Goal: Task Accomplishment & Management: Complete application form

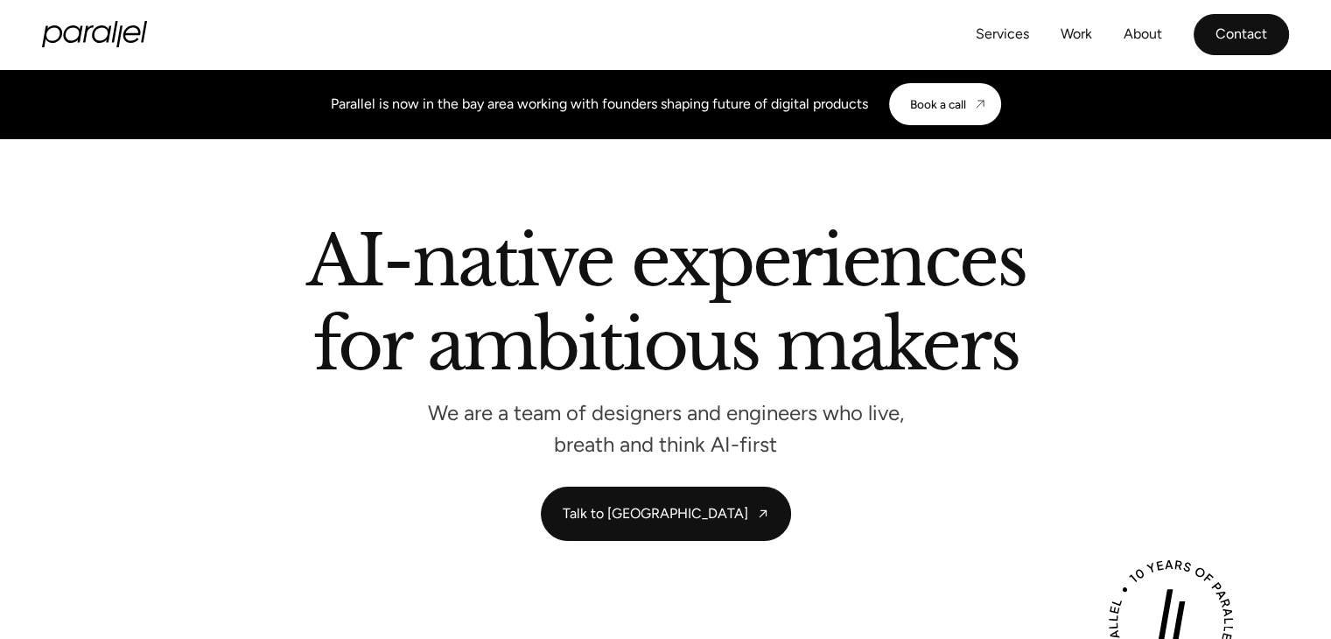
click at [1236, 25] on link "Contact" at bounding box center [1241, 34] width 95 height 41
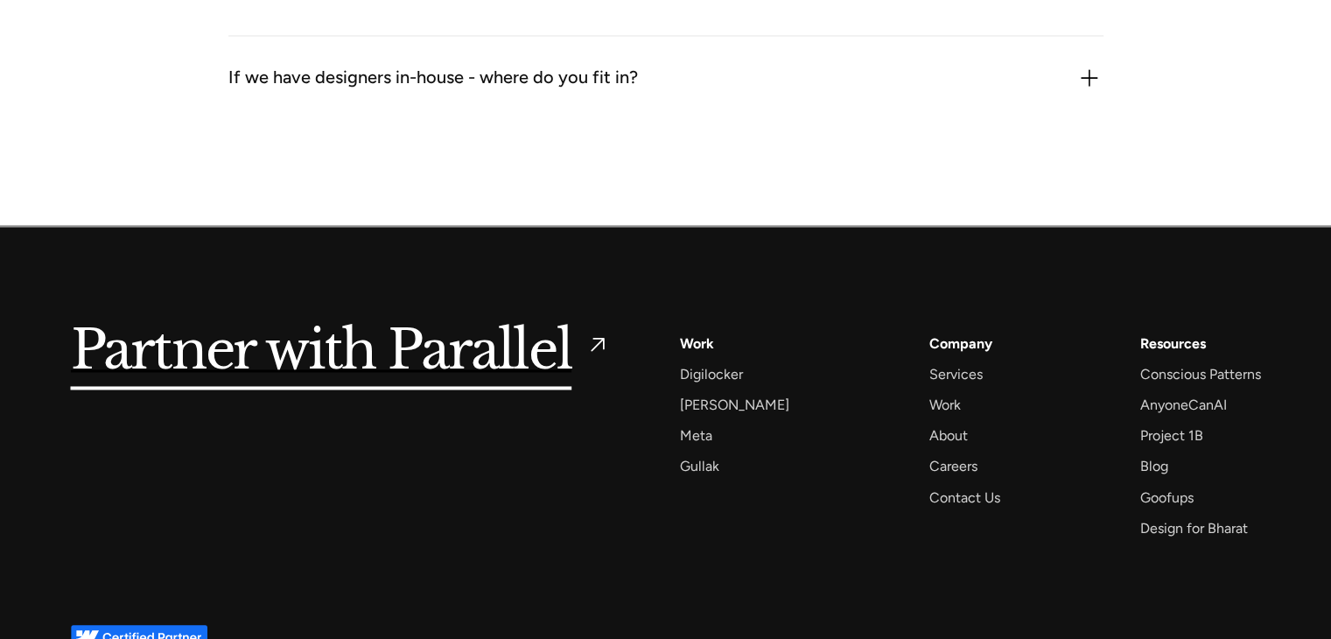
scroll to position [2835, 0]
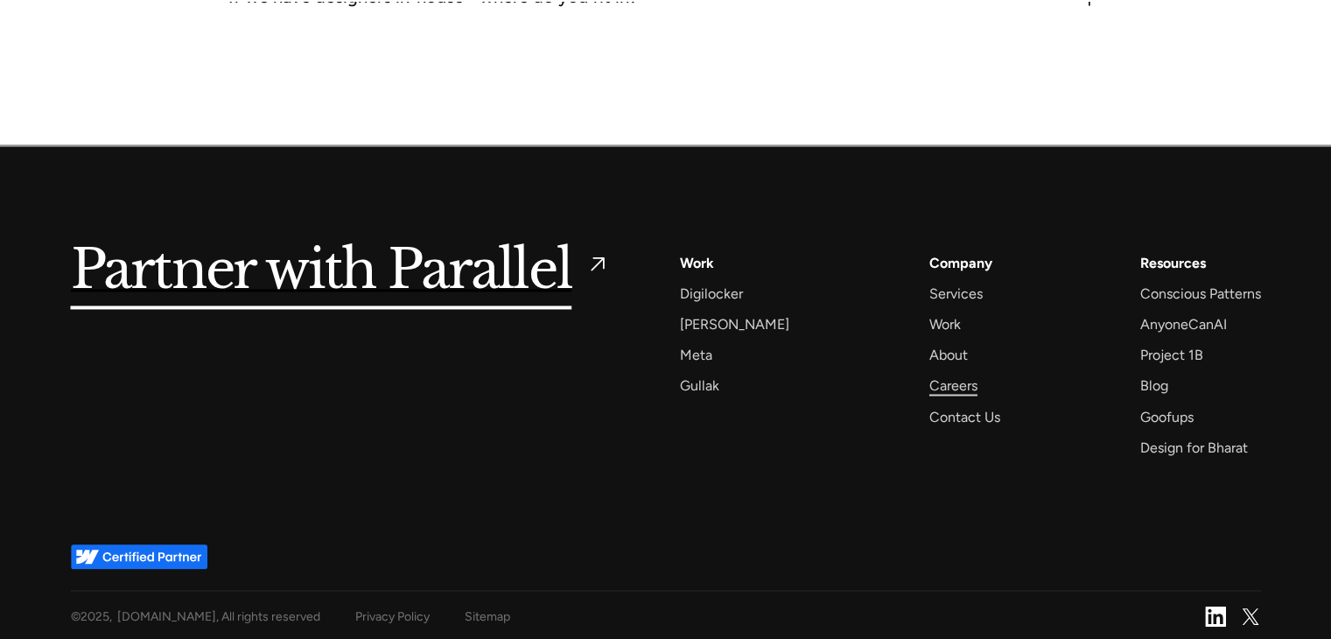
click at [929, 381] on div "Careers" at bounding box center [953, 386] width 48 height 24
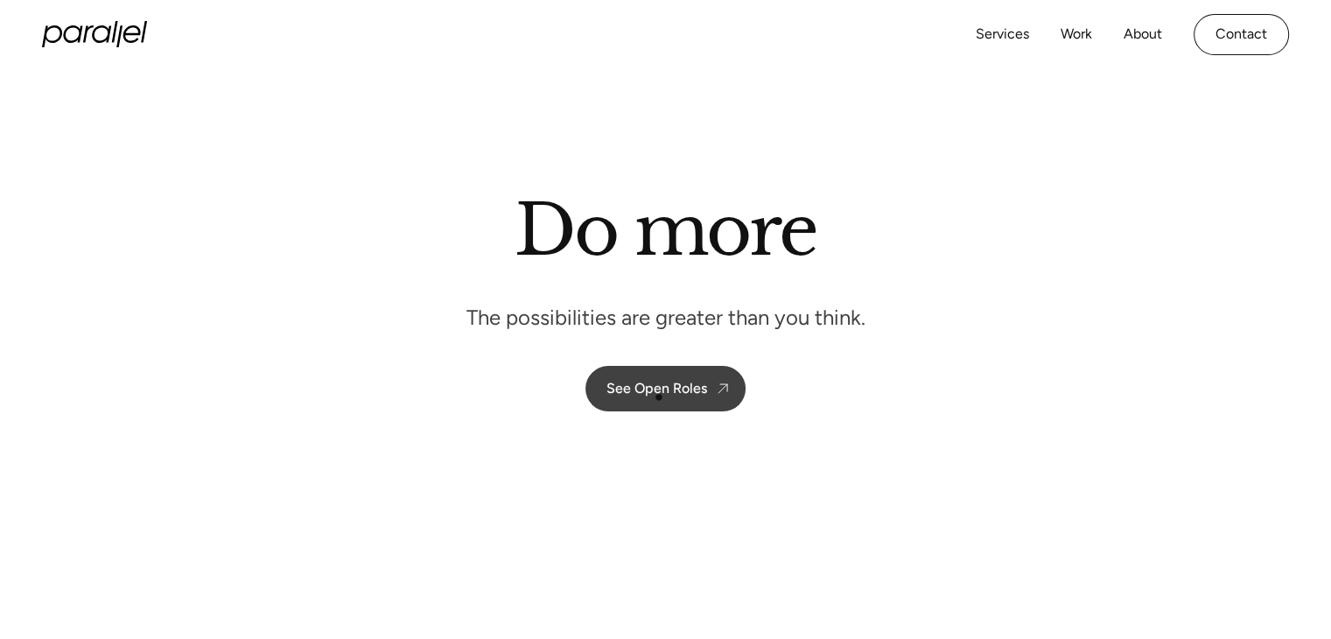
click at [658, 398] on link "See Open Roles" at bounding box center [665, 389] width 160 height 46
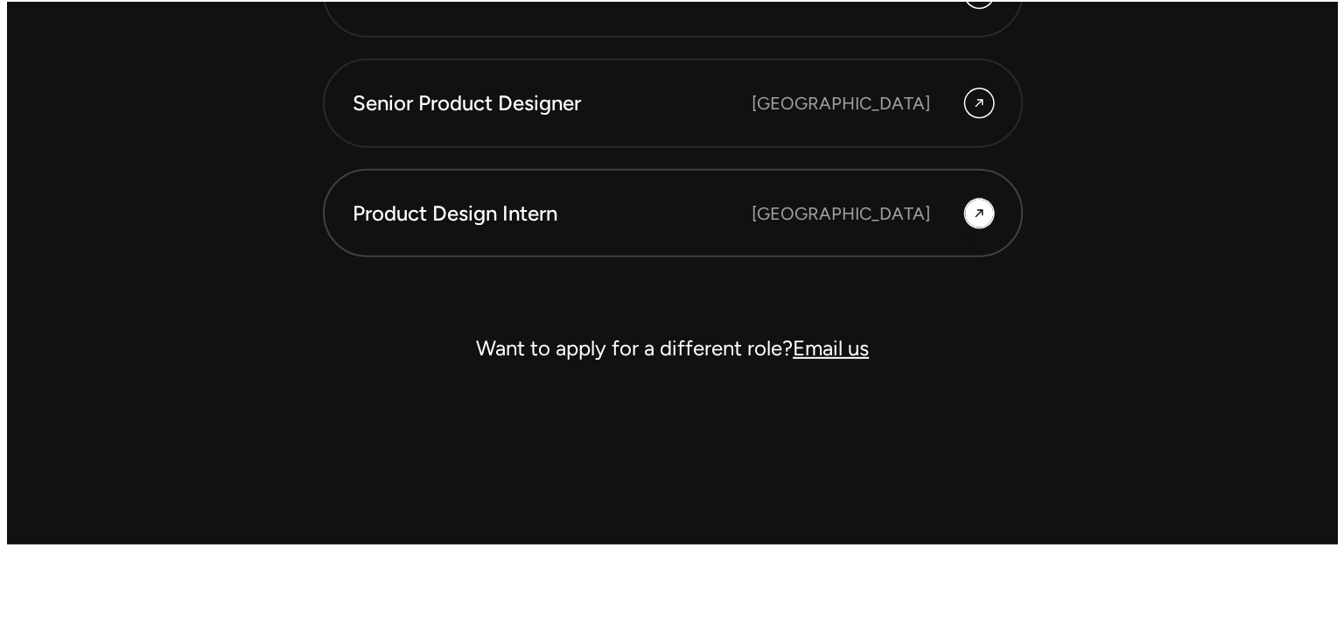
scroll to position [5167, 0]
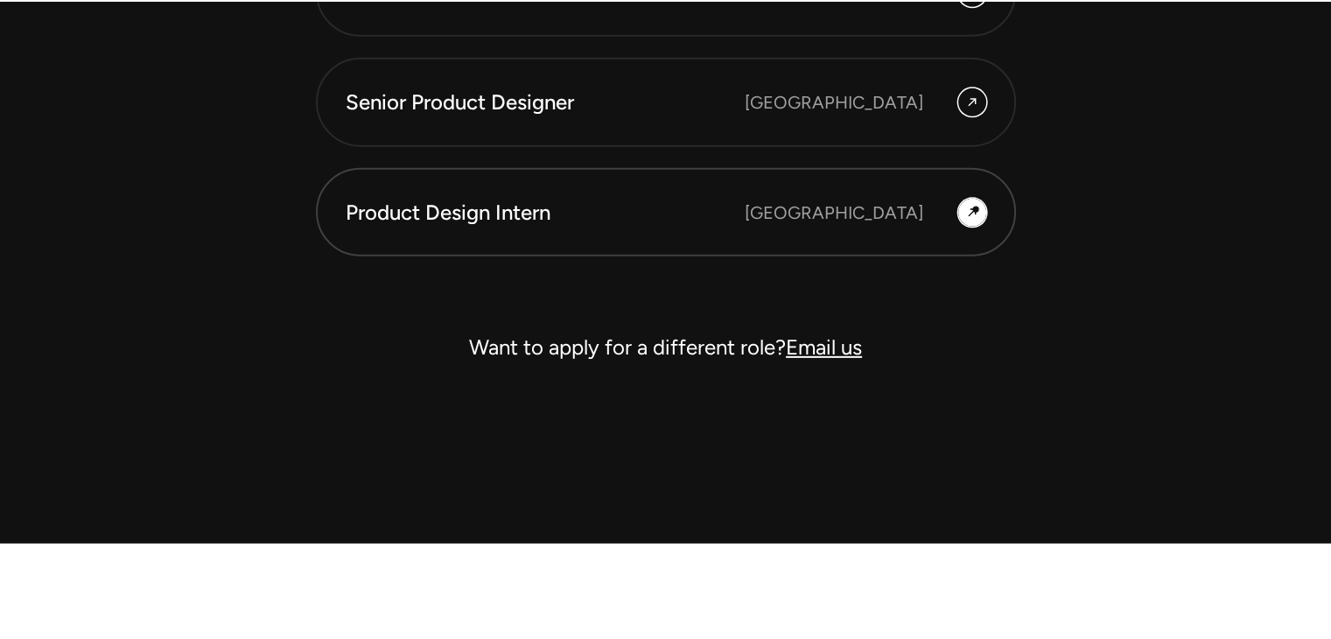
click at [976, 209] on icon at bounding box center [972, 212] width 14 height 21
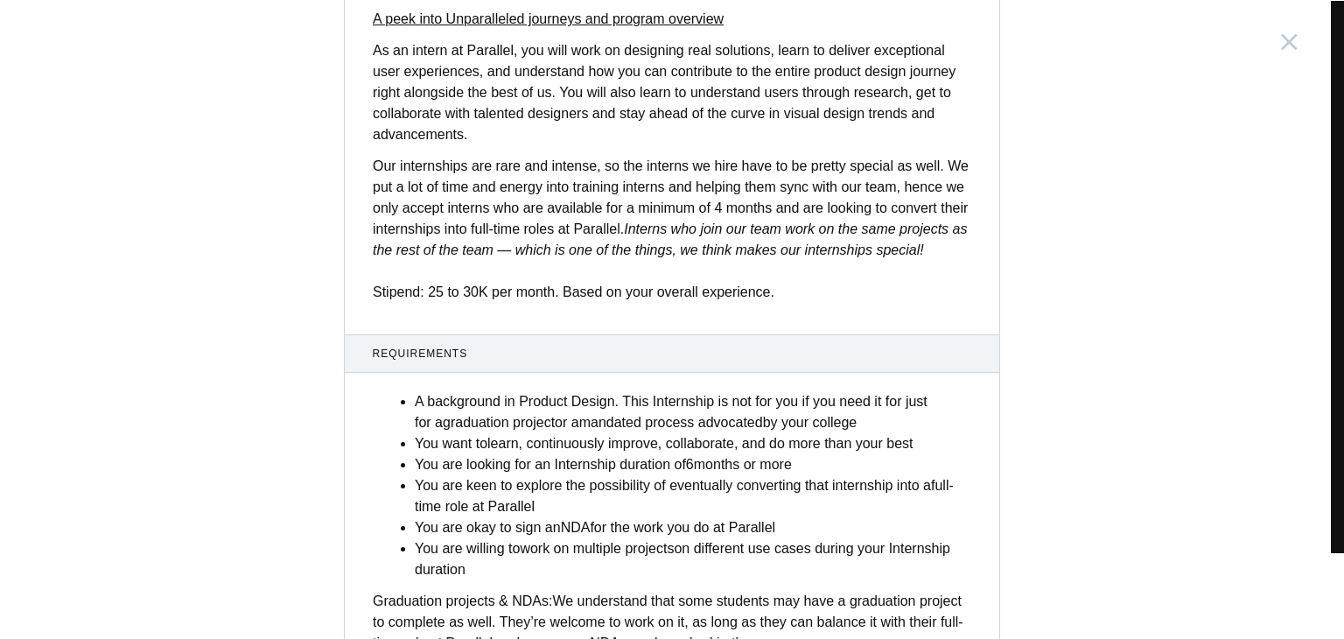
scroll to position [546, 0]
drag, startPoint x: 487, startPoint y: 293, endPoint x: 504, endPoint y: 293, distance: 17.5
click at [504, 293] on p "Our internships are rare and intense, so the interns we hire have to be pretty …" at bounding box center [672, 228] width 599 height 147
click at [524, 284] on p "Our internships are rare and intense, so the interns we hire have to be pretty …" at bounding box center [672, 228] width 599 height 147
drag, startPoint x: 556, startPoint y: 290, endPoint x: 595, endPoint y: 294, distance: 39.6
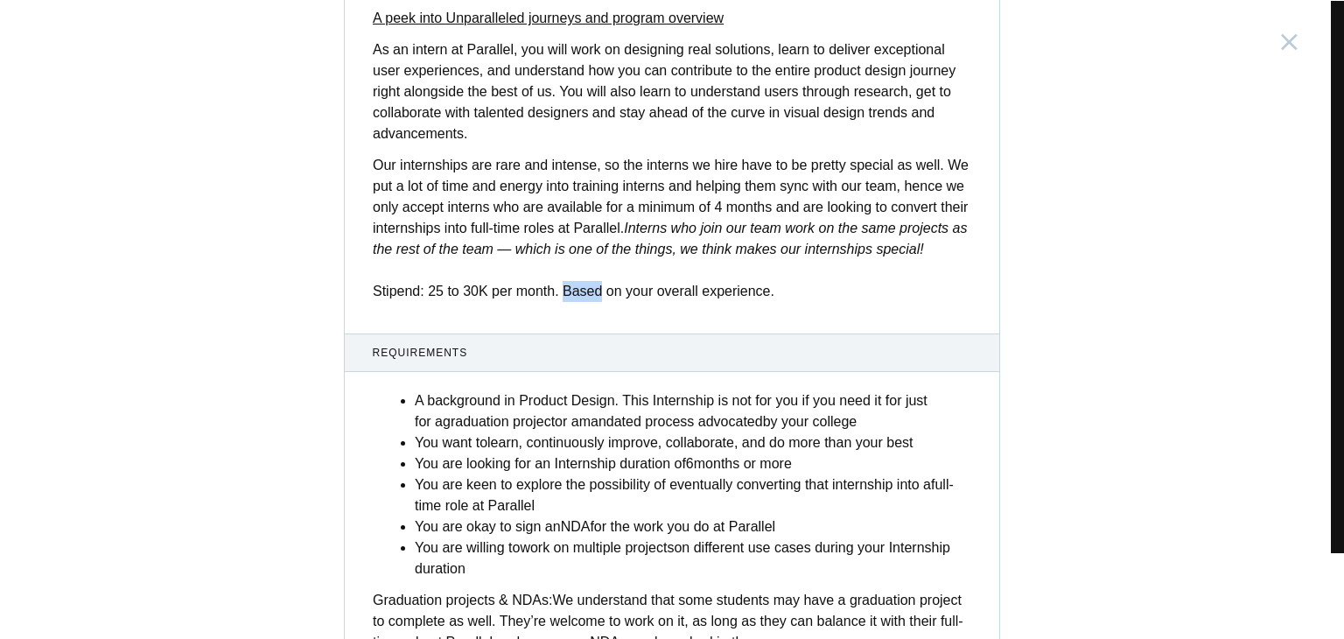
click at [595, 294] on p "Our internships are rare and intense, so the interns we hire have to be pretty …" at bounding box center [672, 228] width 599 height 147
click at [680, 284] on p "Our internships are rare and intense, so the interns we hire have to be pretty …" at bounding box center [672, 228] width 599 height 147
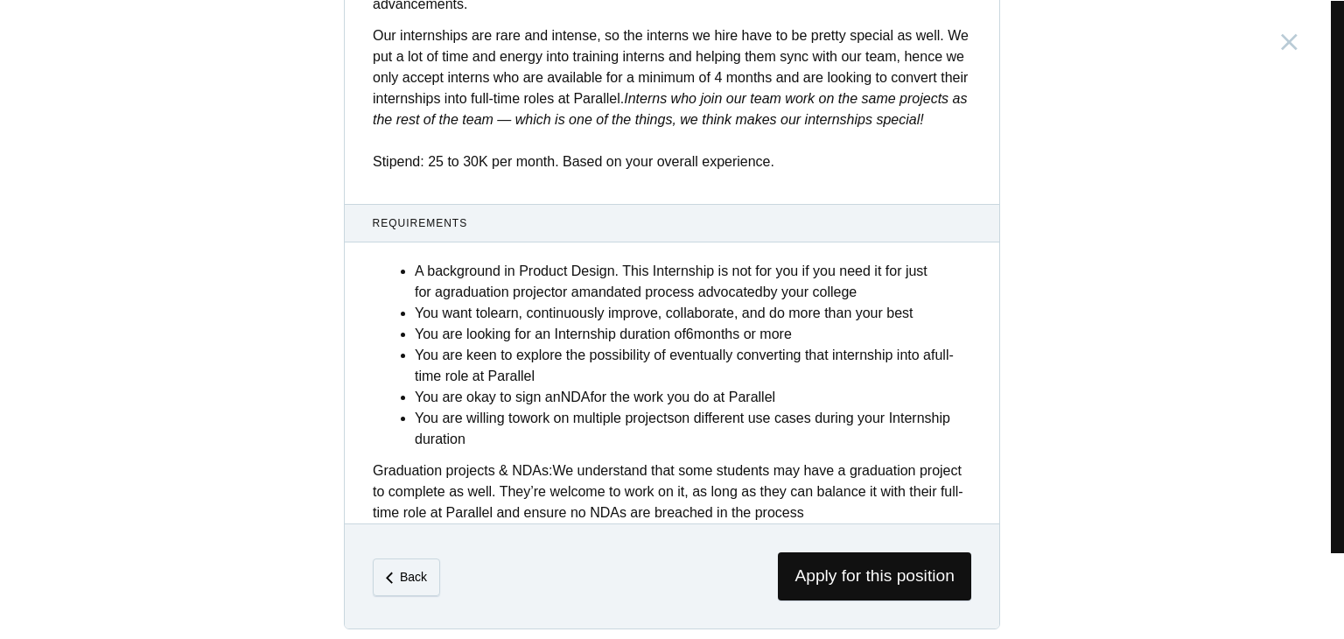
scroll to position [686, 0]
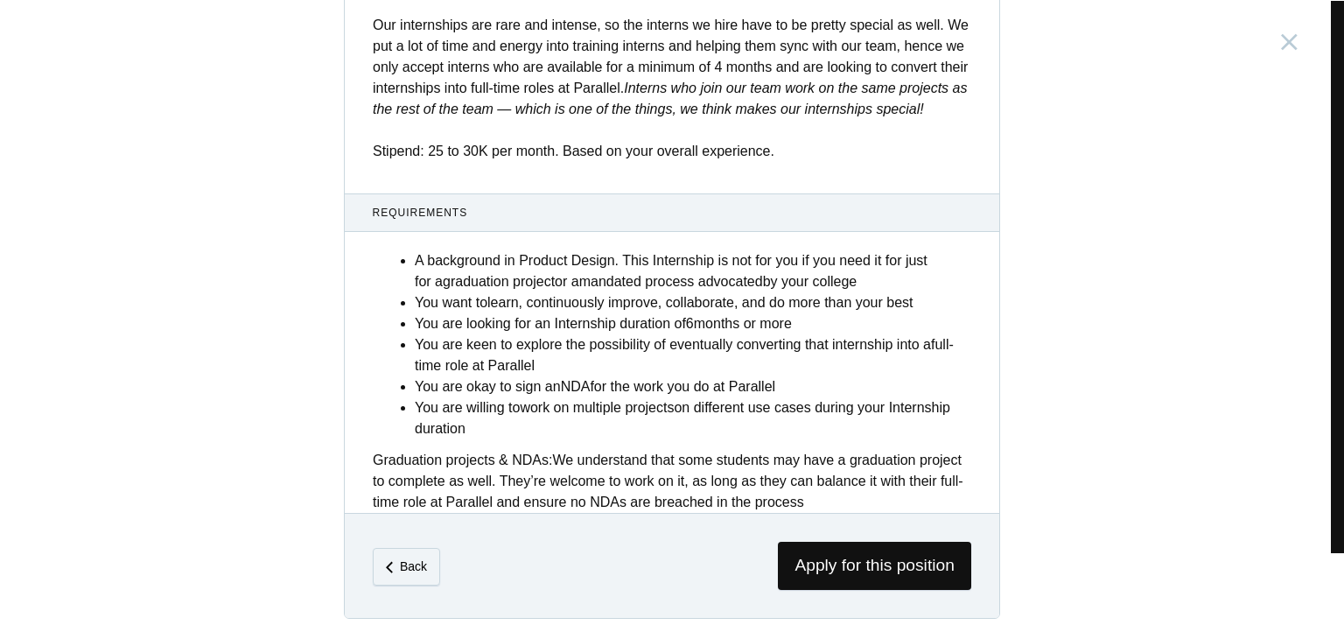
click at [557, 285] on li "A background in Product Design. This Internship is not for you if you need it f…" at bounding box center [693, 271] width 557 height 42
click at [676, 326] on li "You are looking for an Internship duration of 6 months or more" at bounding box center [693, 323] width 557 height 21
drag, startPoint x: 669, startPoint y: 320, endPoint x: 756, endPoint y: 350, distance: 91.6
click at [749, 330] on li "You are looking for an Internship duration of 6 months or more" at bounding box center [693, 323] width 557 height 21
click at [847, 557] on span "Apply for this position" at bounding box center [874, 566] width 193 height 48
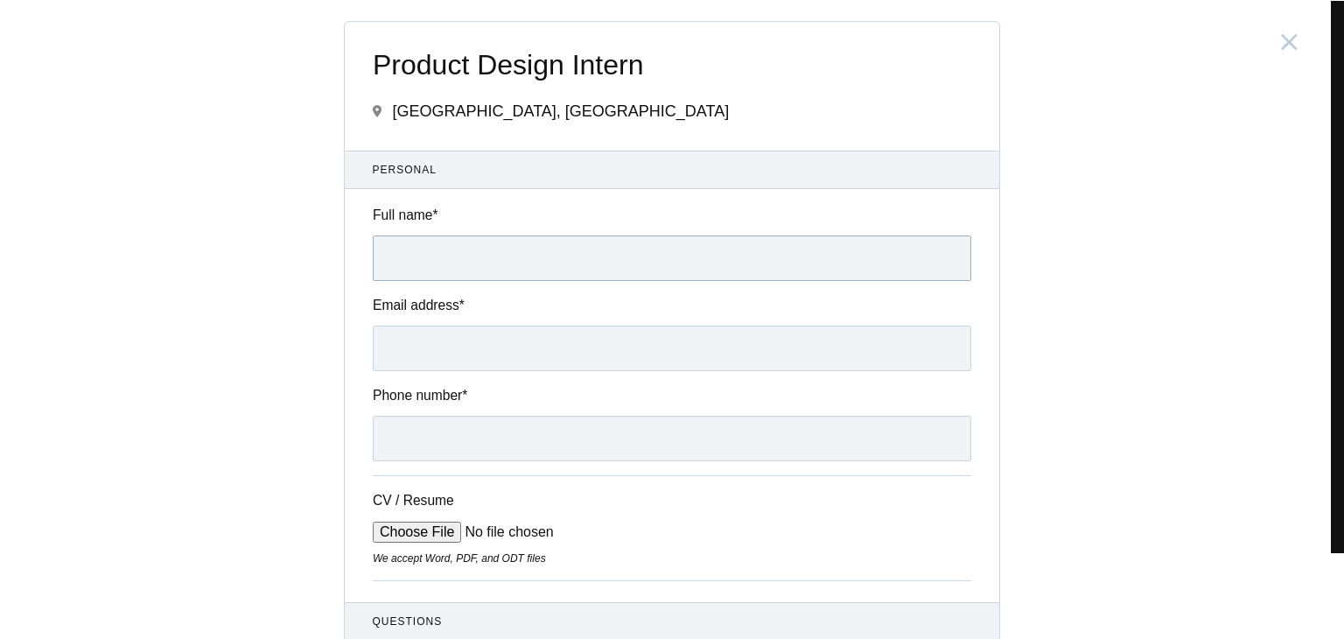
click at [444, 244] on input "Full name *" at bounding box center [672, 258] width 599 height 46
click at [440, 263] on input "Full name *" at bounding box center [672, 258] width 599 height 46
type input "Meghana Kumthekar"
type input "meghana.kumthekar@gmail.com"
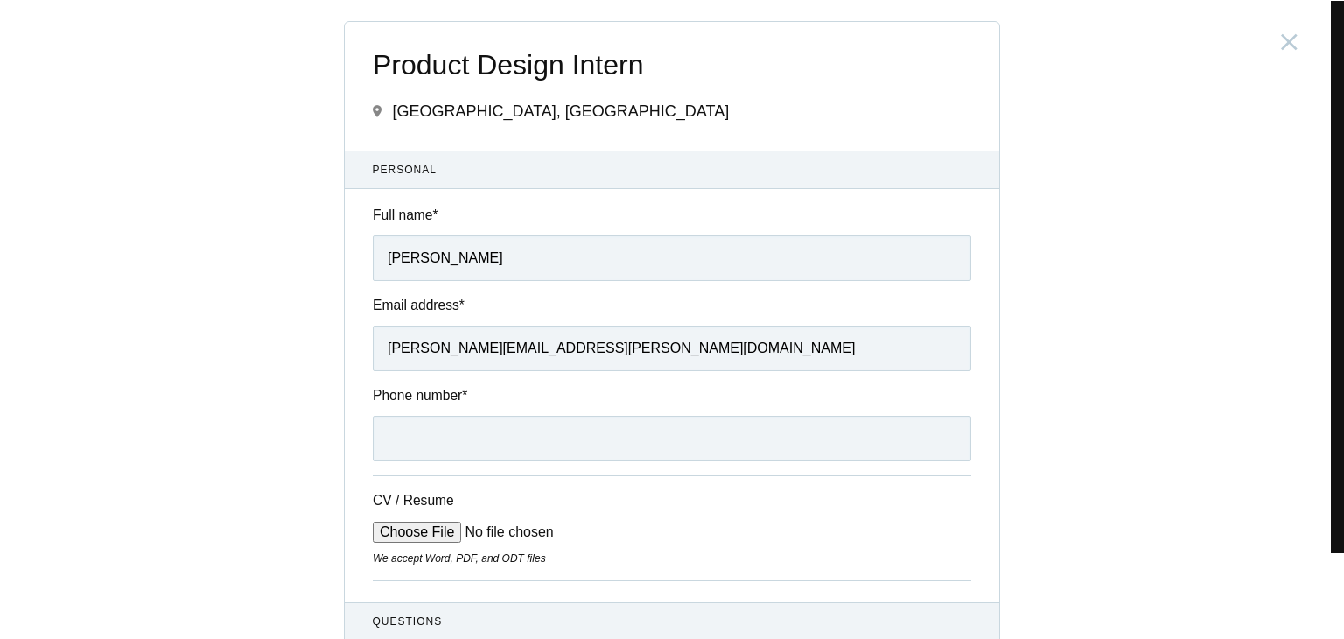
type input "+918888828870"
click at [470, 351] on input "meghana.kumthekar@gmail.com" at bounding box center [672, 349] width 599 height 46
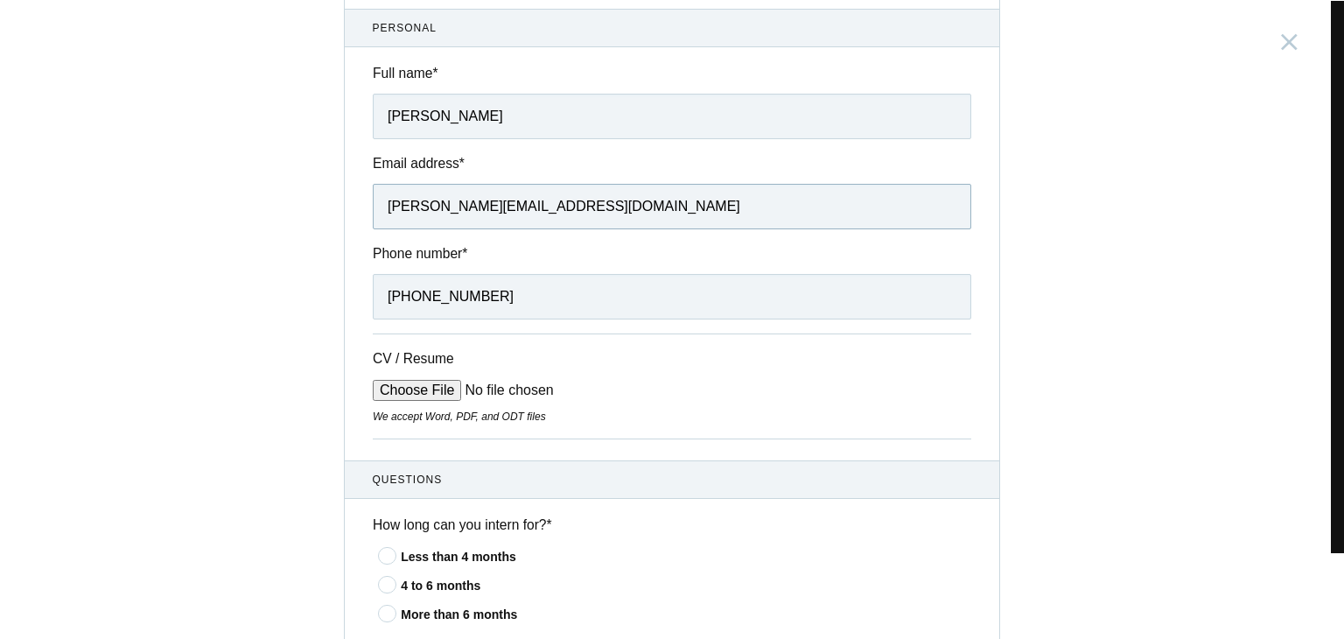
scroll to position [144, 0]
type input "meghana.avadhootumthekar22@nift.ac.in"
click at [664, 387] on div "CV / Resume We accept Word, PDF, and ODT files" at bounding box center [672, 384] width 599 height 105
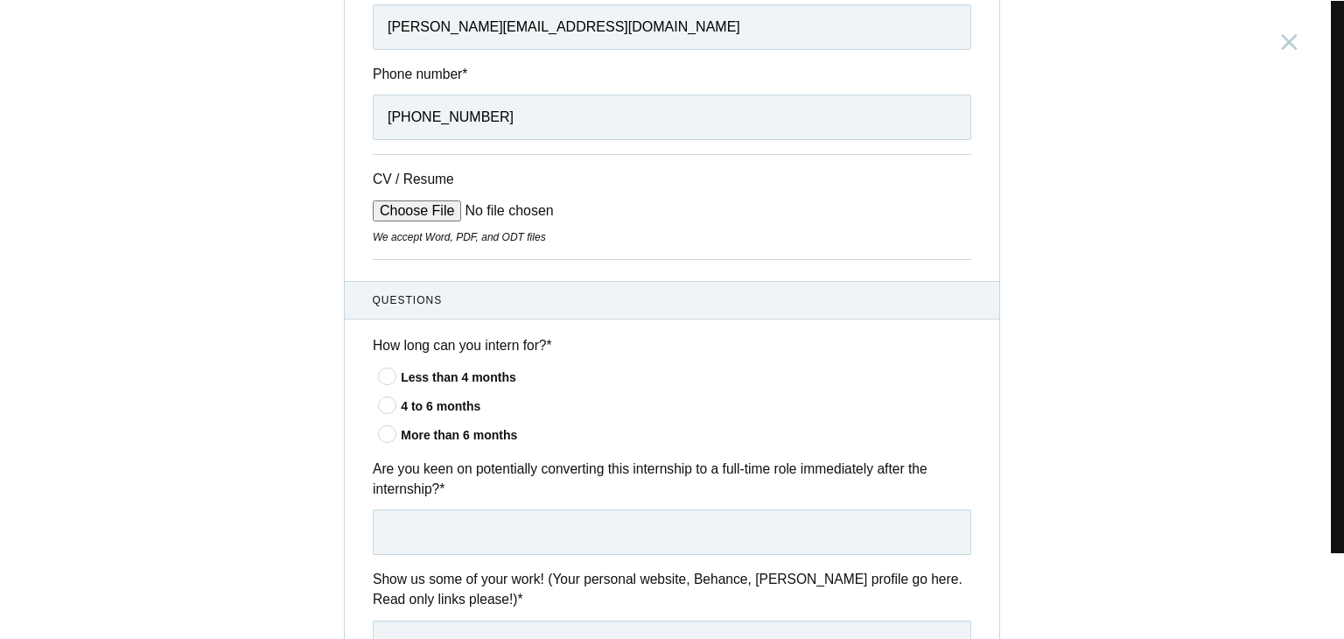
scroll to position [322, 0]
click at [408, 205] on input "CV / Resume" at bounding box center [505, 210] width 265 height 21
type input "C:\fakepath\Meghana_Kumthekar_Resume.pdf"
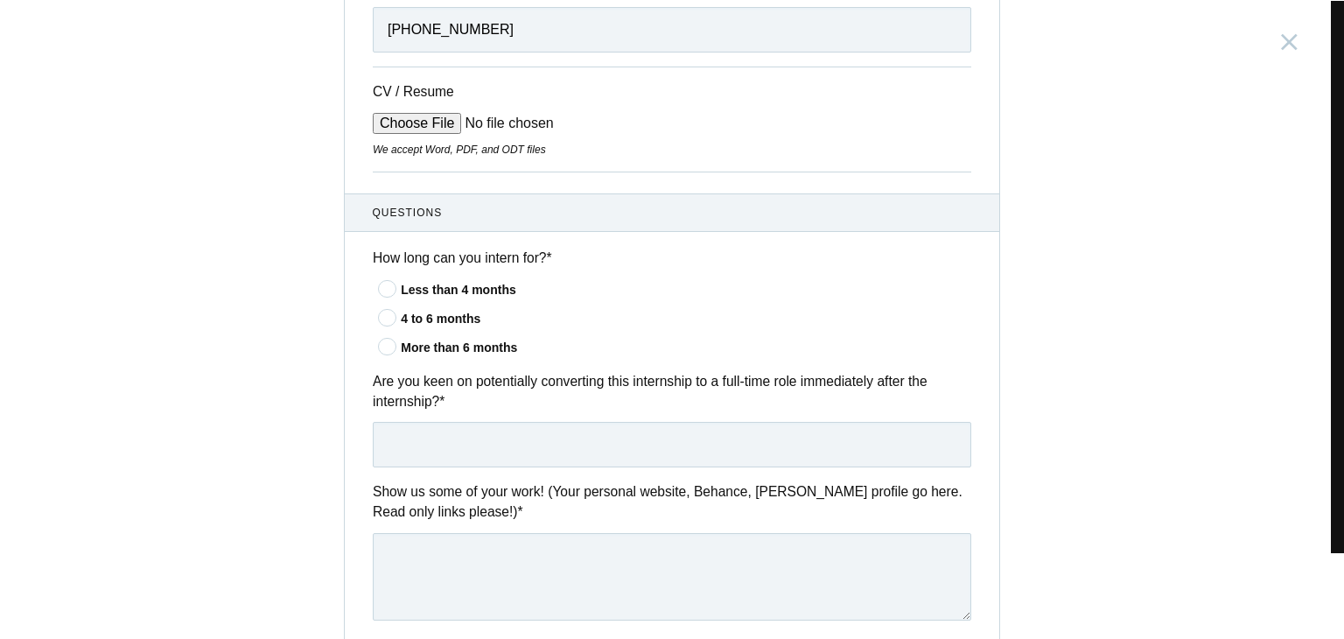
scroll to position [410, 0]
click at [383, 314] on icon at bounding box center [388, 316] width 32 height 11
click at [0, 0] on input"] "4 to 6 months" at bounding box center [0, 0] width 0 height 0
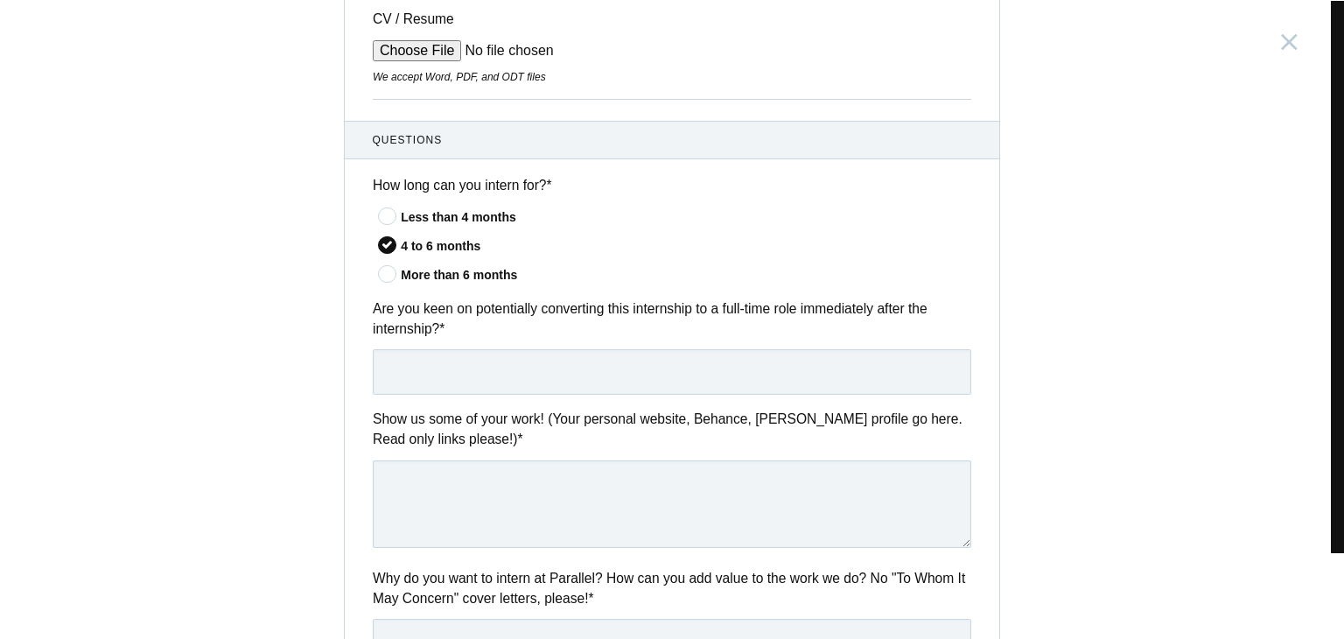
scroll to position [482, 0]
click at [682, 380] on input "text" at bounding box center [672, 371] width 599 height 46
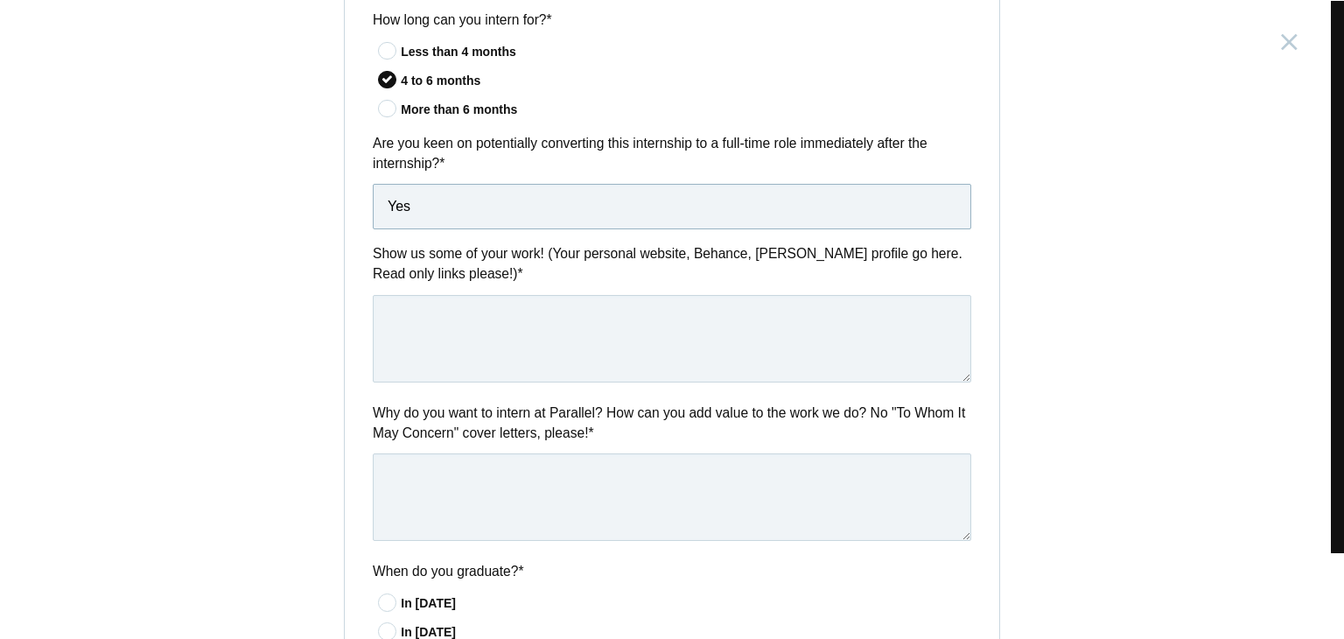
scroll to position [648, 0]
type input "Yes"
click at [651, 373] on textarea at bounding box center [672, 338] width 599 height 88
paste textarea "https://www.behance.net/meghanakumthekar"
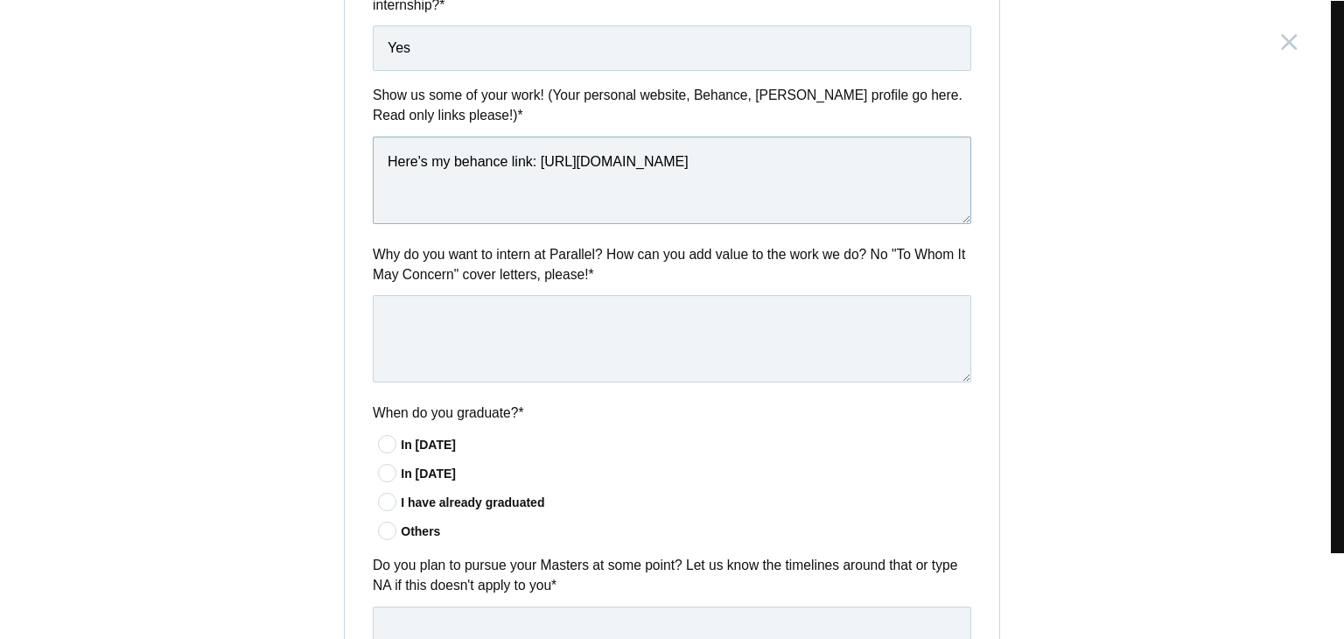
type textarea "Here's my behance link: https://www.behance.net/meghanakumthekar"
click at [564, 333] on textarea at bounding box center [672, 339] width 599 height 88
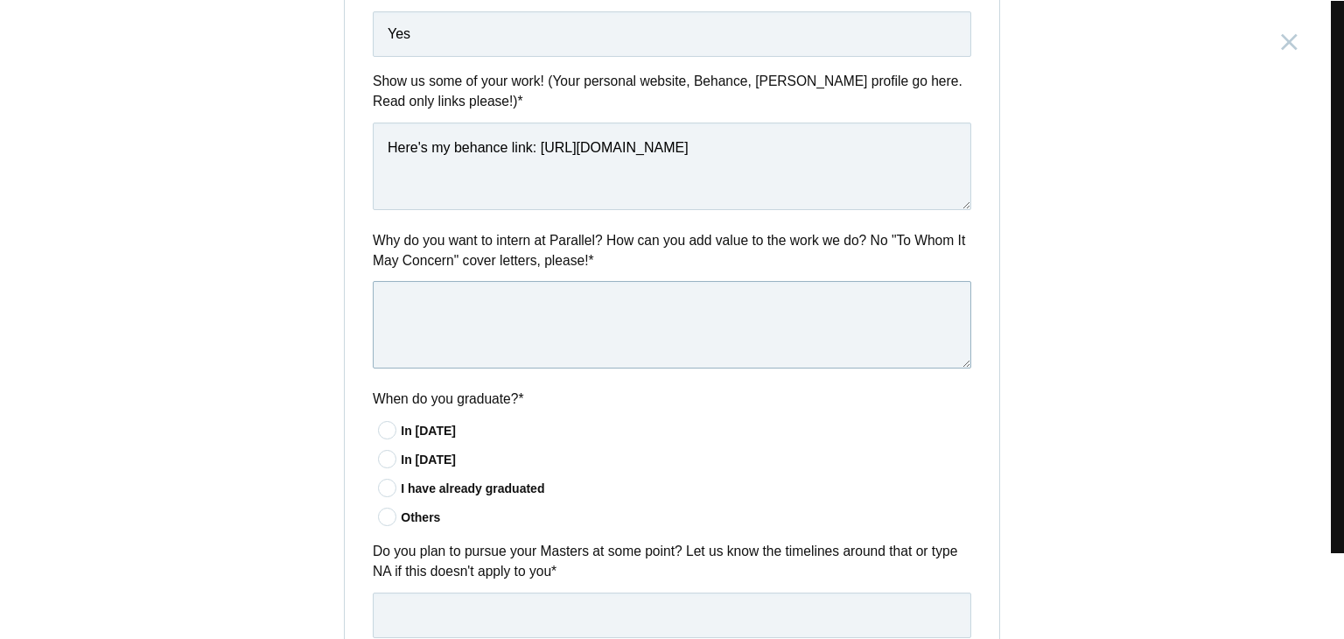
scroll to position [809, 0]
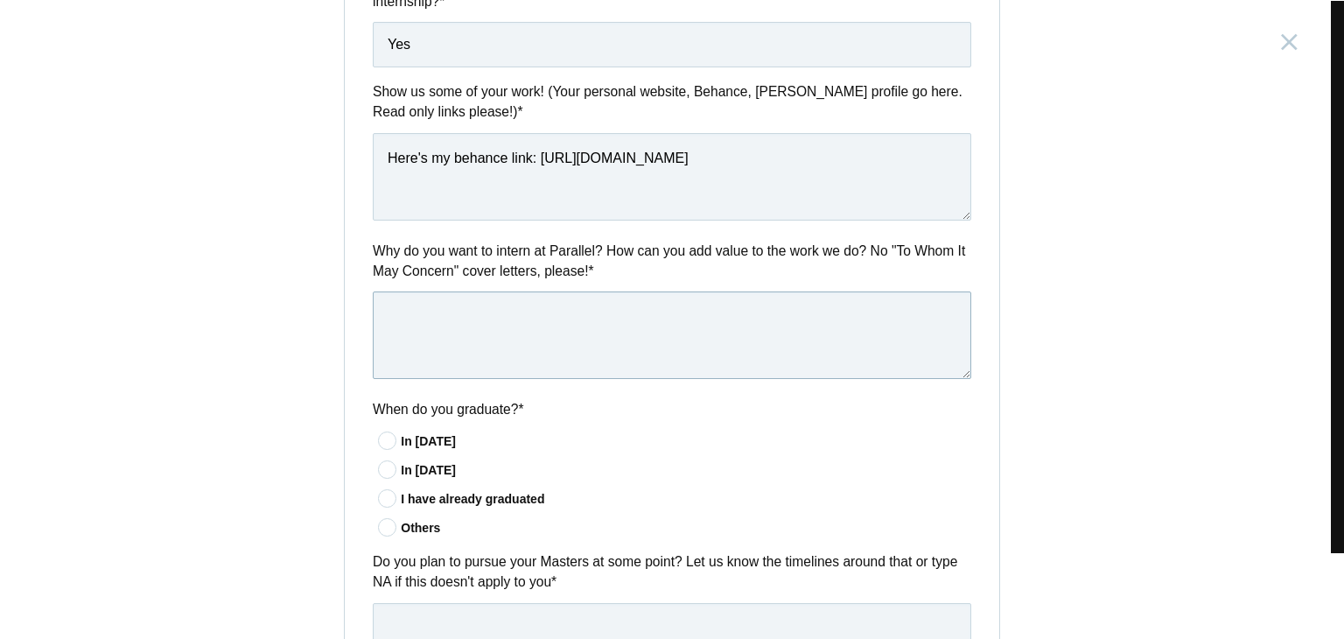
paste textarea "I am an aspiring UX Designer and as i navigate my hopeful career in this field,…"
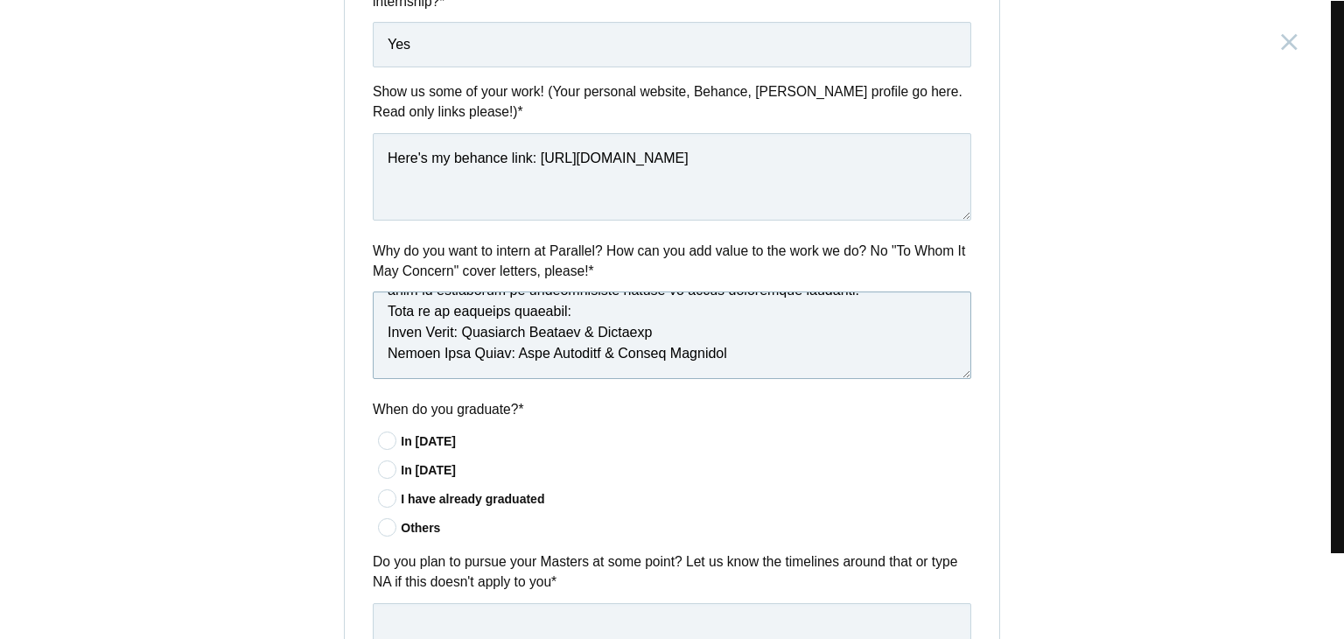
scroll to position [655, 0]
click at [378, 337] on textarea at bounding box center [672, 335] width 599 height 88
click at [373, 317] on textarea at bounding box center [672, 335] width 599 height 88
drag, startPoint x: 365, startPoint y: 317, endPoint x: 700, endPoint y: 335, distance: 335.6
click at [700, 335] on textarea at bounding box center [672, 335] width 599 height 88
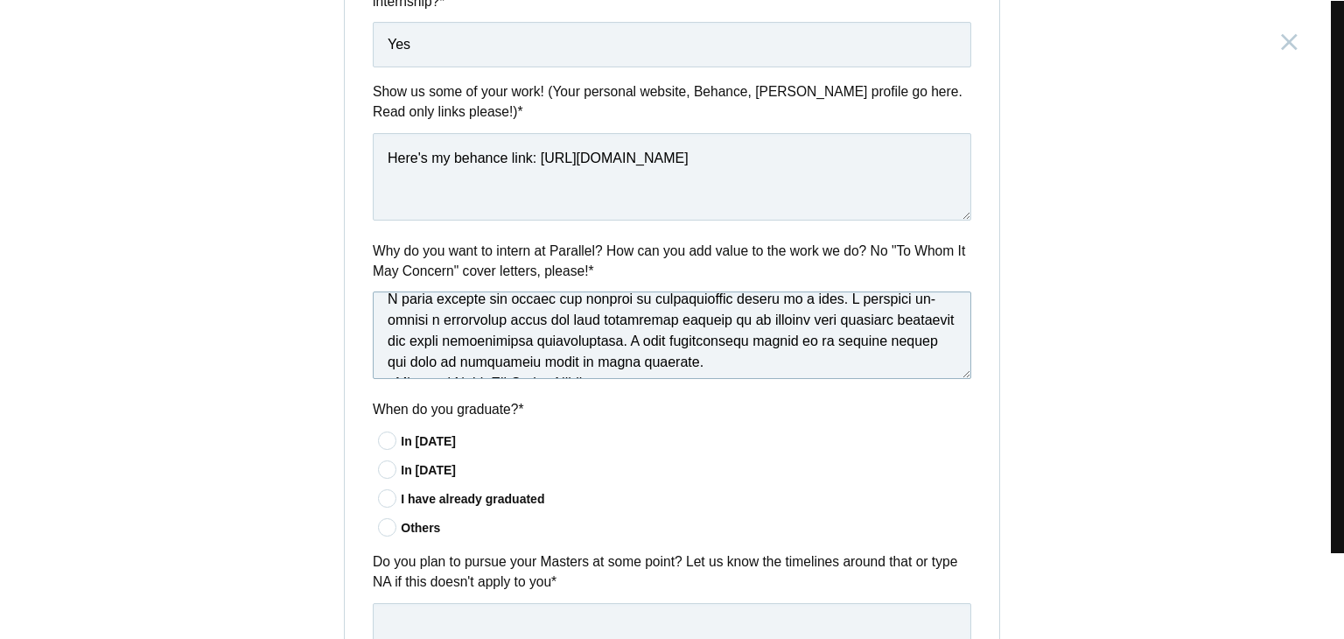
scroll to position [386, 0]
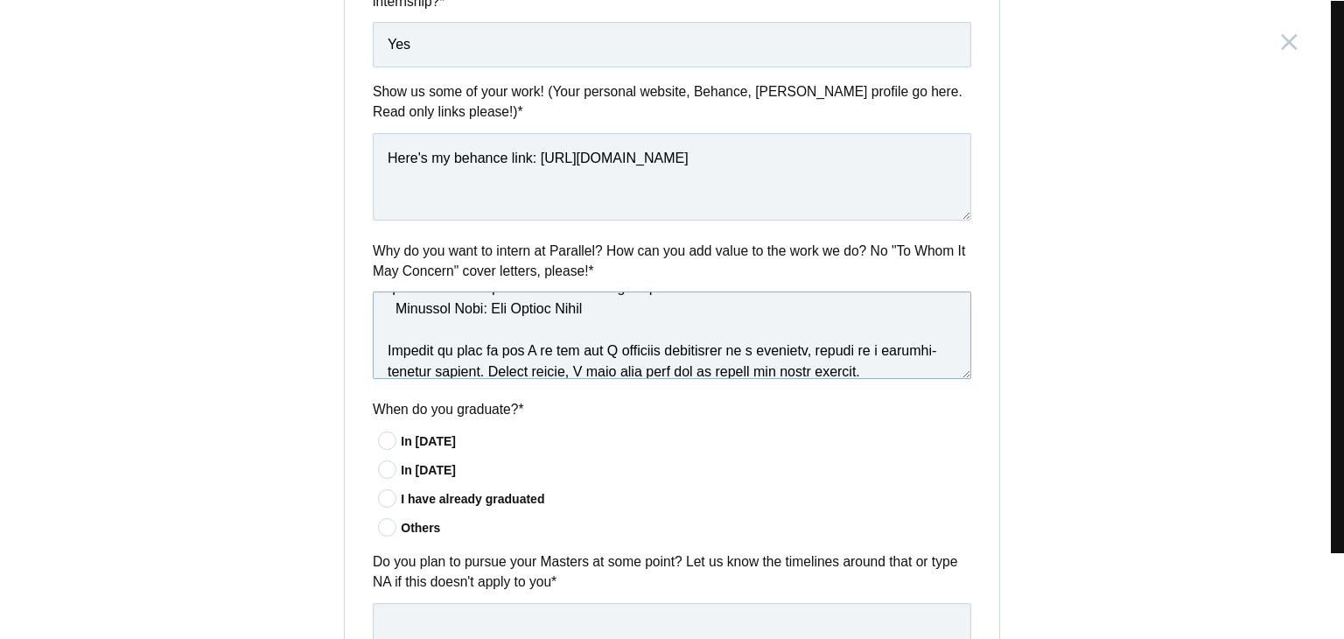
click at [541, 317] on textarea at bounding box center [672, 335] width 599 height 88
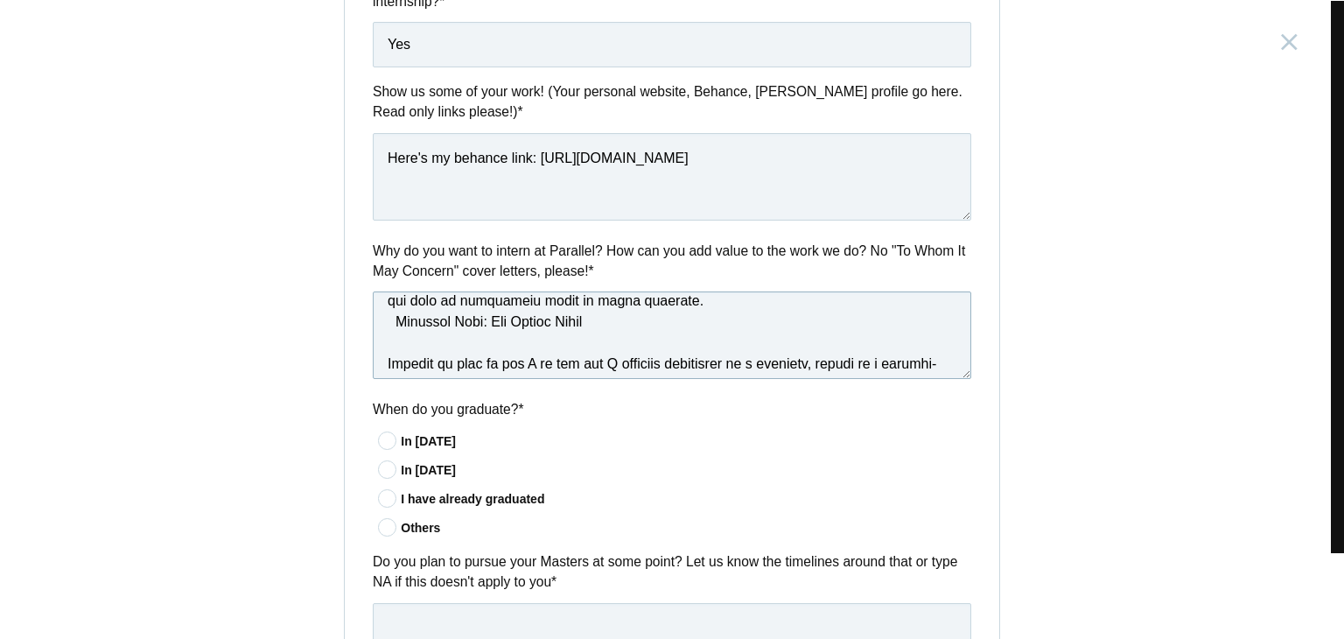
scroll to position [371, 0]
click at [573, 179] on textarea "Here's my behance link: https://www.behance.net/meghanakumthekar" at bounding box center [672, 177] width 599 height 88
click at [577, 172] on textarea "Here's my behance link: https://www.behance.net/meghanakumthekar" at bounding box center [672, 177] width 599 height 88
click at [614, 169] on textarea "Here's my behance link: https://www.behance.net/meghanakumthekar" at bounding box center [672, 177] width 599 height 88
click at [595, 179] on textarea "Here's my behance link: https://www.behance.net/meghanakumthekar" at bounding box center [672, 177] width 599 height 88
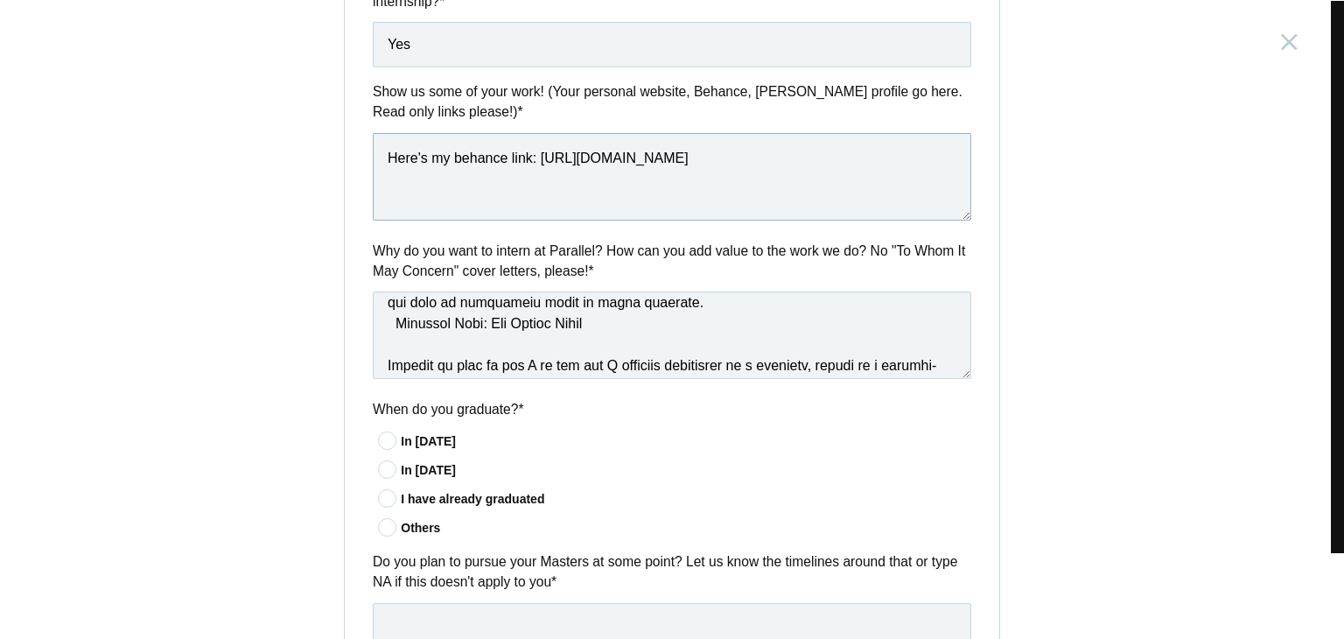
click at [595, 179] on textarea "Here's my behance link: https://www.behance.net/meghanakumthekar" at bounding box center [672, 177] width 599 height 88
click at [598, 207] on textarea "Here's my behance link: https://www.behance.net/meghanakumthekar" at bounding box center [672, 177] width 599 height 88
click at [961, 219] on textarea "Here's my behance link: https://www.behance.net/meghanakumthekar" at bounding box center [672, 177] width 599 height 88
drag, startPoint x: 961, startPoint y: 219, endPoint x: 931, endPoint y: 122, distance: 101.6
click at [931, 122] on div "Show us some of your work! (Your personal website, Behance, Dribbble profile go…" at bounding box center [672, 153] width 655 height 144
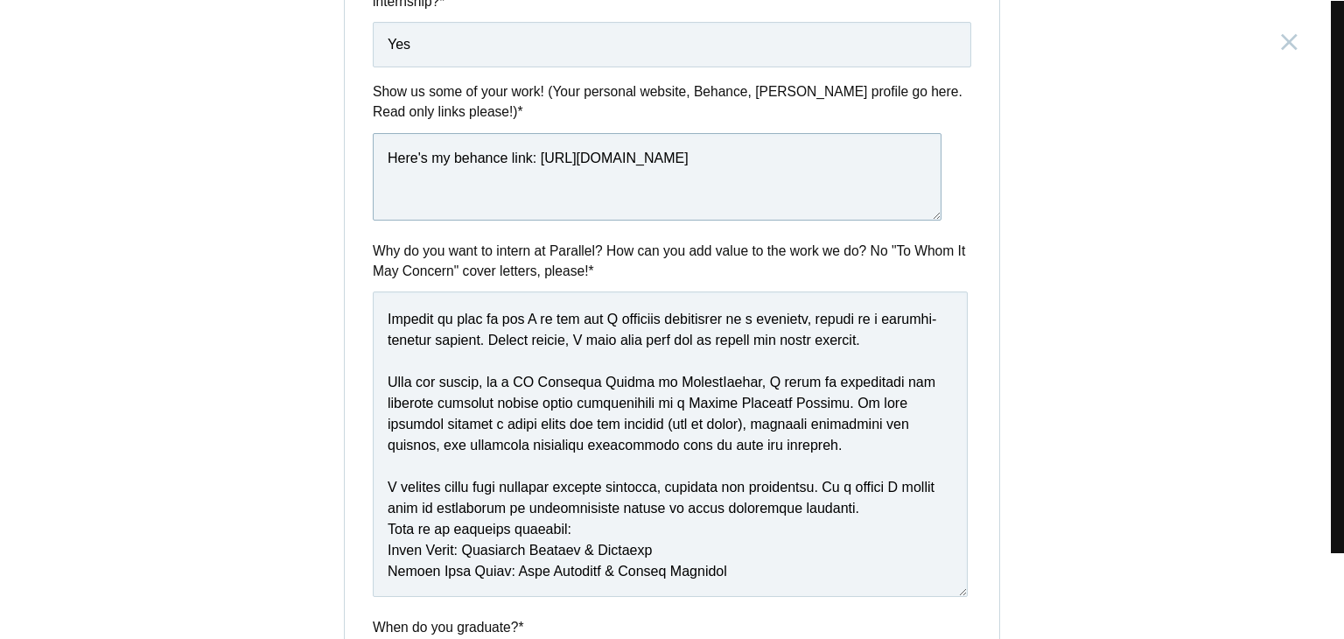
drag, startPoint x: 960, startPoint y: 375, endPoint x: 956, endPoint y: 593, distance: 217.9
click at [956, 593] on textarea at bounding box center [670, 443] width 595 height 305
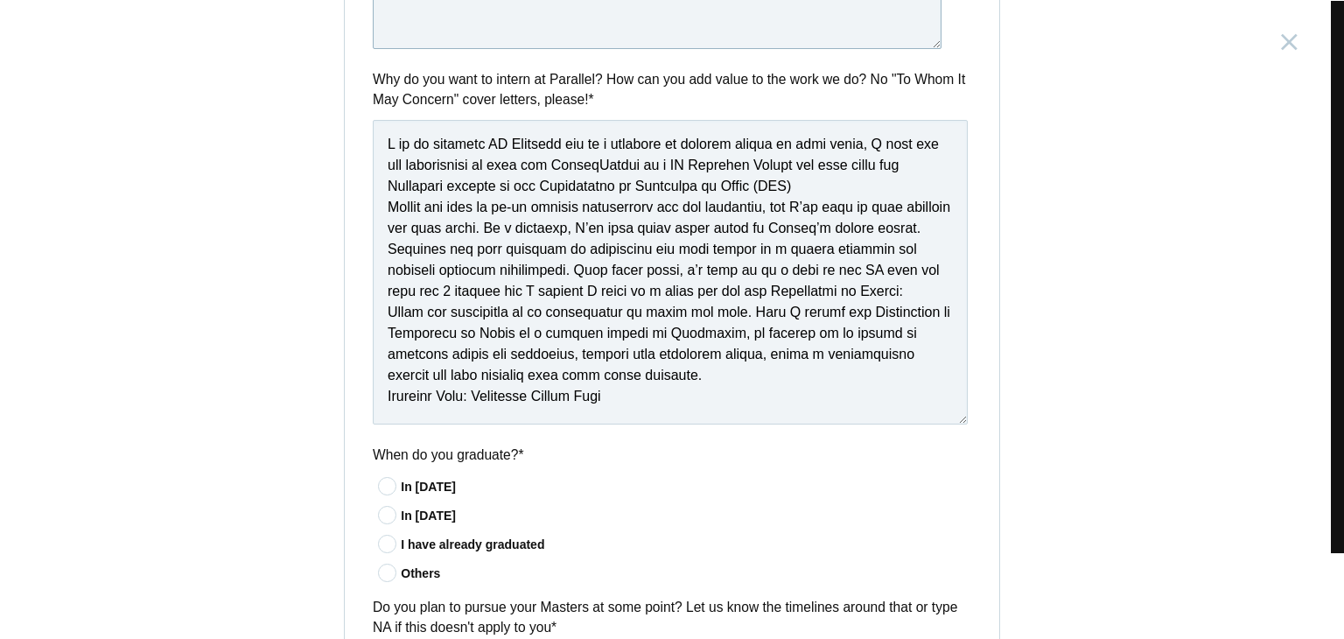
scroll to position [0, 0]
click at [774, 185] on textarea at bounding box center [670, 272] width 595 height 305
click at [789, 186] on textarea at bounding box center [670, 272] width 595 height 305
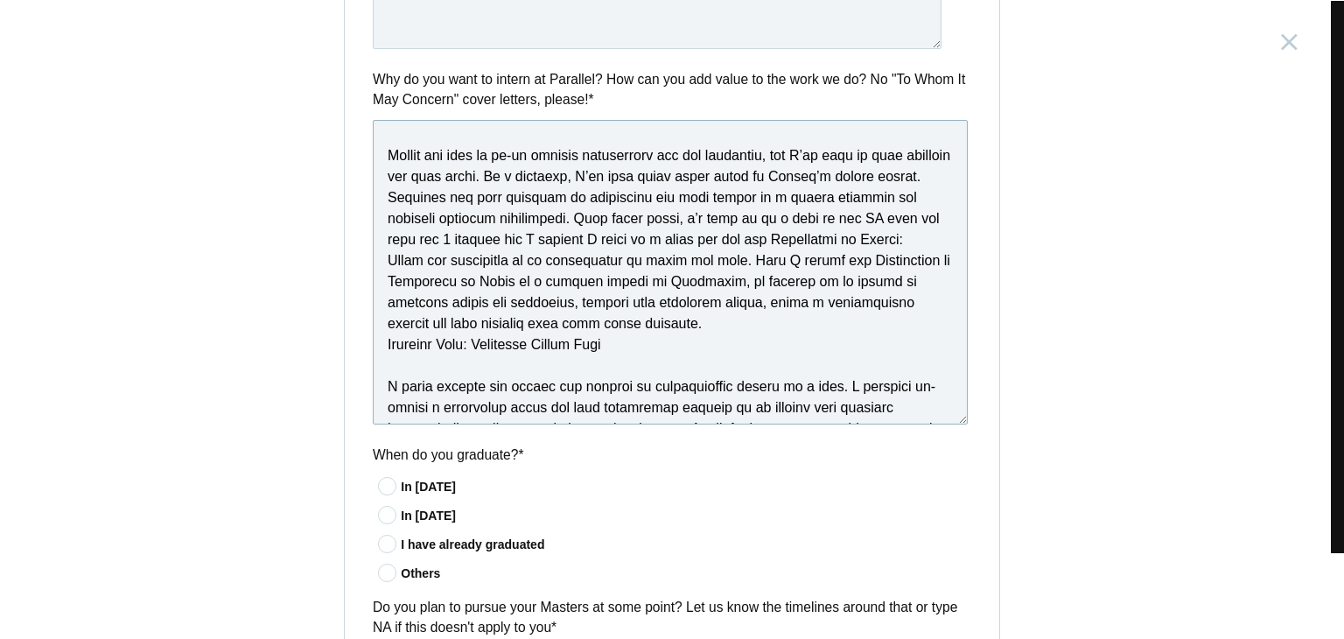
scroll to position [79, 0]
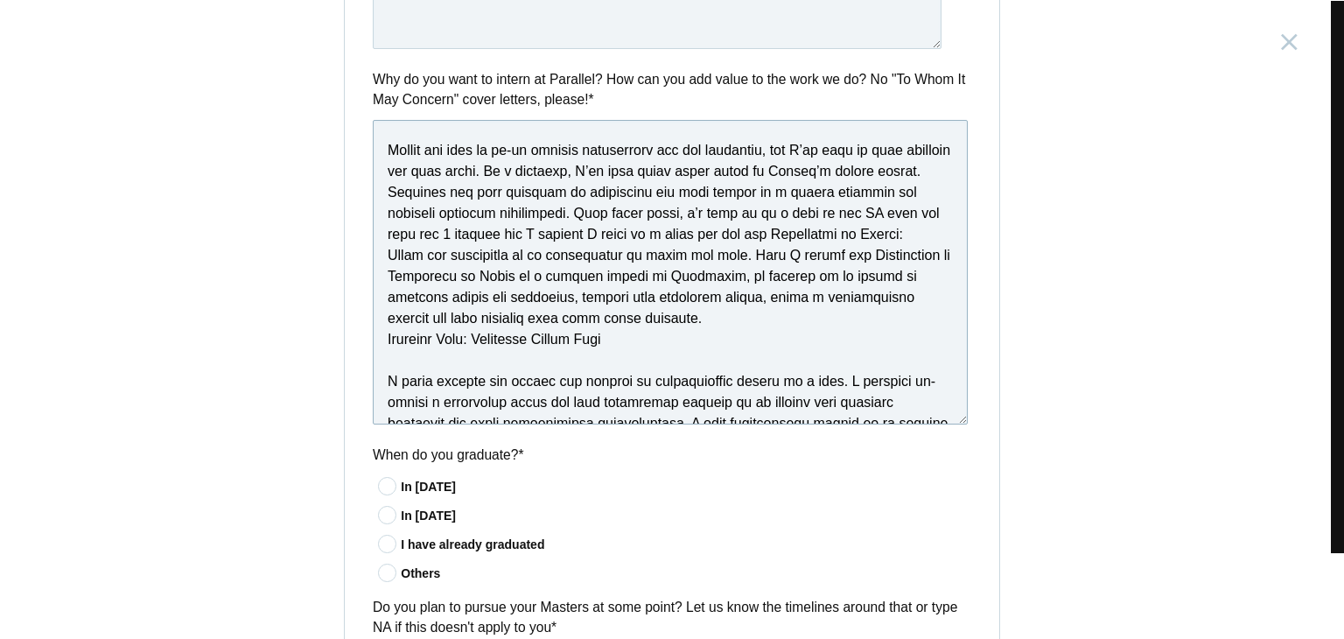
click at [926, 197] on textarea at bounding box center [670, 272] width 595 height 305
click at [785, 242] on textarea at bounding box center [670, 272] width 595 height 305
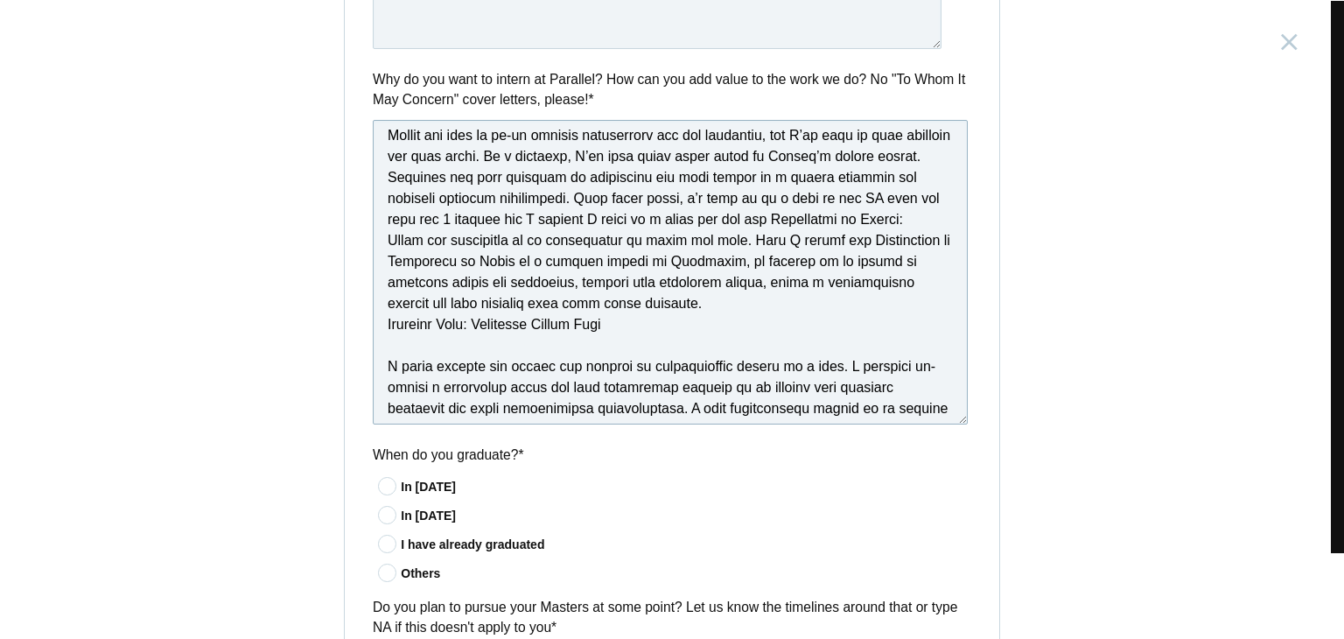
scroll to position [93, 0]
click at [921, 220] on textarea at bounding box center [670, 272] width 595 height 305
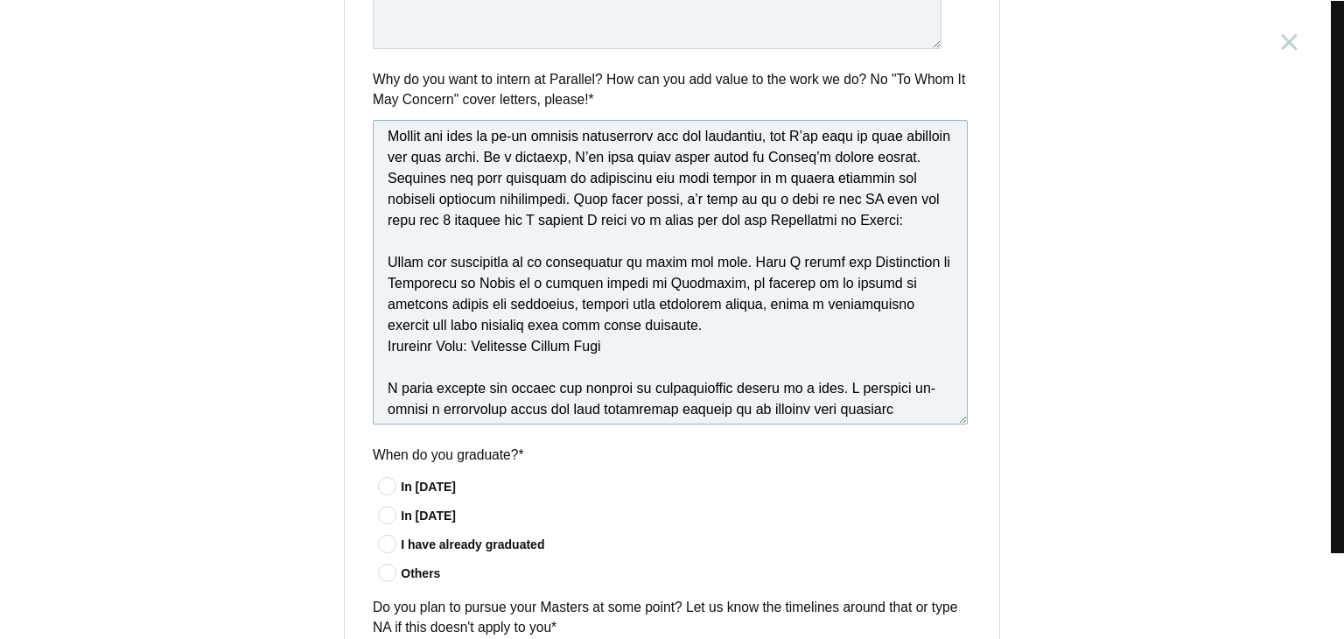
scroll to position [114, 0]
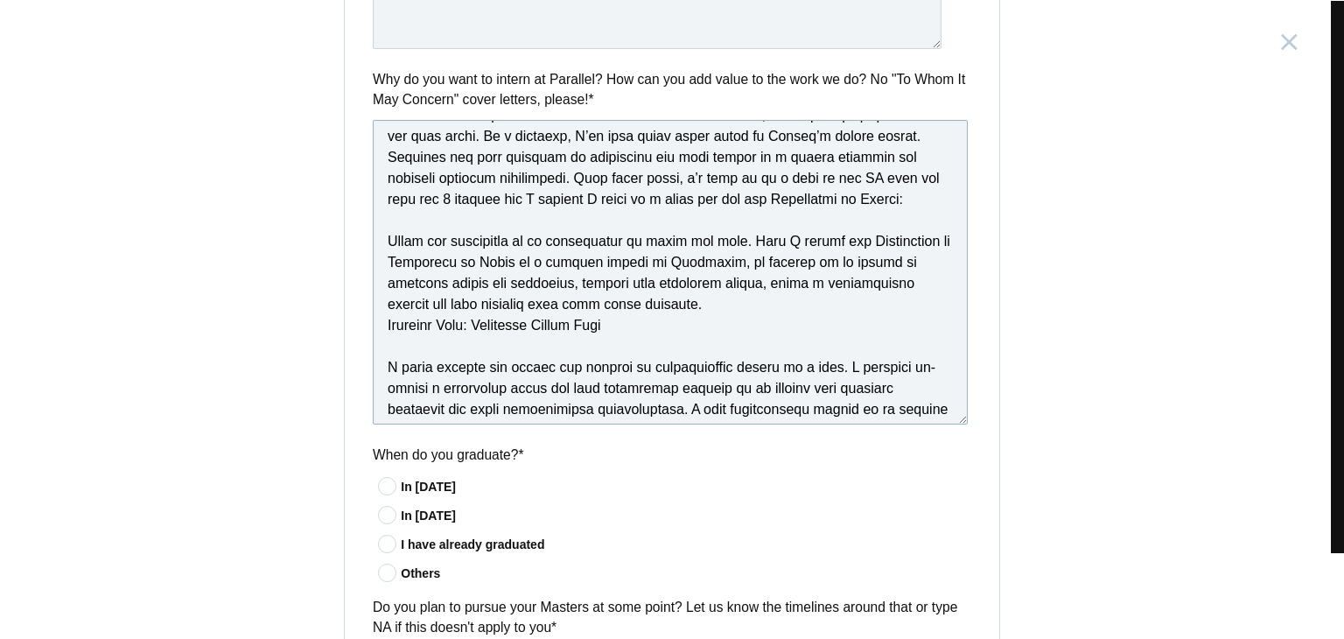
drag, startPoint x: 603, startPoint y: 324, endPoint x: 367, endPoint y: 326, distance: 236.3
click at [373, 326] on textarea at bounding box center [670, 272] width 595 height 305
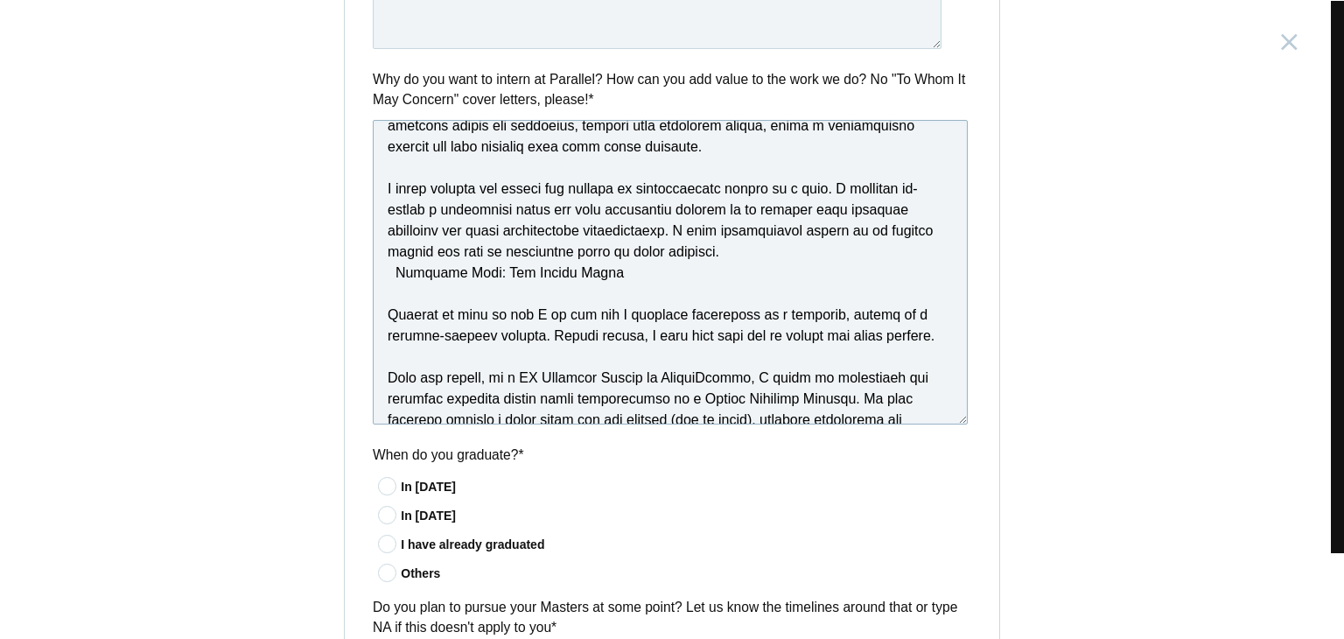
scroll to position [289, 0]
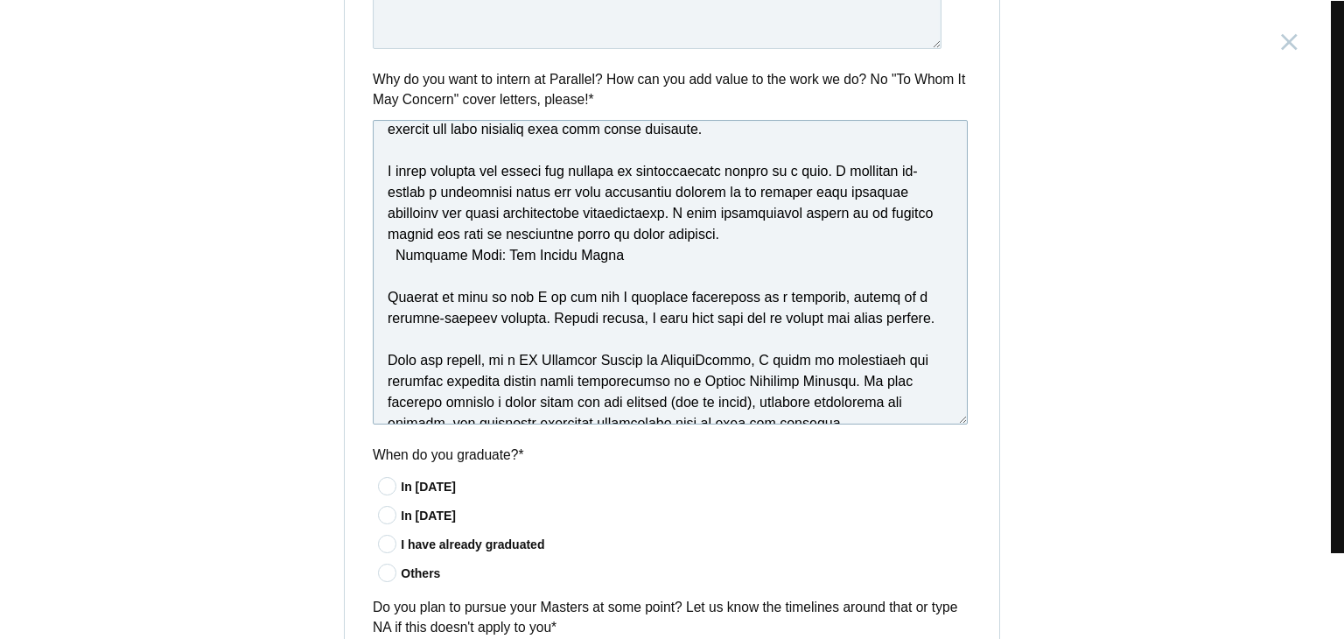
click at [591, 254] on textarea at bounding box center [670, 272] width 595 height 305
drag, startPoint x: 590, startPoint y: 245, endPoint x: 488, endPoint y: 256, distance: 102.1
click at [488, 256] on textarea at bounding box center [670, 272] width 595 height 305
drag, startPoint x: 607, startPoint y: 256, endPoint x: 371, endPoint y: 263, distance: 236.3
click at [373, 263] on textarea at bounding box center [670, 272] width 595 height 305
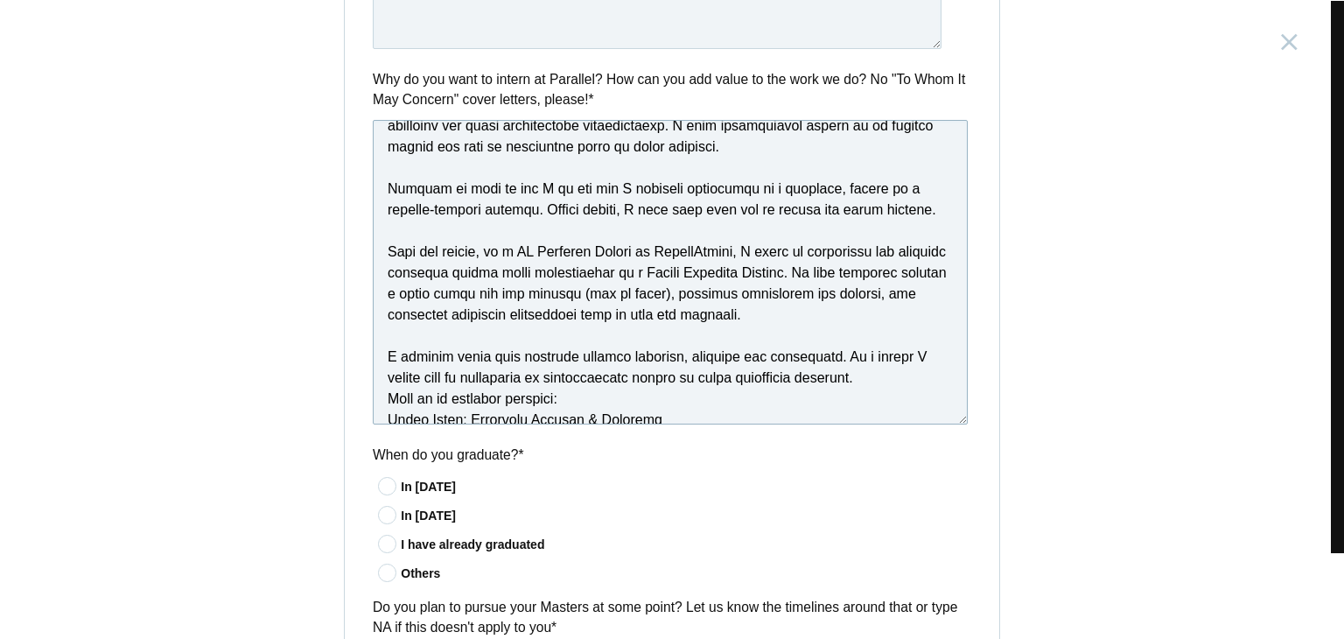
scroll to position [438, 0]
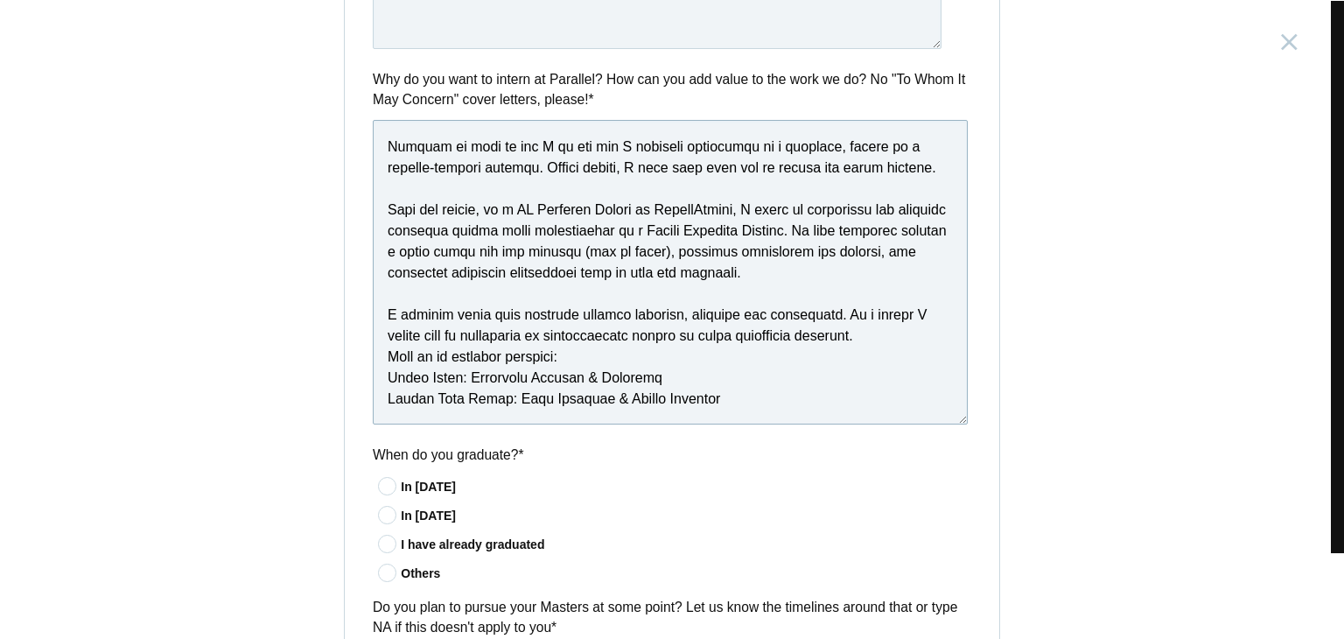
click at [757, 358] on textarea at bounding box center [670, 272] width 595 height 305
click at [820, 365] on textarea at bounding box center [670, 272] width 595 height 305
click at [832, 348] on textarea at bounding box center [670, 272] width 595 height 305
click at [839, 359] on textarea at bounding box center [670, 272] width 595 height 305
click at [733, 367] on textarea at bounding box center [670, 272] width 595 height 305
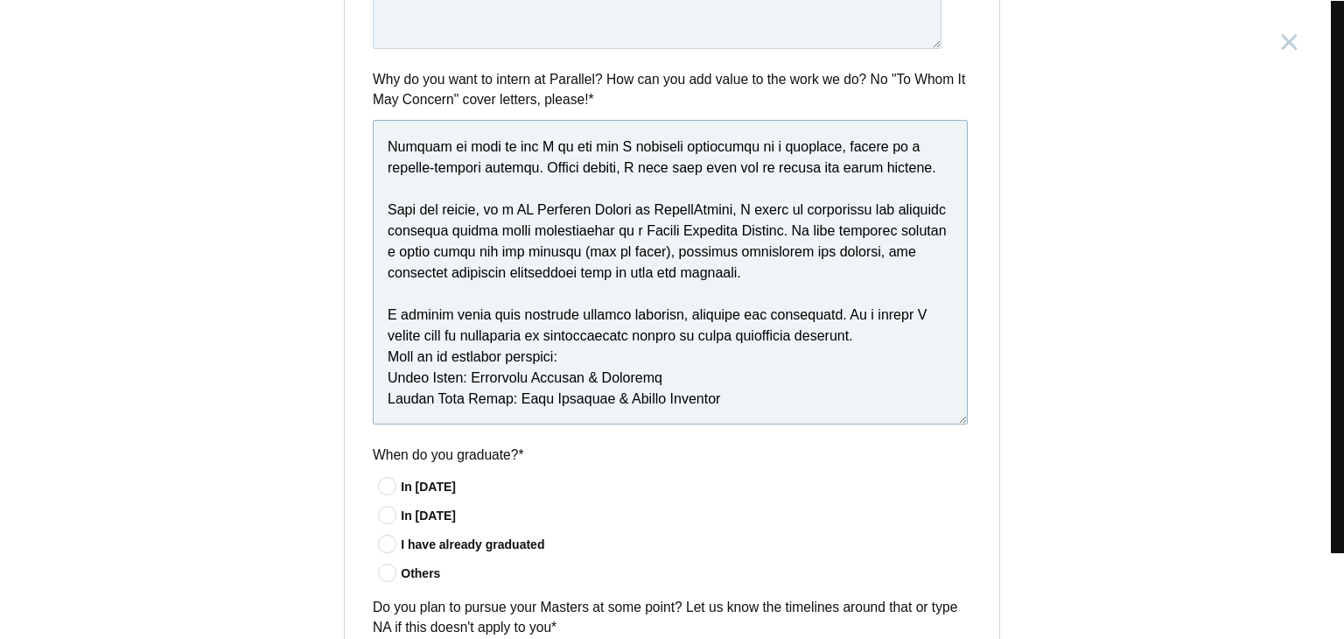
drag, startPoint x: 378, startPoint y: 337, endPoint x: 789, endPoint y: 402, distance: 416.3
click at [789, 402] on textarea at bounding box center [670, 272] width 595 height 305
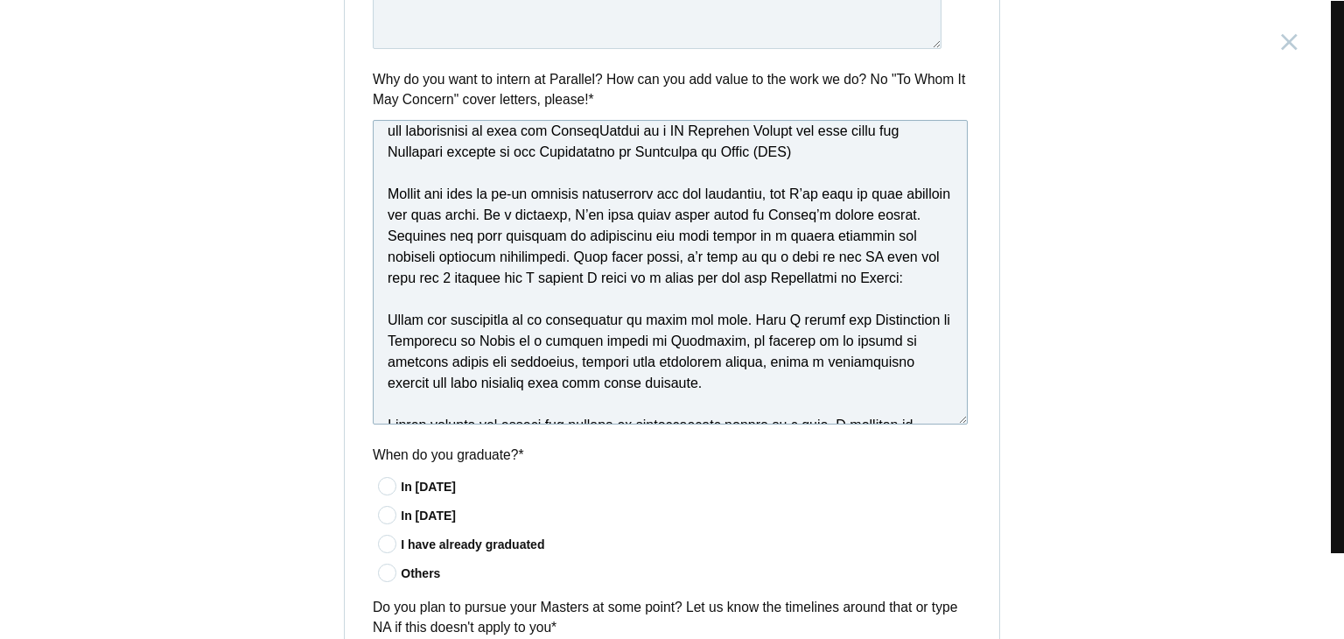
scroll to position [25, 0]
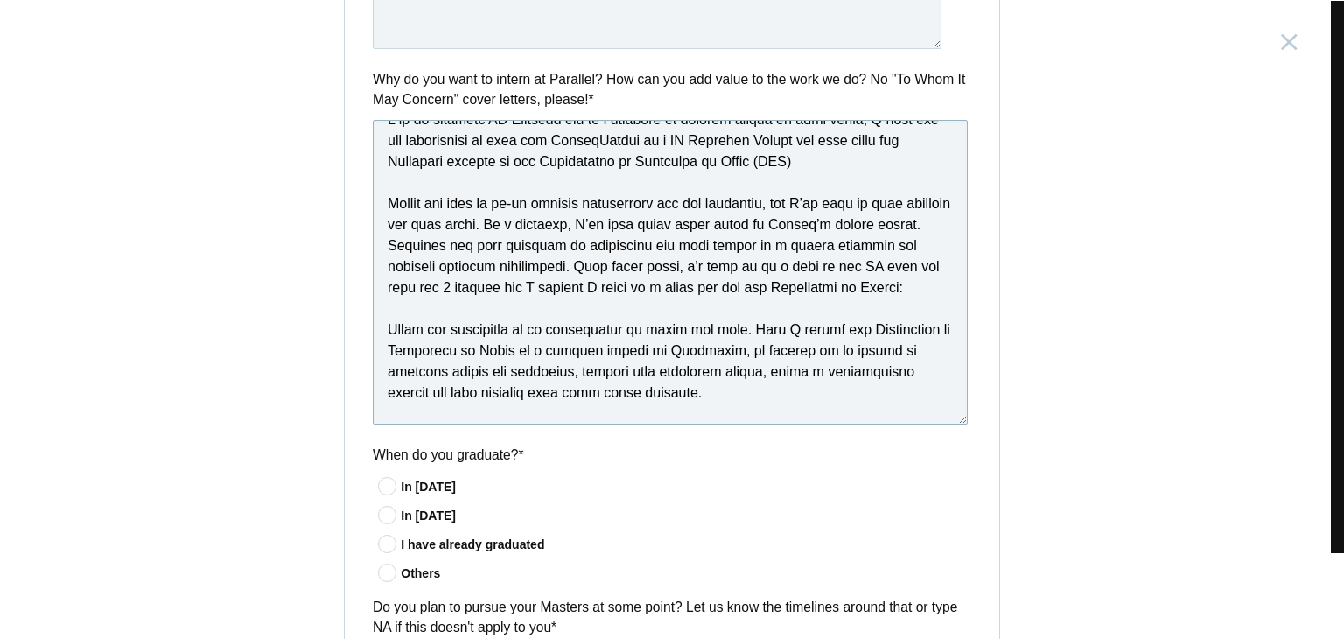
click at [384, 331] on textarea at bounding box center [670, 272] width 595 height 305
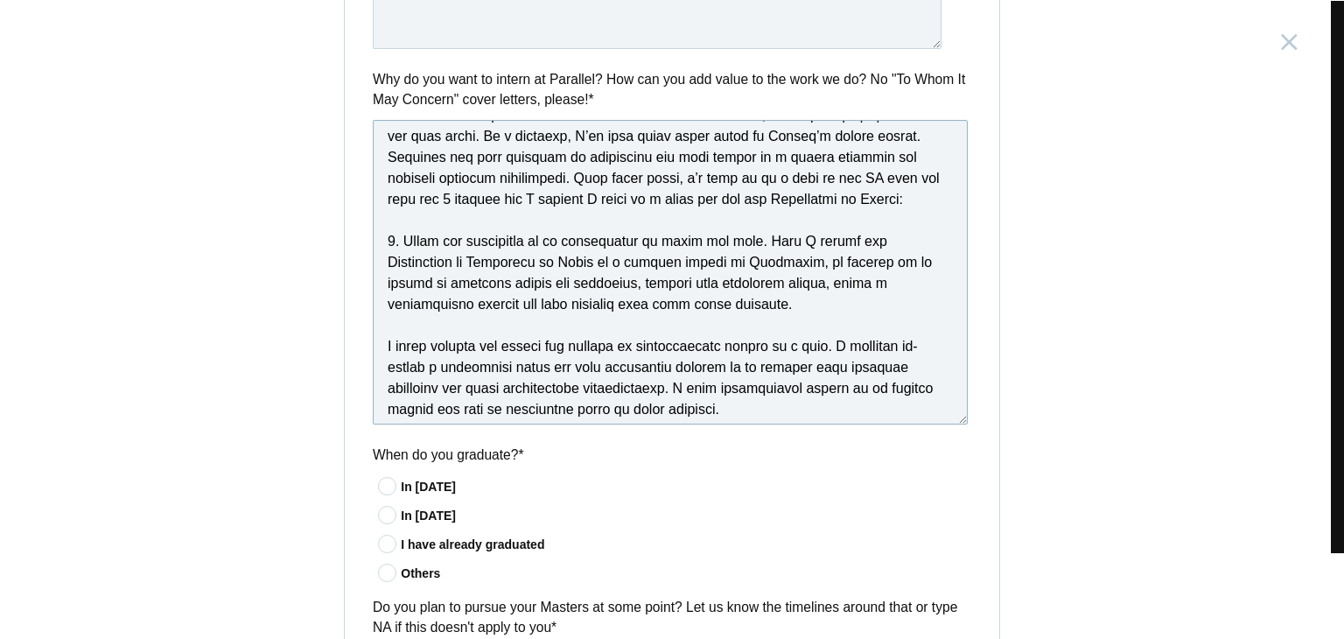
scroll to position [200, 0]
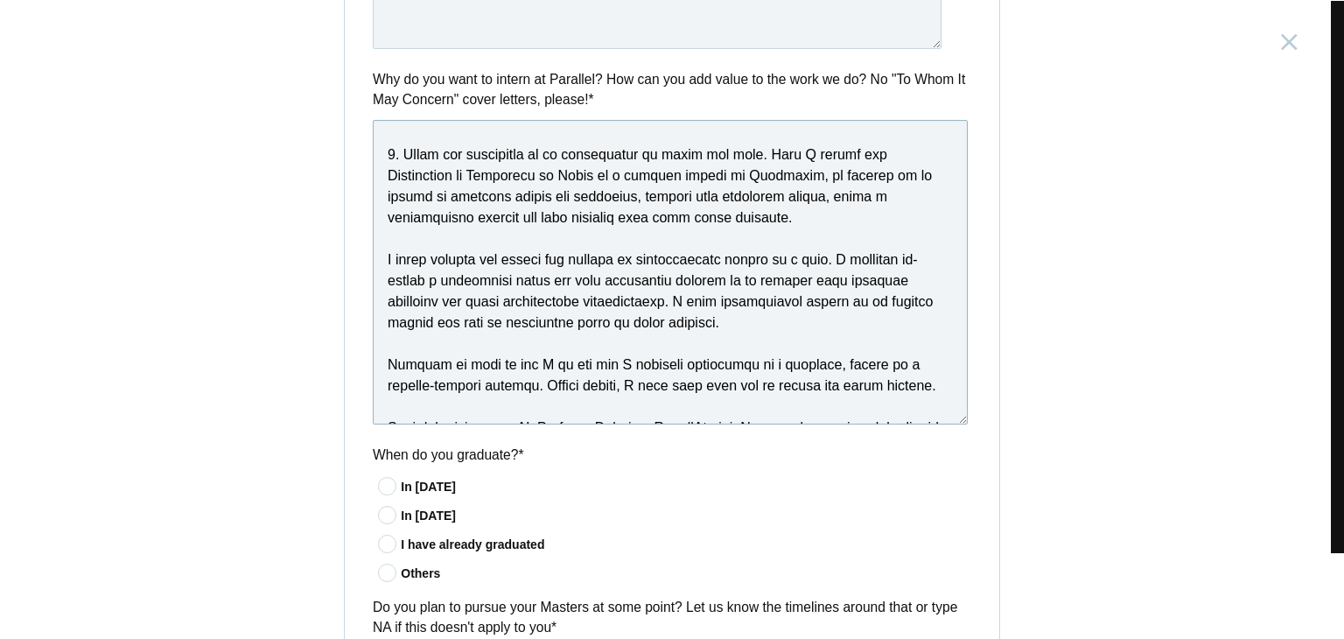
click at [377, 250] on textarea at bounding box center [670, 272] width 595 height 305
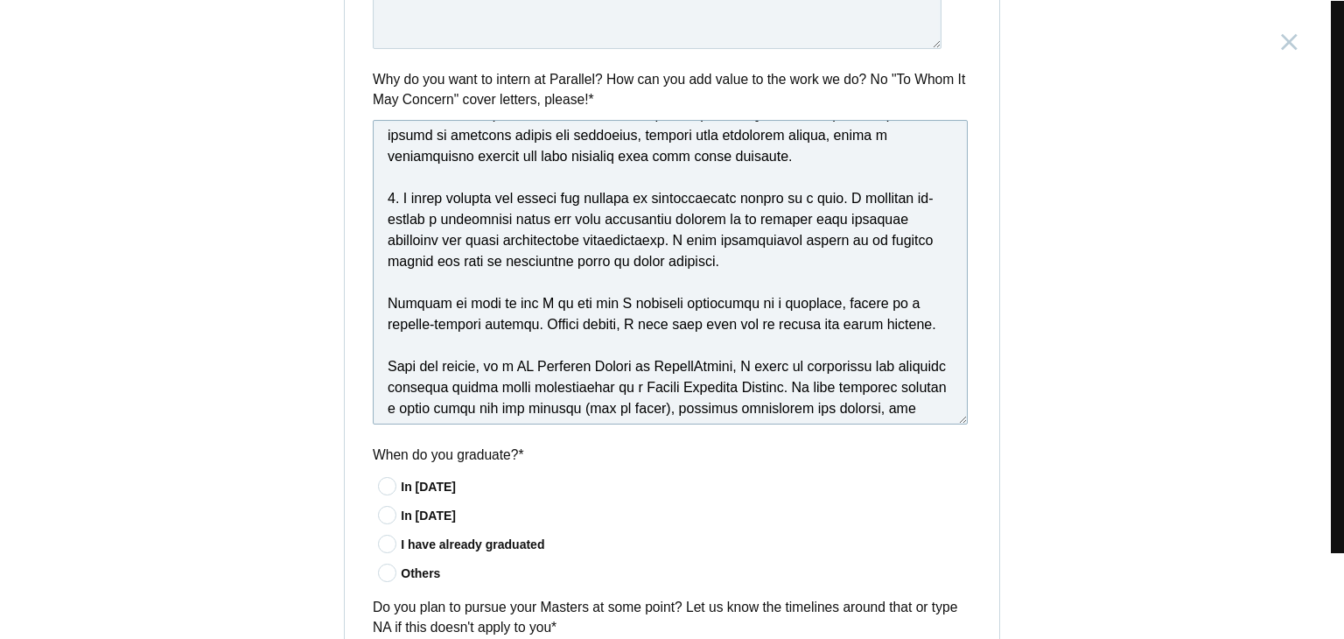
scroll to position [375, 0]
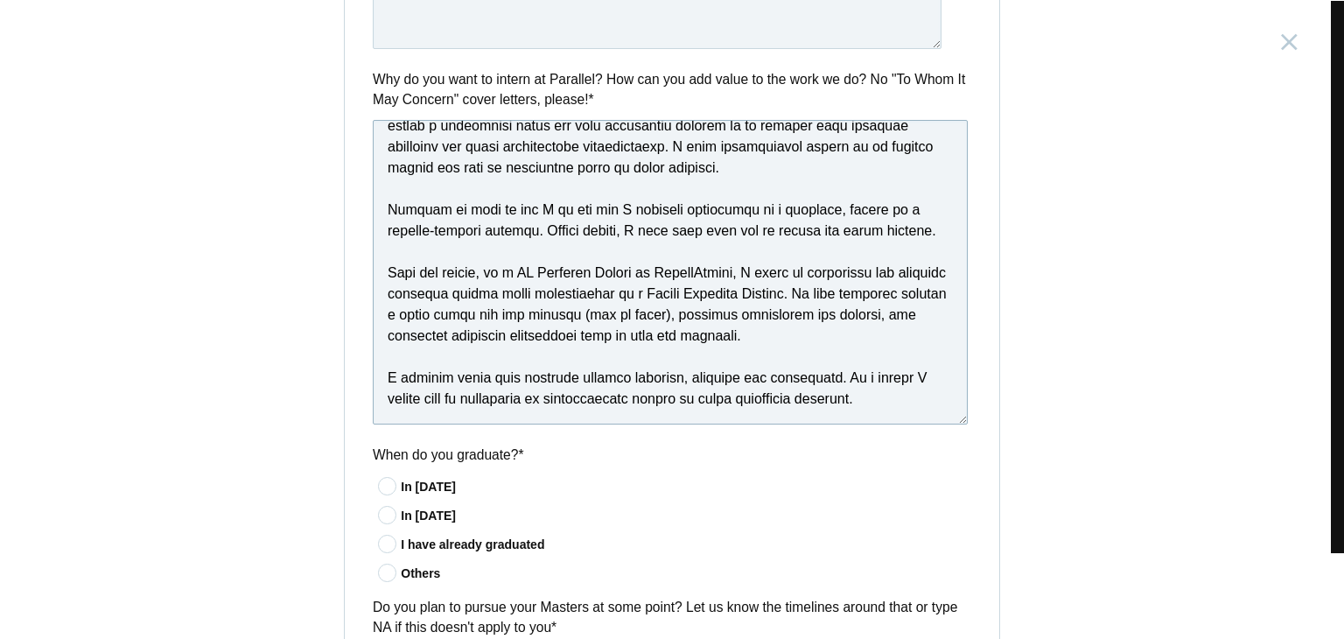
click at [384, 211] on textarea at bounding box center [670, 272] width 595 height 305
click at [383, 190] on textarea at bounding box center [670, 272] width 595 height 305
click at [385, 249] on textarea at bounding box center [670, 272] width 595 height 305
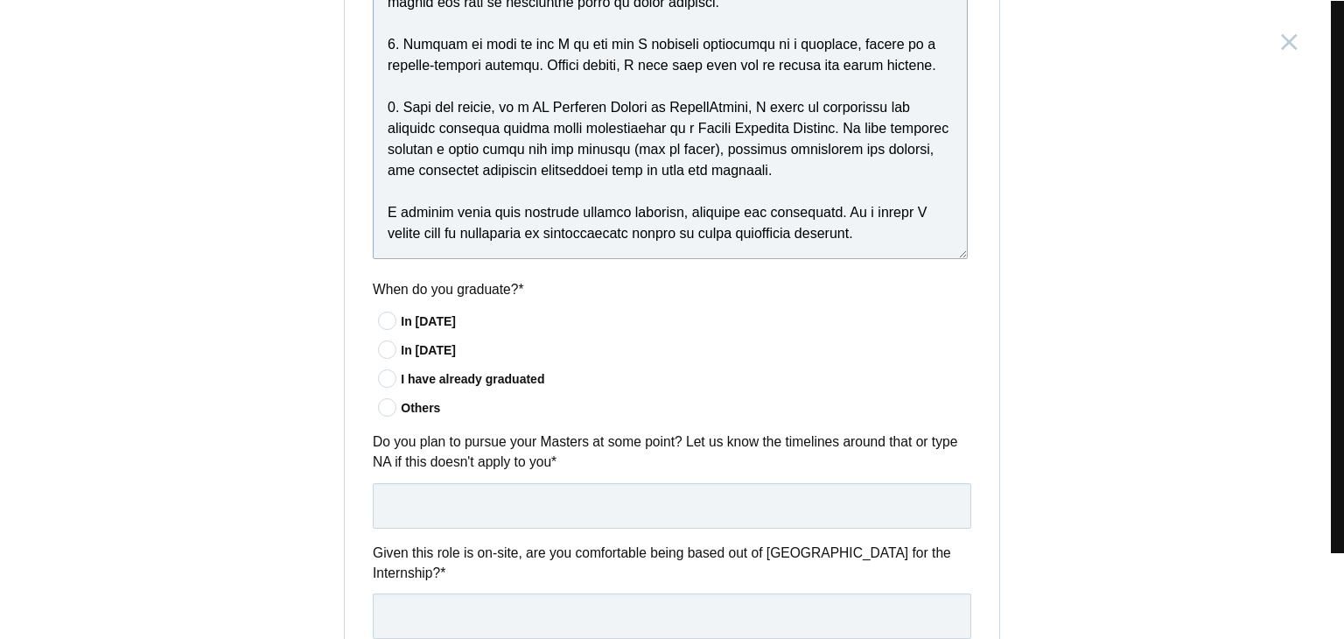
scroll to position [1155, 0]
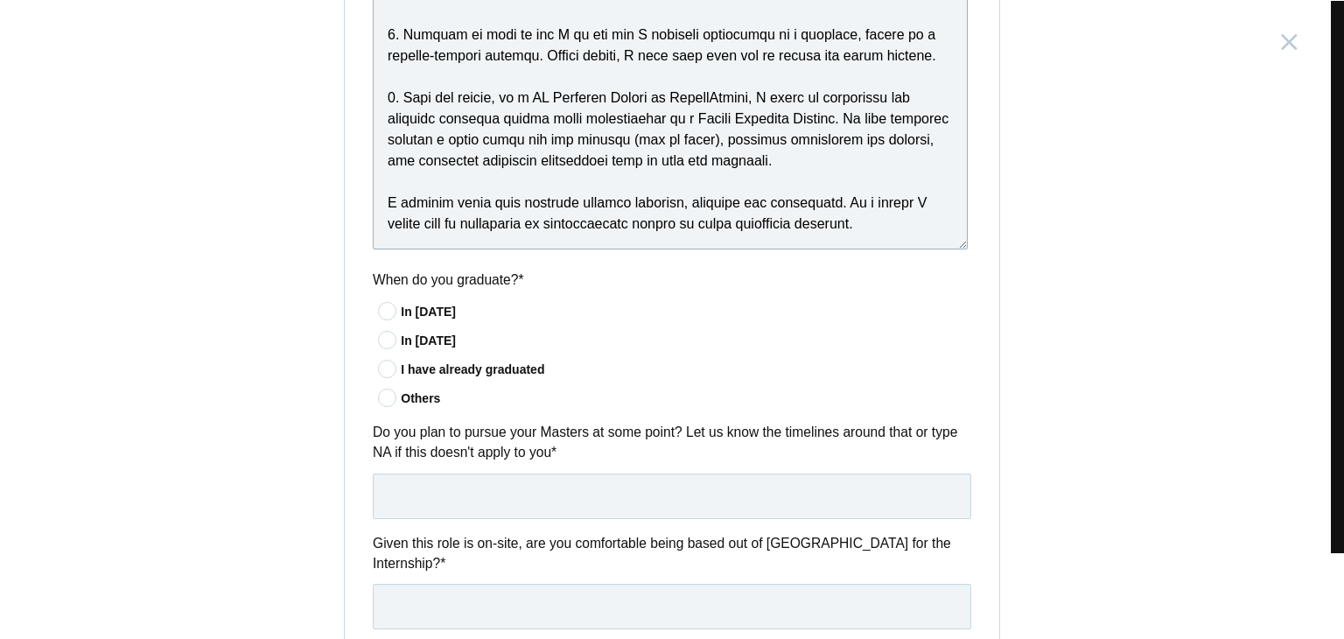
click at [373, 171] on textarea at bounding box center [670, 97] width 595 height 305
click at [373, 179] on textarea at bounding box center [670, 97] width 595 height 305
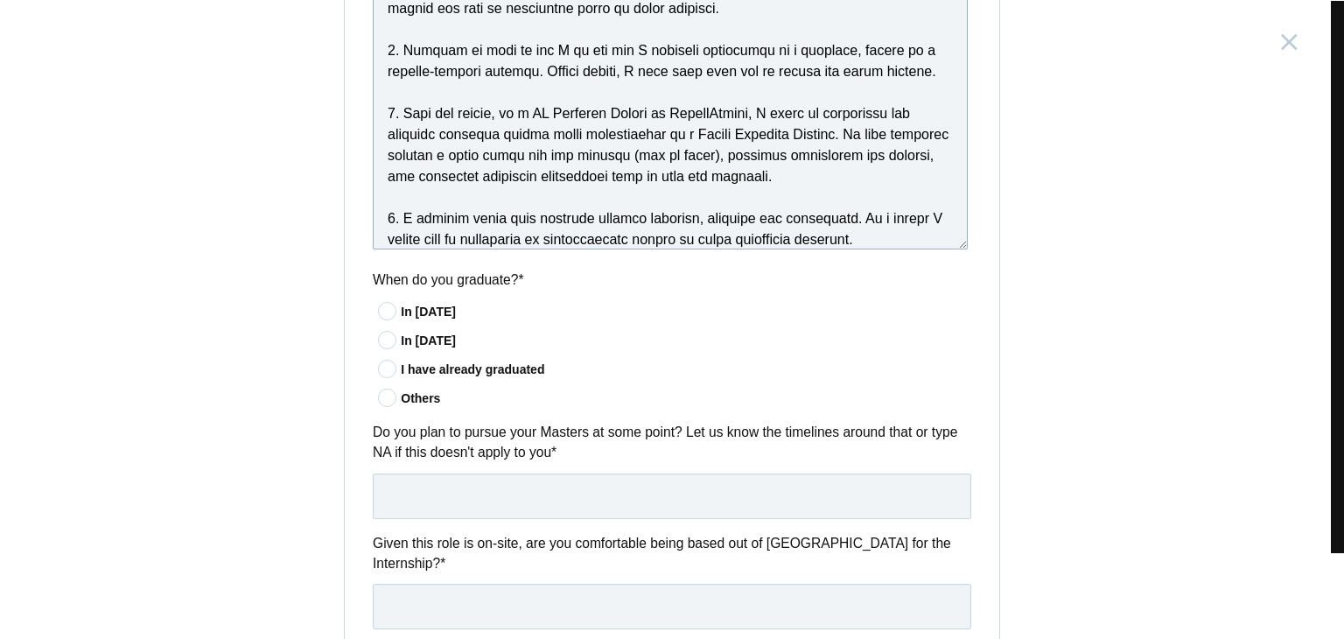
scroll to position [336, 0]
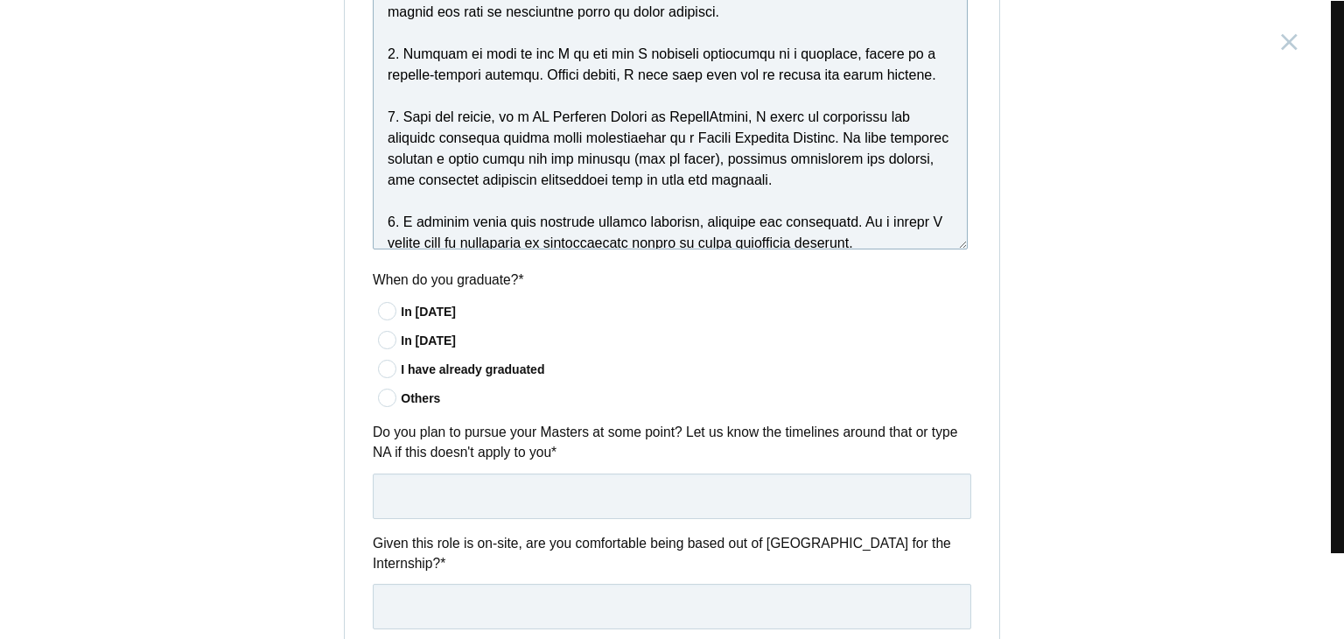
type textarea "I am an aspiring UX Designer and as i navigate my hopeful career in this field,…"
click at [379, 340] on icon at bounding box center [388, 339] width 32 height 11
click at [0, 0] on input"] "In 2026" at bounding box center [0, 0] width 0 height 0
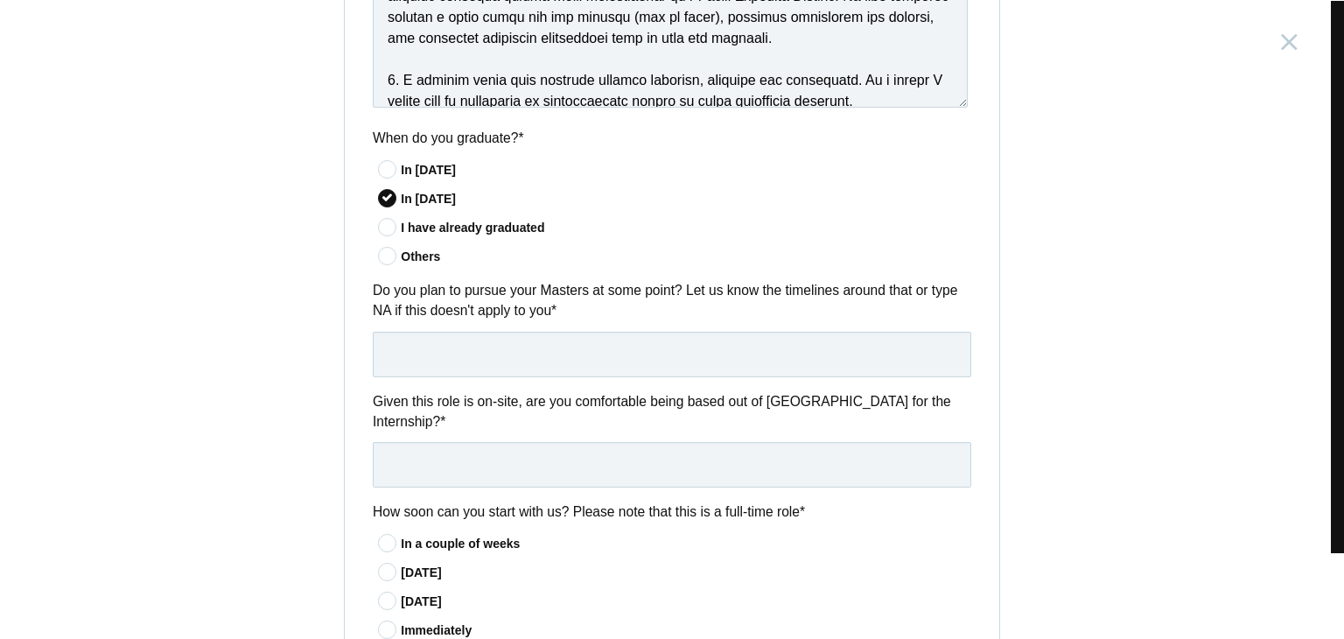
scroll to position [1298, 0]
click at [583, 365] on input "text" at bounding box center [672, 354] width 599 height 46
click at [561, 441] on input "text" at bounding box center [672, 464] width 599 height 46
type input "Yes"
click at [581, 361] on input "text" at bounding box center [672, 354] width 599 height 46
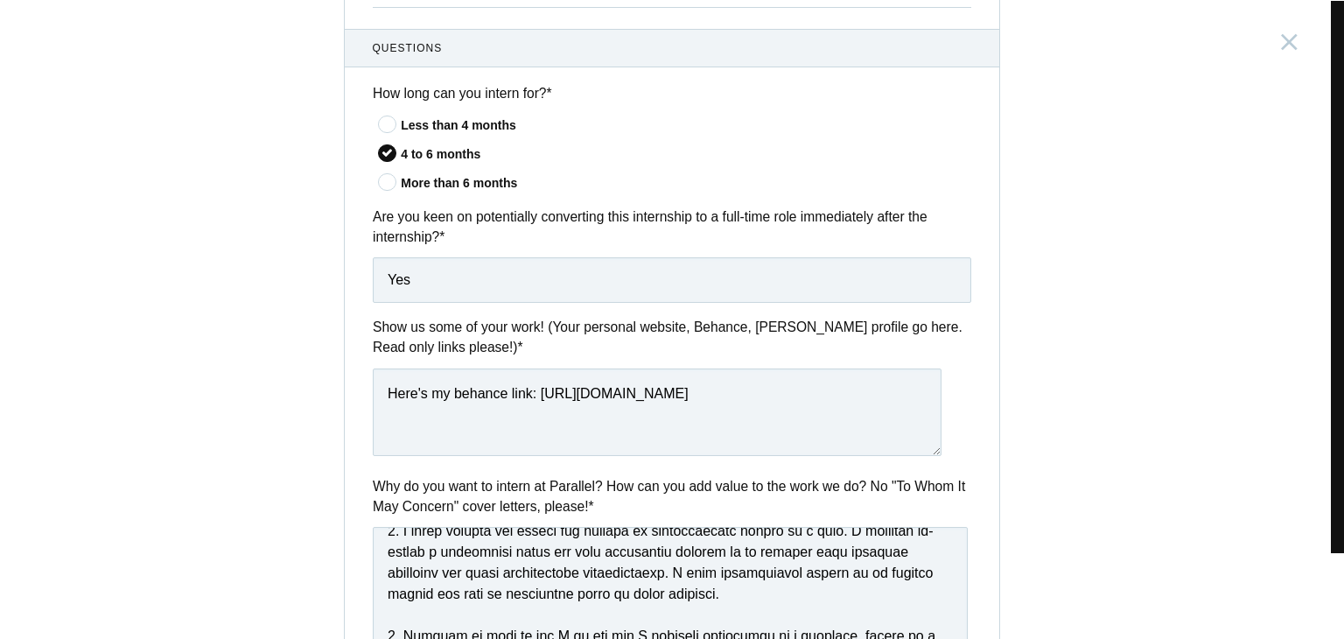
scroll to position [571, 0]
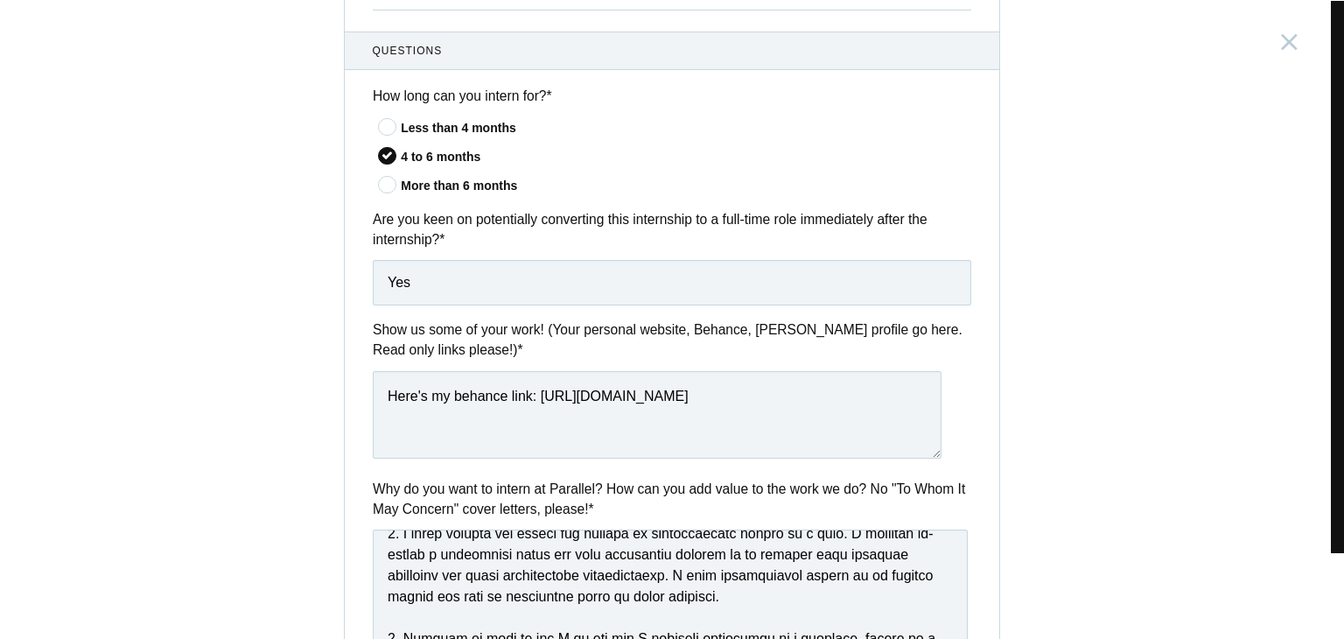
type input "Yes. Planning for next year."
click at [437, 280] on input "Yes" at bounding box center [672, 283] width 599 height 46
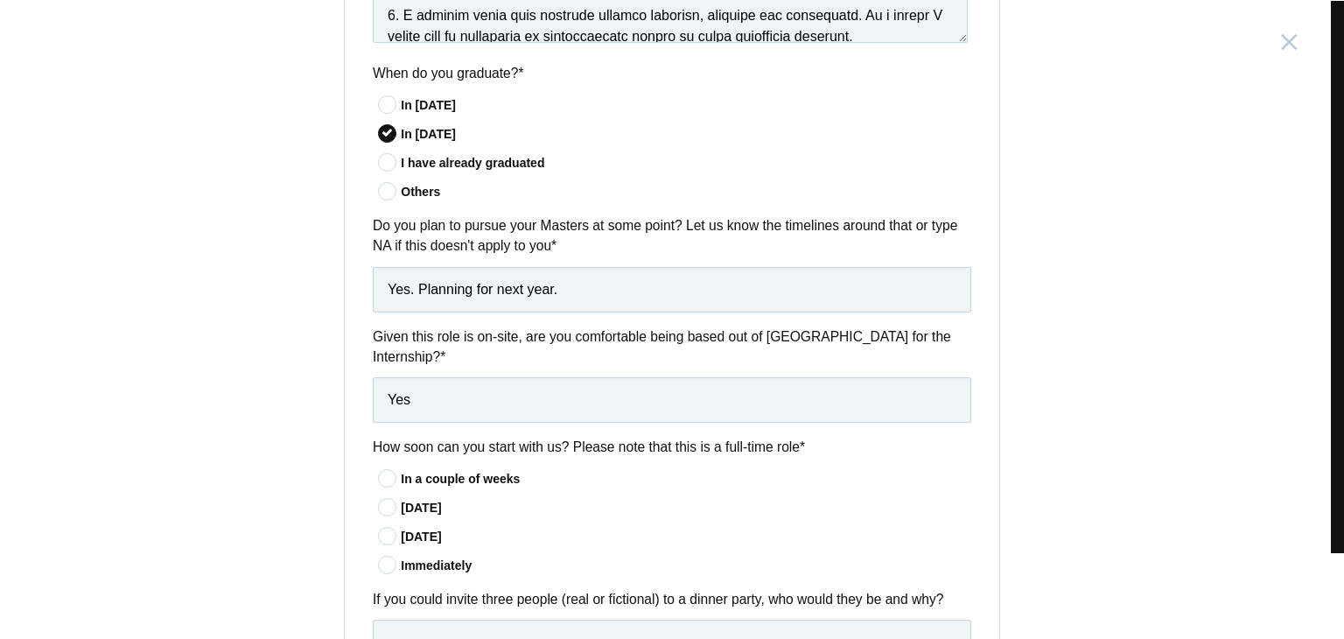
scroll to position [1362, 0]
type input "I hope to, yes"
click at [529, 297] on input "Yes. Planning for next year." at bounding box center [672, 290] width 599 height 46
click at [513, 294] on input "Yes. Planning for next year." at bounding box center [672, 290] width 599 height 46
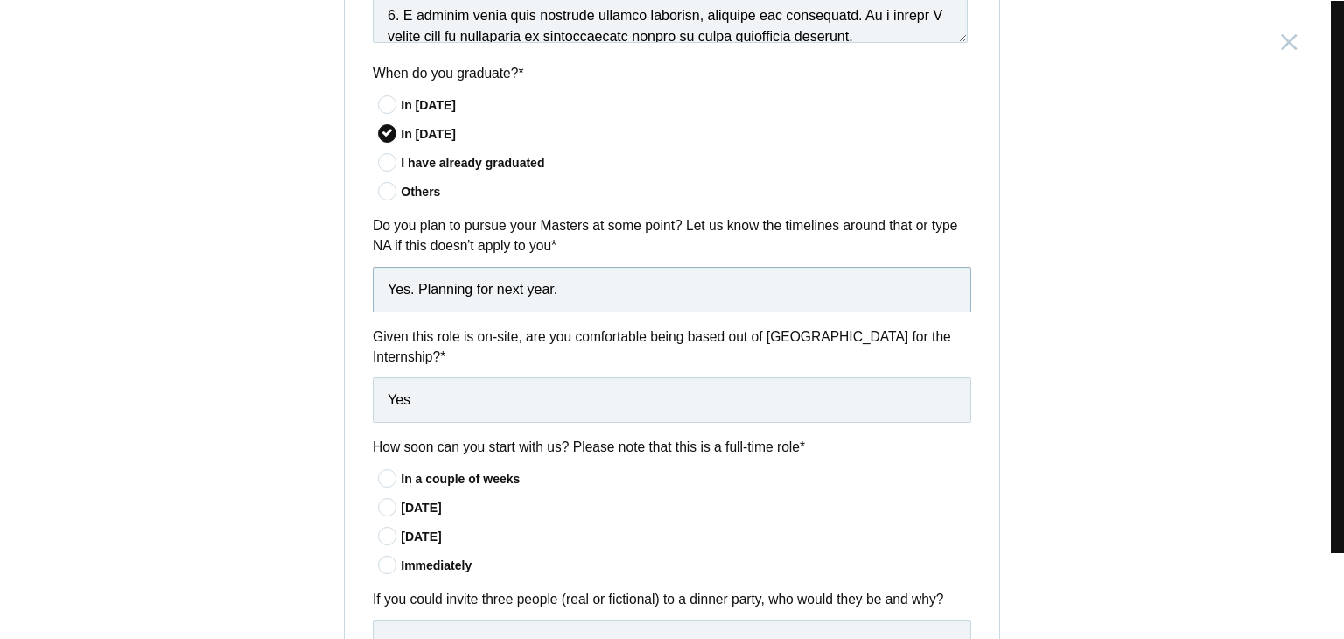
click at [513, 294] on input "Yes. Planning for next year." at bounding box center [672, 290] width 599 height 46
click at [548, 283] on input "Yes. Planning for next year." at bounding box center [672, 290] width 599 height 46
click at [553, 290] on input "Yes. Planning for next year." at bounding box center [672, 290] width 599 height 46
drag, startPoint x: 554, startPoint y: 290, endPoint x: 419, endPoint y: 288, distance: 134.8
click at [419, 288] on input "Yes. Planning for next year." at bounding box center [672, 290] width 599 height 46
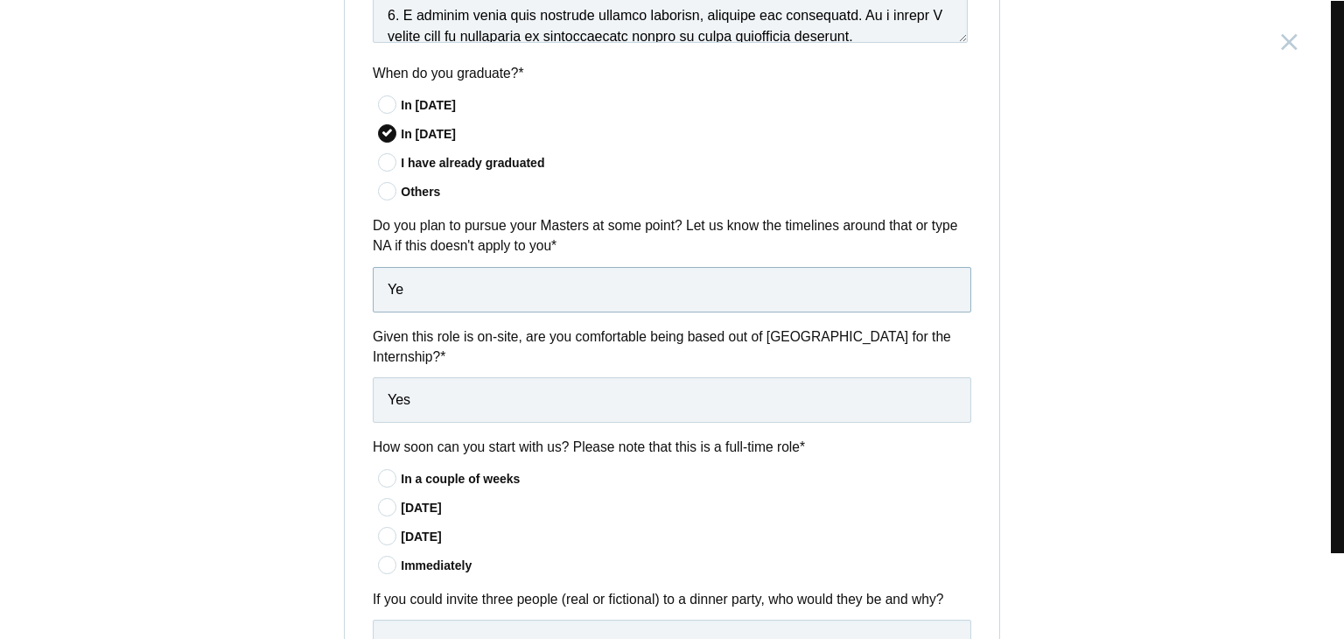
type input "Y"
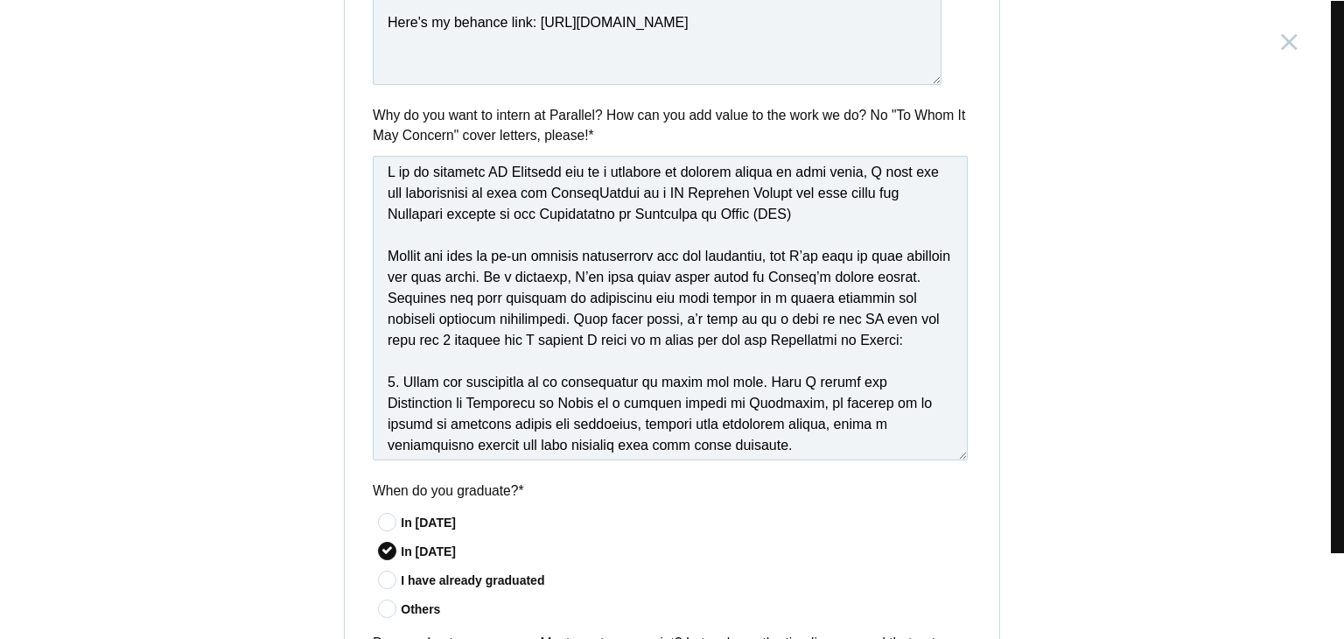
scroll to position [10, 0]
type input "It's quite unsure at this moment"
click at [616, 279] on textarea at bounding box center [670, 308] width 595 height 305
click at [697, 291] on textarea at bounding box center [670, 308] width 595 height 305
click at [721, 322] on textarea at bounding box center [670, 308] width 595 height 305
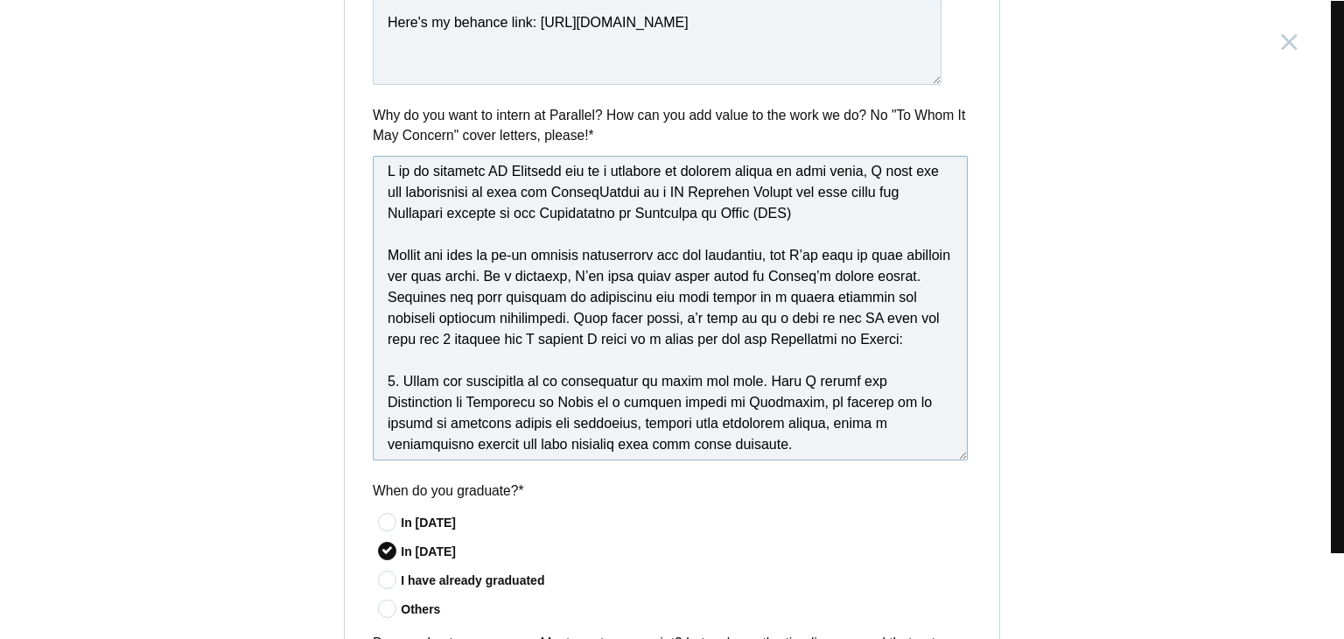
drag, startPoint x: 588, startPoint y: 323, endPoint x: 382, endPoint y: 248, distance: 219.8
click at [382, 248] on textarea at bounding box center [670, 308] width 595 height 305
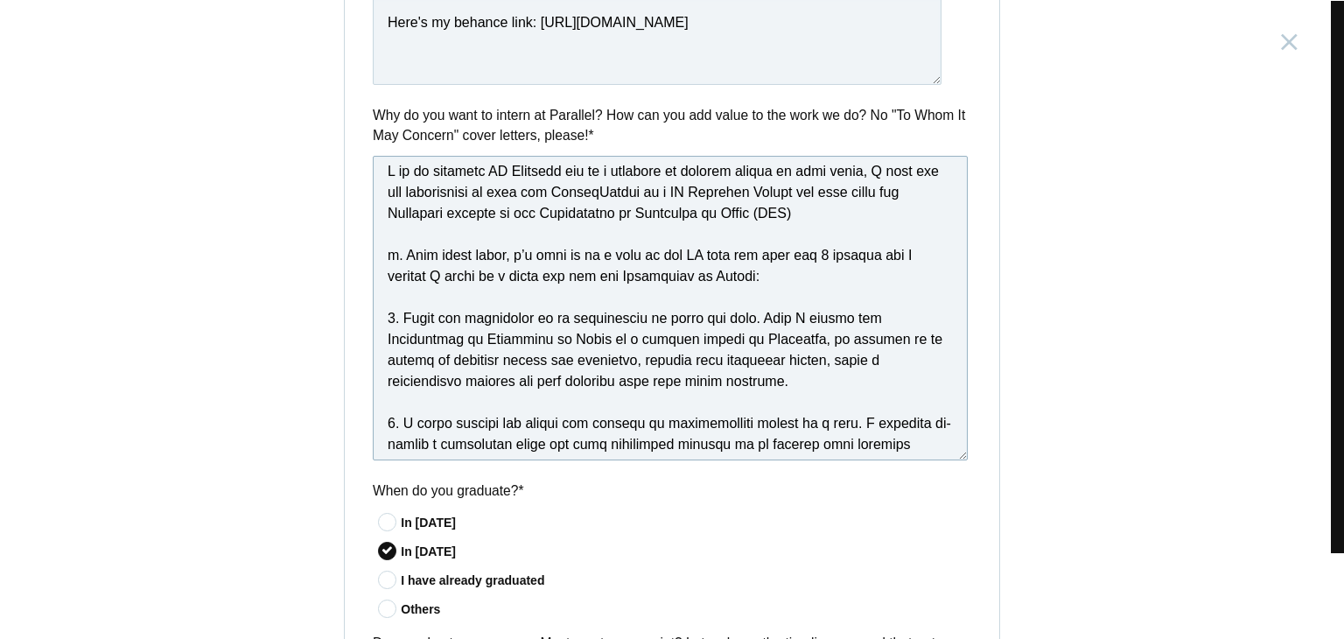
drag, startPoint x: 455, startPoint y: 195, endPoint x: 392, endPoint y: 174, distance: 66.4
click at [454, 194] on textarea at bounding box center [670, 308] width 595 height 305
click at [373, 170] on textarea at bounding box center [670, 308] width 595 height 305
click at [788, 189] on textarea at bounding box center [670, 308] width 595 height 305
click at [748, 228] on textarea at bounding box center [670, 308] width 595 height 305
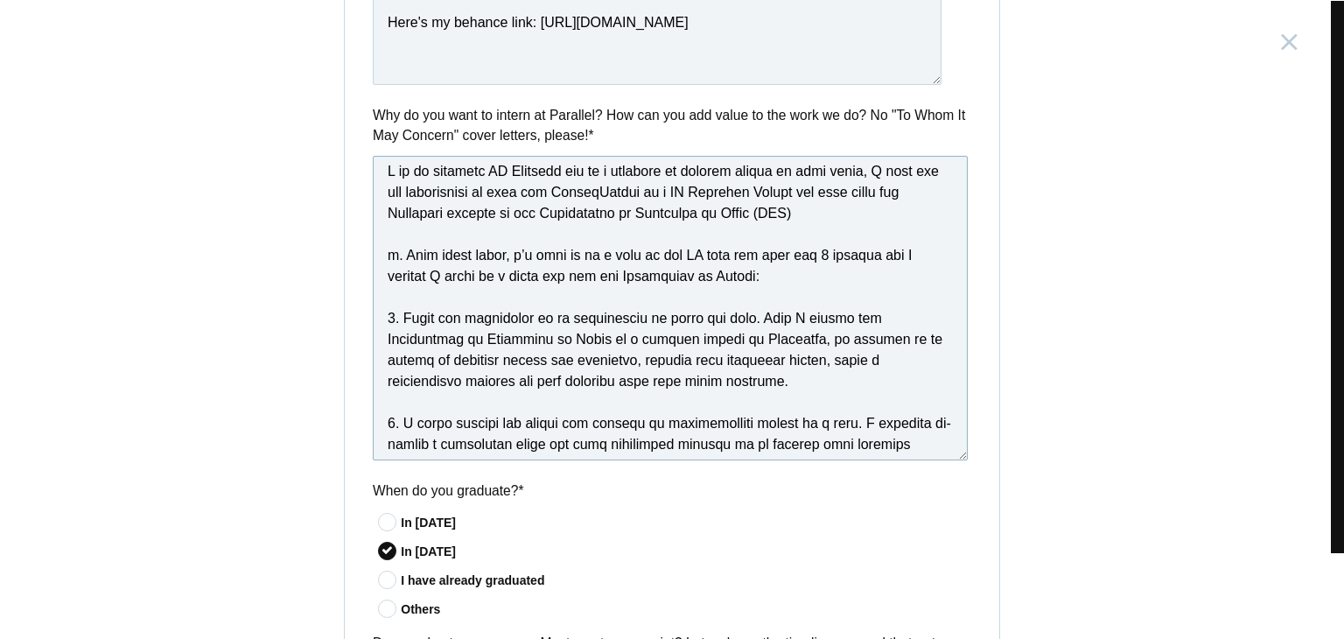
click at [682, 266] on textarea at bounding box center [670, 308] width 595 height 305
click at [389, 255] on textarea at bounding box center [670, 308] width 595 height 305
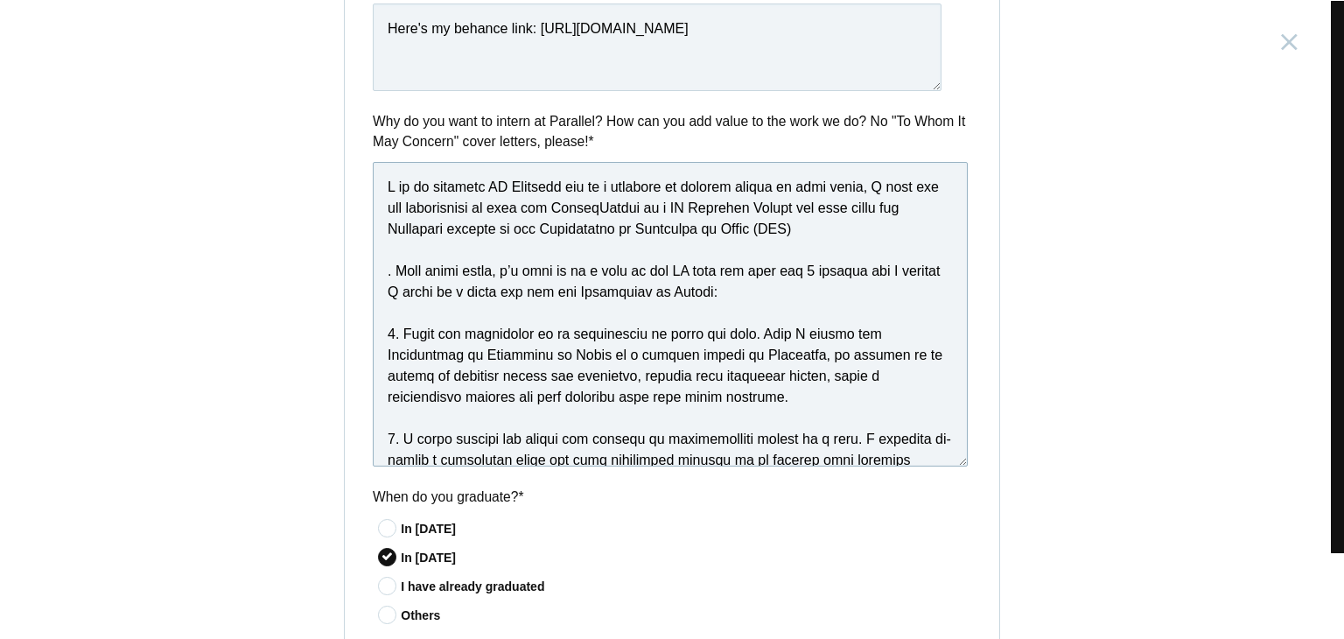
scroll to position [939, 0]
click at [781, 253] on textarea at bounding box center [670, 313] width 595 height 305
click at [718, 235] on textarea at bounding box center [670, 313] width 595 height 305
drag, startPoint x: 749, startPoint y: 274, endPoint x: 350, endPoint y: 263, distance: 399.2
click at [350, 263] on div "Why do you want to intern at Parallel? How can you add value to the work we do?…" at bounding box center [672, 290] width 655 height 361
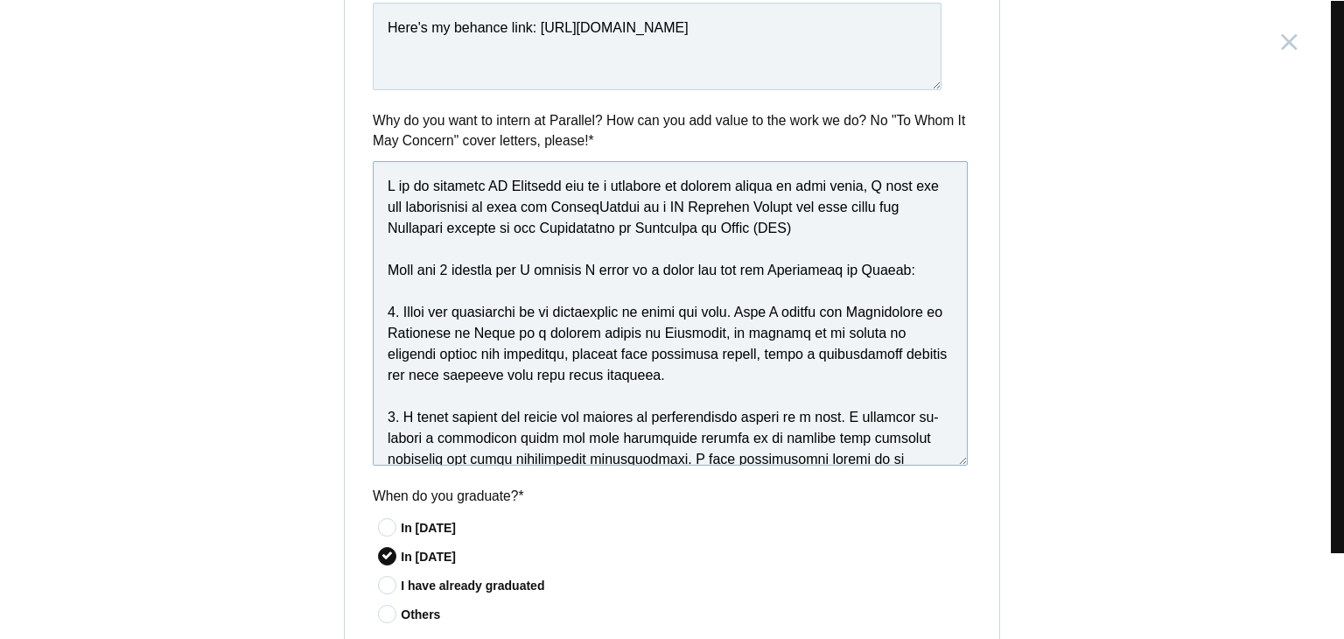
click at [895, 258] on textarea at bounding box center [670, 313] width 595 height 305
click at [834, 263] on textarea at bounding box center [670, 313] width 595 height 305
click at [860, 270] on textarea at bounding box center [670, 313] width 595 height 305
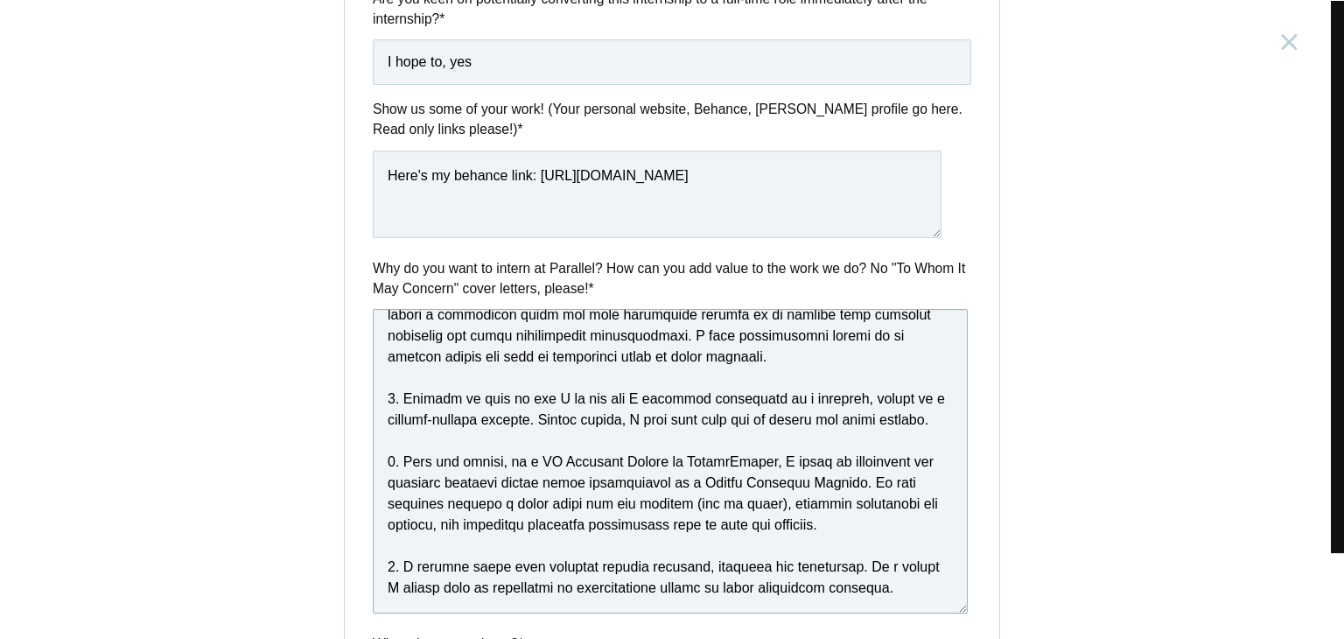
scroll to position [291, 0]
click at [941, 585] on textarea at bounding box center [670, 461] width 595 height 305
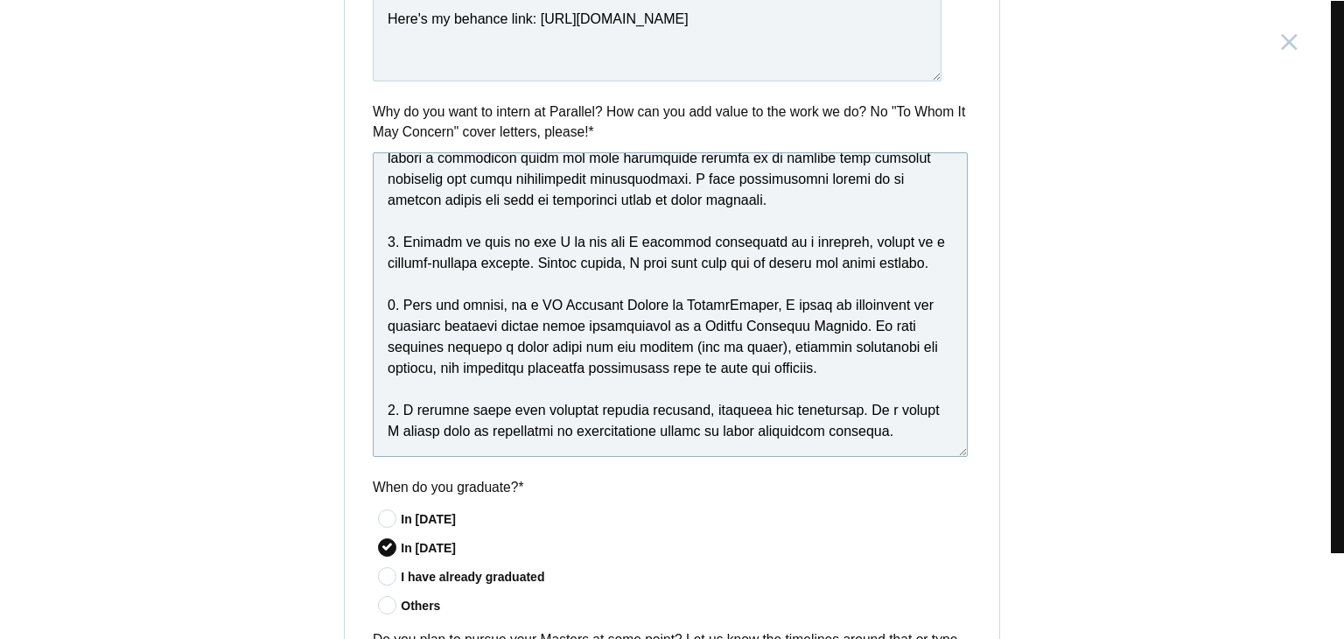
scroll to position [949, 0]
paste textarea "I’d love the chance to connect and discuss the possibility of an internship at …"
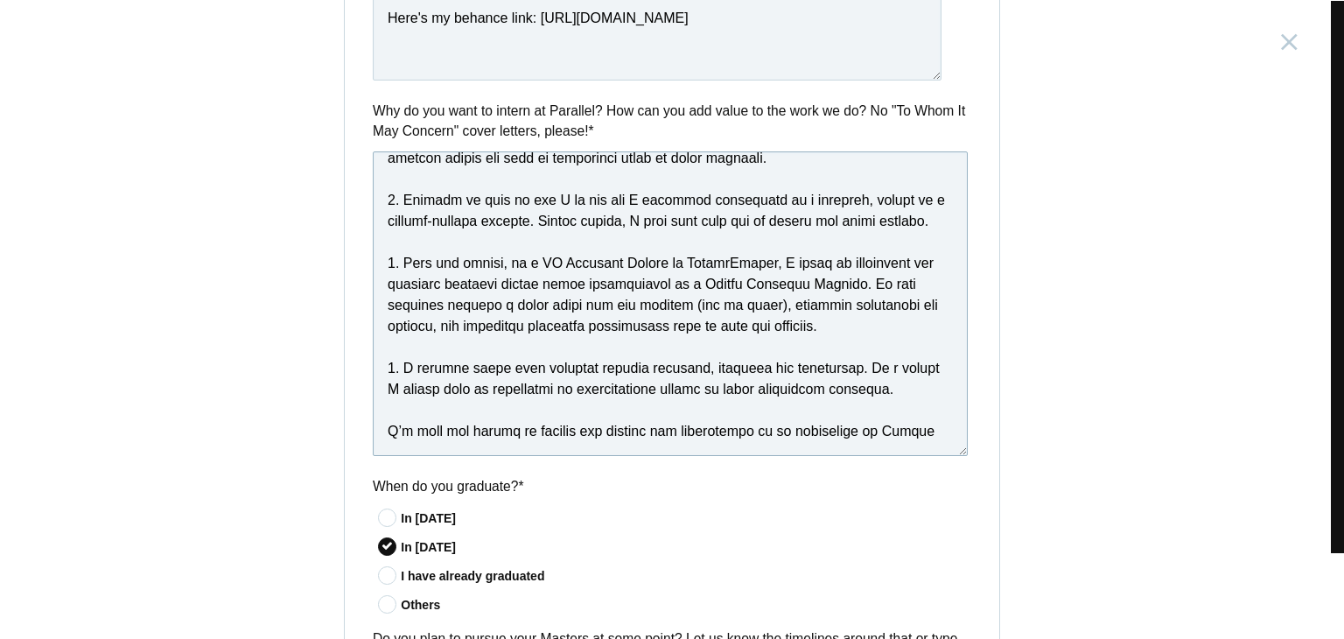
click at [725, 407] on textarea at bounding box center [670, 303] width 595 height 305
click at [805, 439] on textarea at bounding box center [670, 303] width 595 height 305
click at [817, 376] on textarea at bounding box center [670, 303] width 595 height 305
click at [872, 429] on textarea at bounding box center [670, 303] width 595 height 305
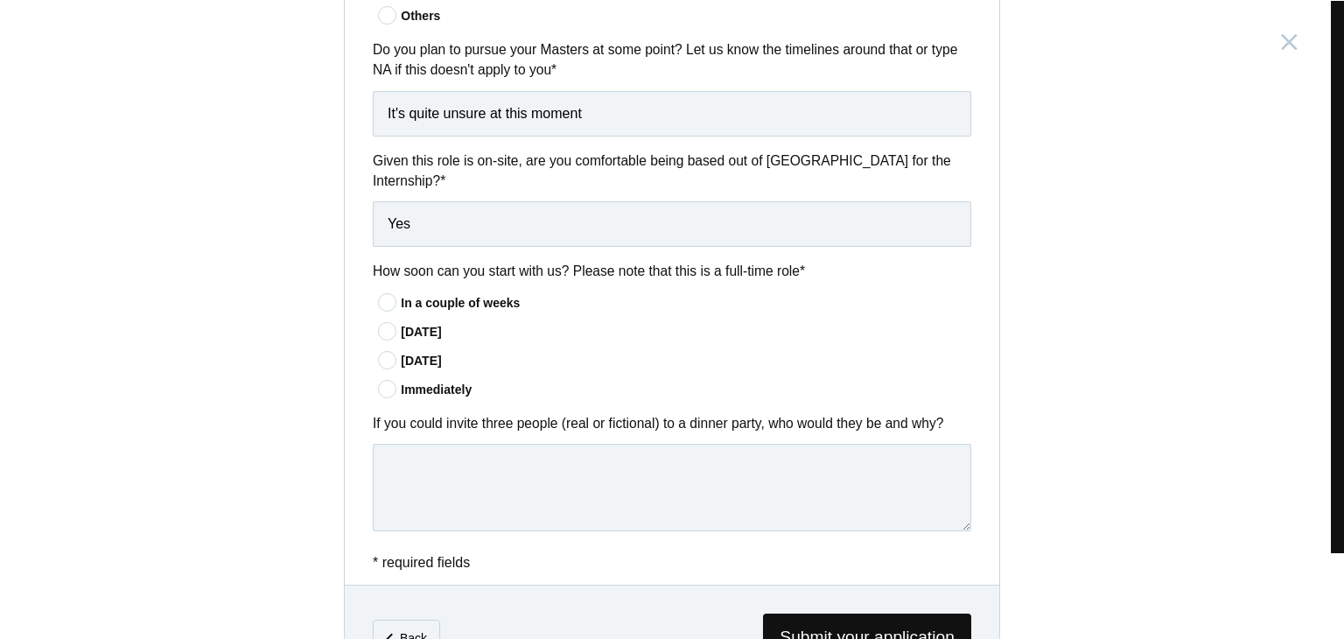
scroll to position [1540, 0]
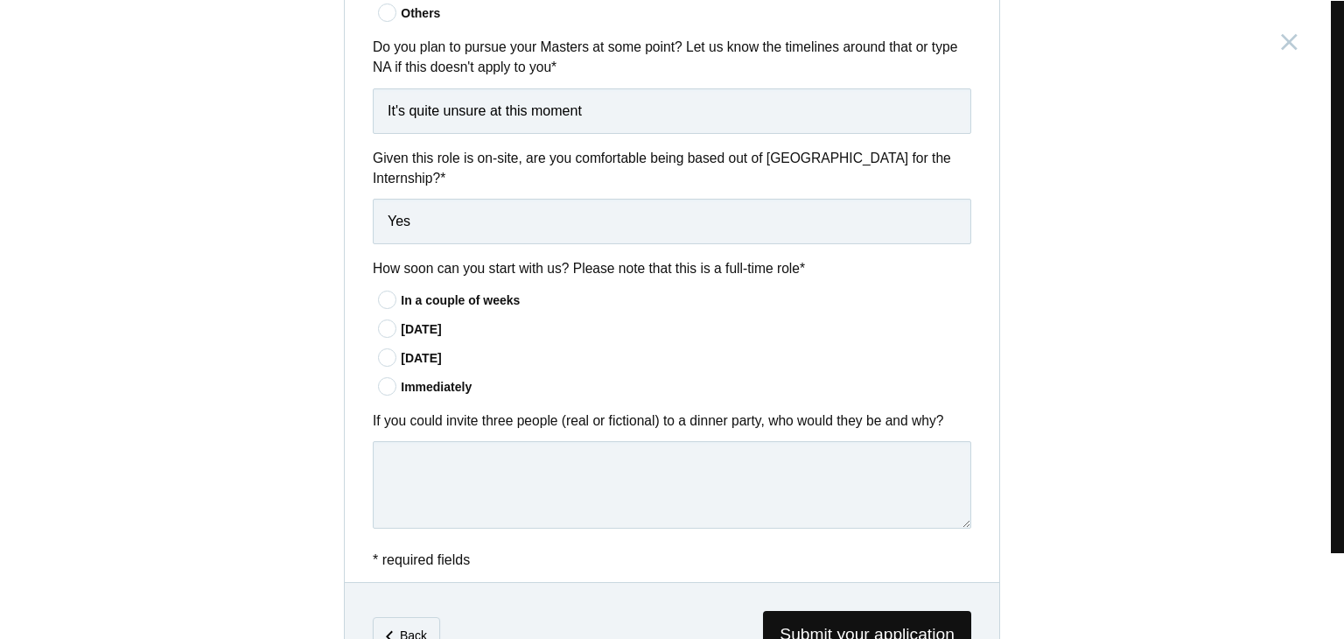
type textarea "I am an aspiring UX Designer and as i navigate my hopeful career in this field,…"
click at [382, 352] on icon at bounding box center [388, 357] width 32 height 11
click at [0, 0] on input"] "In 60 days" at bounding box center [0, 0] width 0 height 0
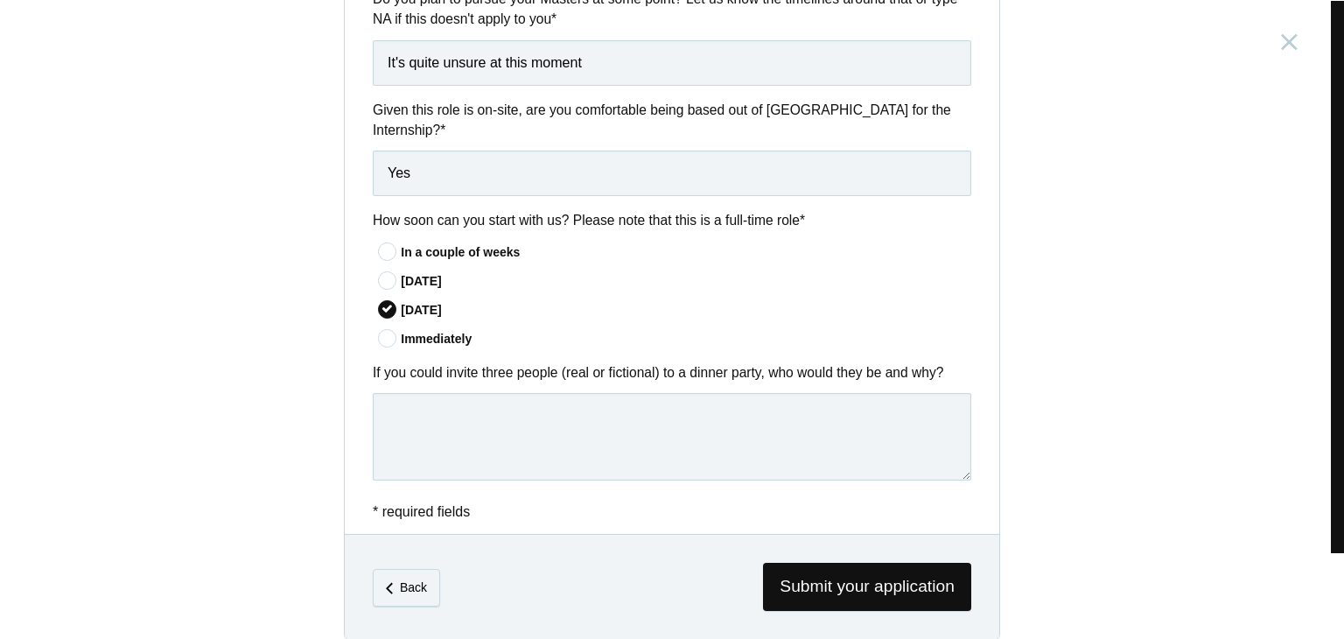
scroll to position [1589, 0]
click at [499, 418] on textarea at bounding box center [672, 436] width 599 height 88
type textarea "i"
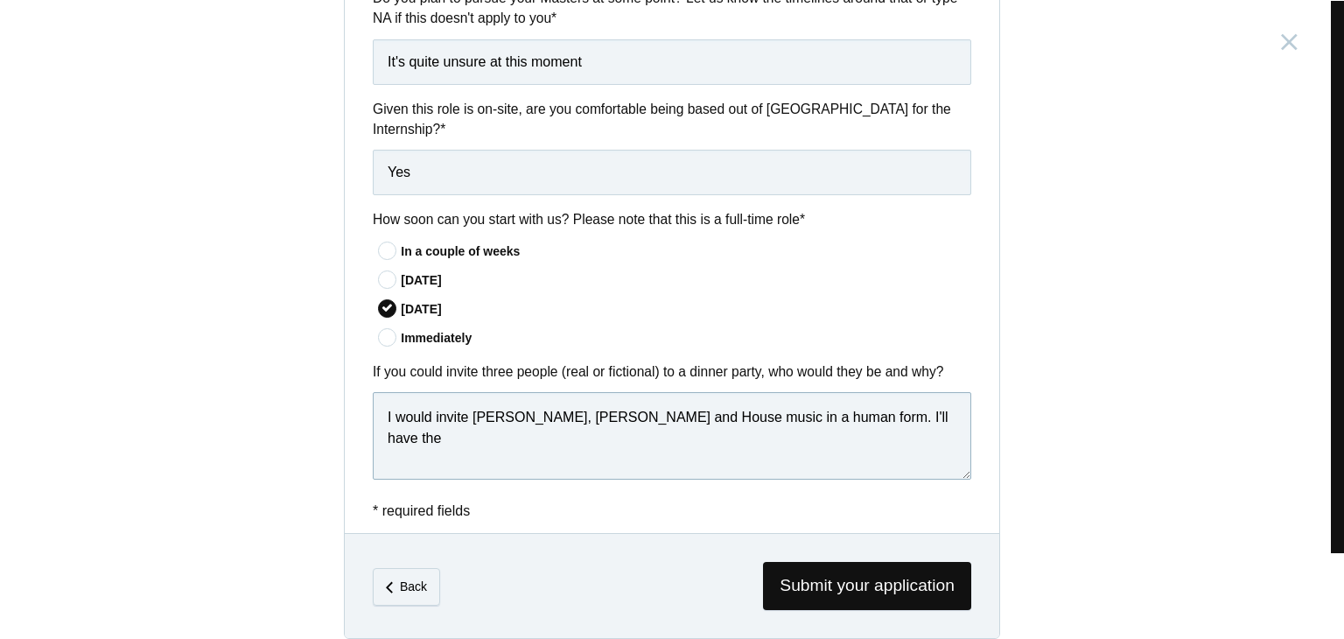
drag, startPoint x: 549, startPoint y: 399, endPoint x: 612, endPoint y: 397, distance: 63.0
click at [612, 397] on textarea "I would invite the Weeknd, AP Dhillon and House music in a human form. I'll hav…" at bounding box center [672, 436] width 599 height 88
click at [803, 392] on textarea "I would invite the Weeknd, Harish Sivaramakrishnan from Agam and House music in…" at bounding box center [672, 436] width 599 height 88
click at [812, 392] on textarea "I would invite the Weeknd, Harish Sivaramakrishnan from Agam and House music in…" at bounding box center [672, 436] width 599 height 88
click at [805, 393] on textarea "I would invite the Weeknd, Harish Sivaramakrishnan from Agam and House music in…" at bounding box center [672, 436] width 599 height 88
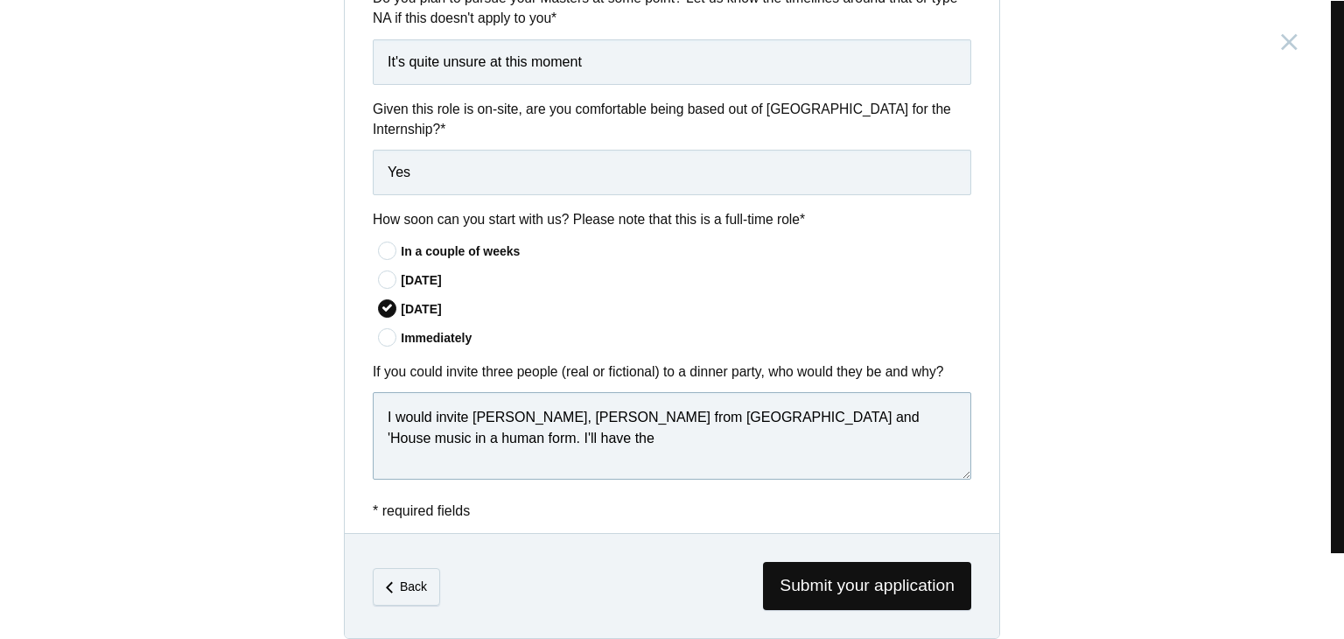
click at [887, 392] on textarea "I would invite the Weeknd, Harish Sivaramakrishnan from Agam and 'House music i…" at bounding box center [672, 436] width 599 height 88
click at [567, 432] on textarea "I would invite the Weeknd, Harish Sivaramakrishnan from Agam and 'House music' …" at bounding box center [672, 436] width 599 height 88
click at [531, 433] on textarea "I would invite the Weeknd, Harish Sivaramakrishnan from Agam and 'House music' …" at bounding box center [672, 436] width 599 height 88
click at [494, 445] on textarea "I would invite the Weeknd, Harish Sivaramakrishnan from Agam and 'House music' …" at bounding box center [672, 436] width 599 height 88
click at [480, 456] on textarea "I would invite the Weeknd, Harish Sivaramakrishnan from Agam and 'House music' …" at bounding box center [672, 436] width 599 height 88
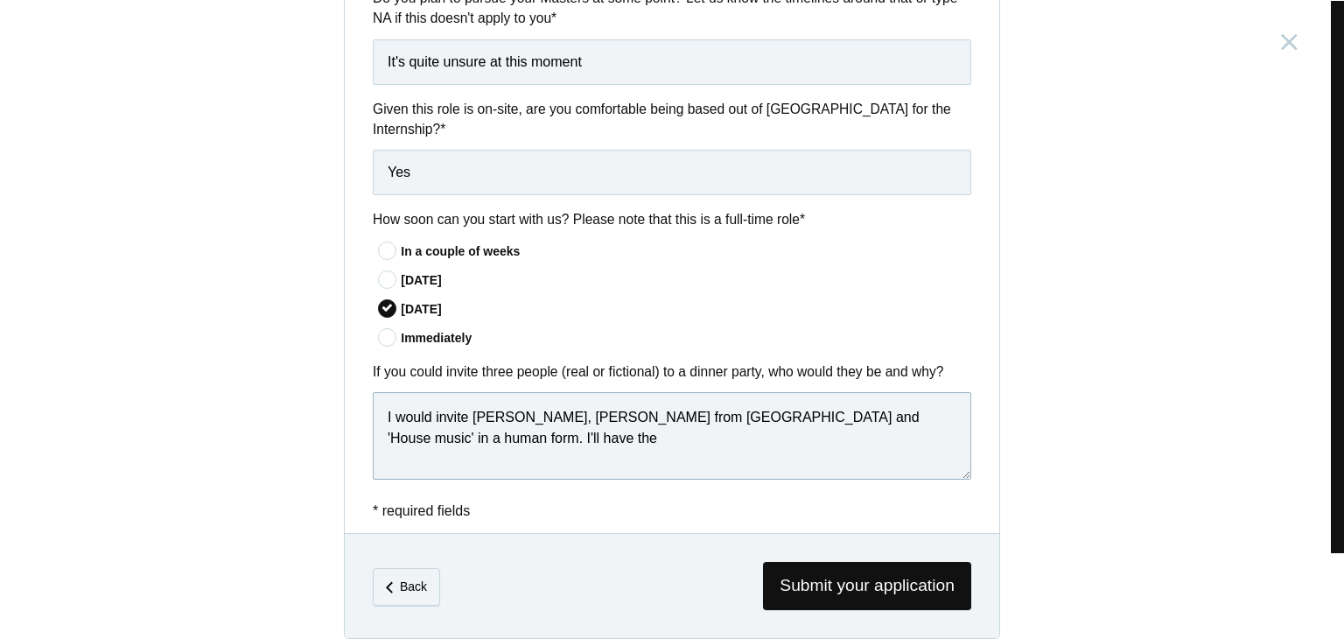
click at [466, 453] on textarea "I would invite the Weeknd, Harish Sivaramakrishnan from Agam and 'House music' …" at bounding box center [672, 436] width 599 height 88
click at [455, 456] on textarea "I would invite the Weeknd, Harish Sivaramakrishnan from Agam and 'House music' …" at bounding box center [672, 436] width 599 height 88
click at [466, 455] on textarea "I would invite the Weeknd, Harish Sivaramakrishnan from Agam and 'House music' …" at bounding box center [672, 436] width 599 height 88
drag, startPoint x: 503, startPoint y: 452, endPoint x: 477, endPoint y: 456, distance: 26.5
click at [502, 452] on textarea "I would invite the Weeknd, Harish Sivaramakrishnan from Agam and 'House music' …" at bounding box center [672, 436] width 599 height 88
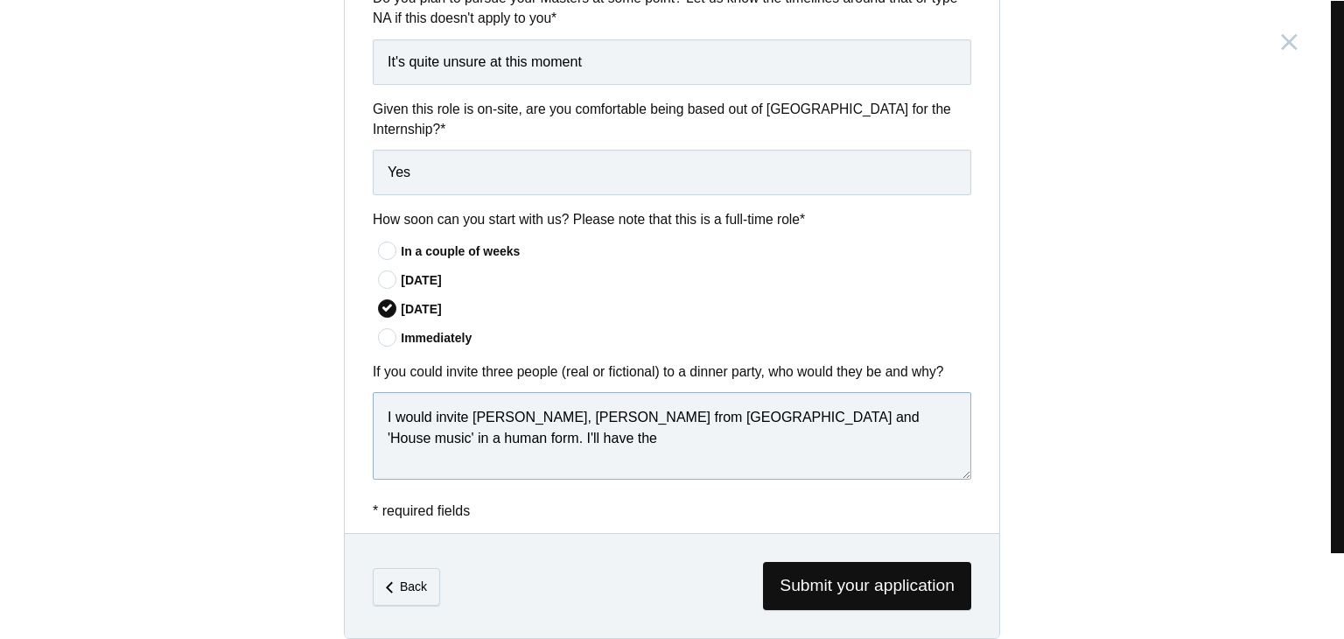
click at [466, 458] on textarea "I would invite the Weeknd, Harish Sivaramakrishnan from Agam and 'House music' …" at bounding box center [672, 436] width 599 height 88
click at [462, 458] on textarea "I would invite the Weeknd, Harish Sivaramakrishnan from Agam and 'House music' …" at bounding box center [672, 436] width 599 height 88
drag, startPoint x: 465, startPoint y: 458, endPoint x: 548, endPoint y: 459, distance: 83.1
click at [548, 459] on textarea "I would invite the Weeknd, Harish Sivaramakrishnan from Agam and 'House music' …" at bounding box center [672, 436] width 599 height 88
click at [525, 423] on textarea "I would invite the Weeknd, Harish Sivaramakrishnan from Agam and 'House music' …" at bounding box center [672, 436] width 599 height 88
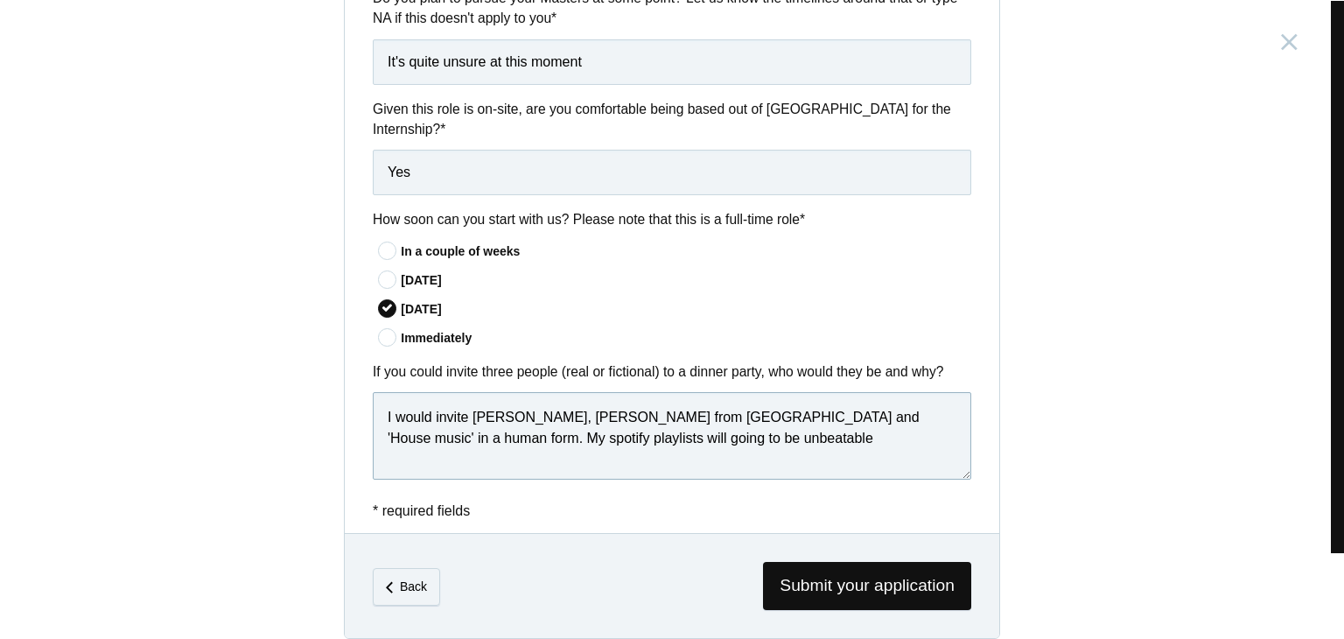
drag, startPoint x: 660, startPoint y: 421, endPoint x: 609, endPoint y: 422, distance: 50.8
click at [609, 422] on textarea "I would invite the Weeknd, Harish Sivaramakrishnan from Agam and 'House music' …" at bounding box center [672, 436] width 599 height 88
click at [465, 424] on textarea "I would invite the Weeknd, Harish Sivaramakrishnan from Agam and 'House music' …" at bounding box center [672, 436] width 599 height 88
click at [699, 427] on textarea "I would invite the Weeknd, Harish Sivaramakrishnan from Agam and 'House music' …" at bounding box center [672, 436] width 599 height 88
drag, startPoint x: 370, startPoint y: 395, endPoint x: 774, endPoint y: 442, distance: 406.2
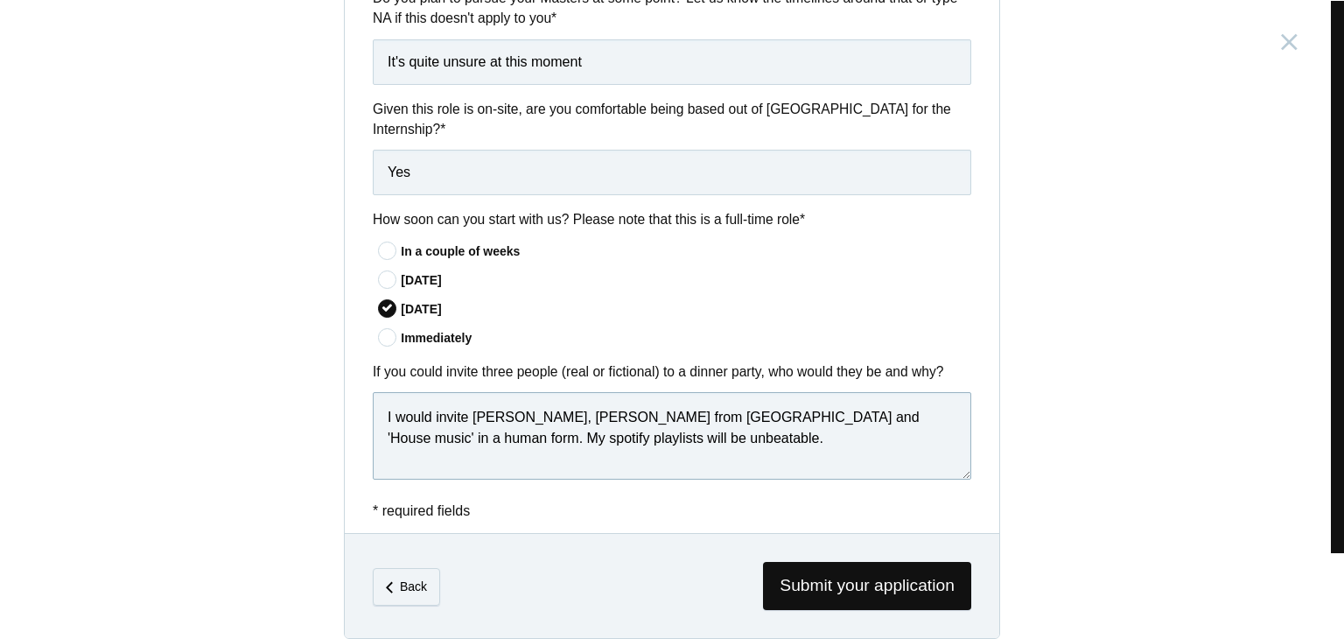
click at [774, 442] on textarea "I would invite the Weeknd, Harish Sivaramakrishnan from Agam and 'House music' …" at bounding box center [672, 436] width 599 height 88
paste textarea "f I could, I’d invite The Weeknd, Harish Sivaramakrishnan from Agam, and House …"
click at [508, 424] on textarea "If I could, I’d invite The Weeknd, Harish Sivaramakrishnan from Agam, and House…" at bounding box center [672, 436] width 599 height 88
click at [677, 436] on textarea "If I could, I’d invite The Weeknd, Harish Sivaramakrishnan from Agam, and House…" at bounding box center [672, 436] width 599 height 88
click at [781, 438] on textarea "If I could, I’d invite The Weeknd, Harish Sivaramakrishnan from Agam, and House…" at bounding box center [672, 436] width 599 height 88
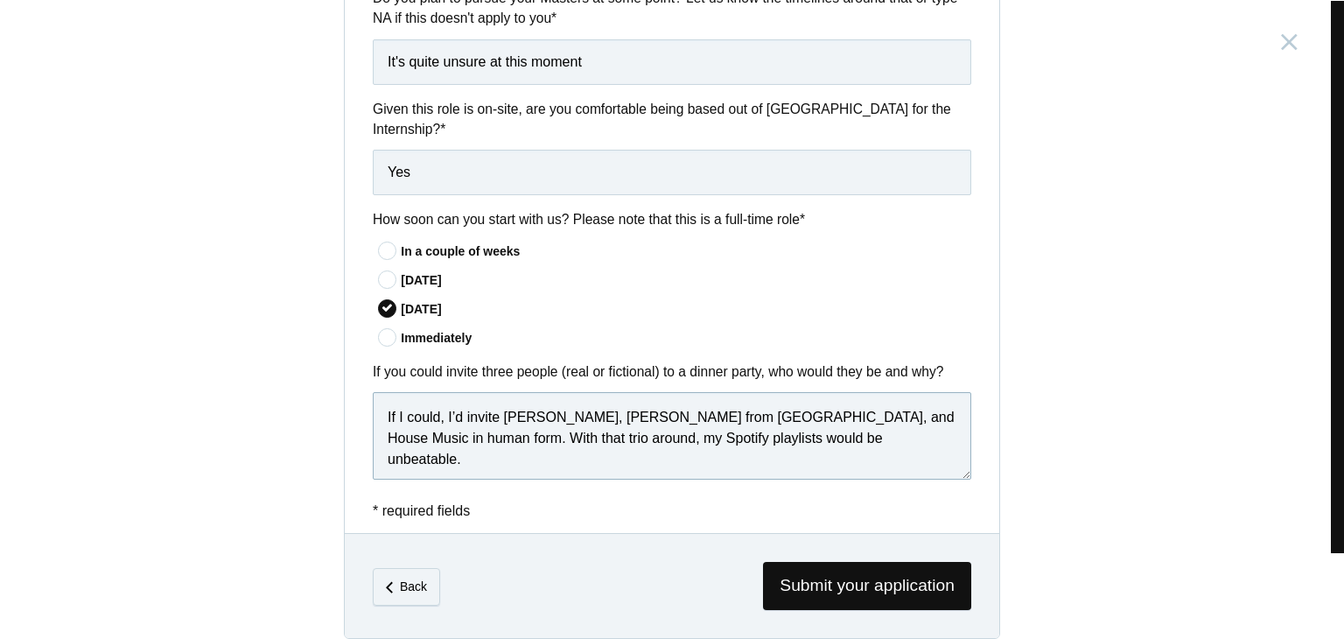
click at [890, 440] on textarea "If I could, I’d invite The Weeknd, Harish Sivaramakrishnan from Agam, and House…" at bounding box center [672, 436] width 599 height 88
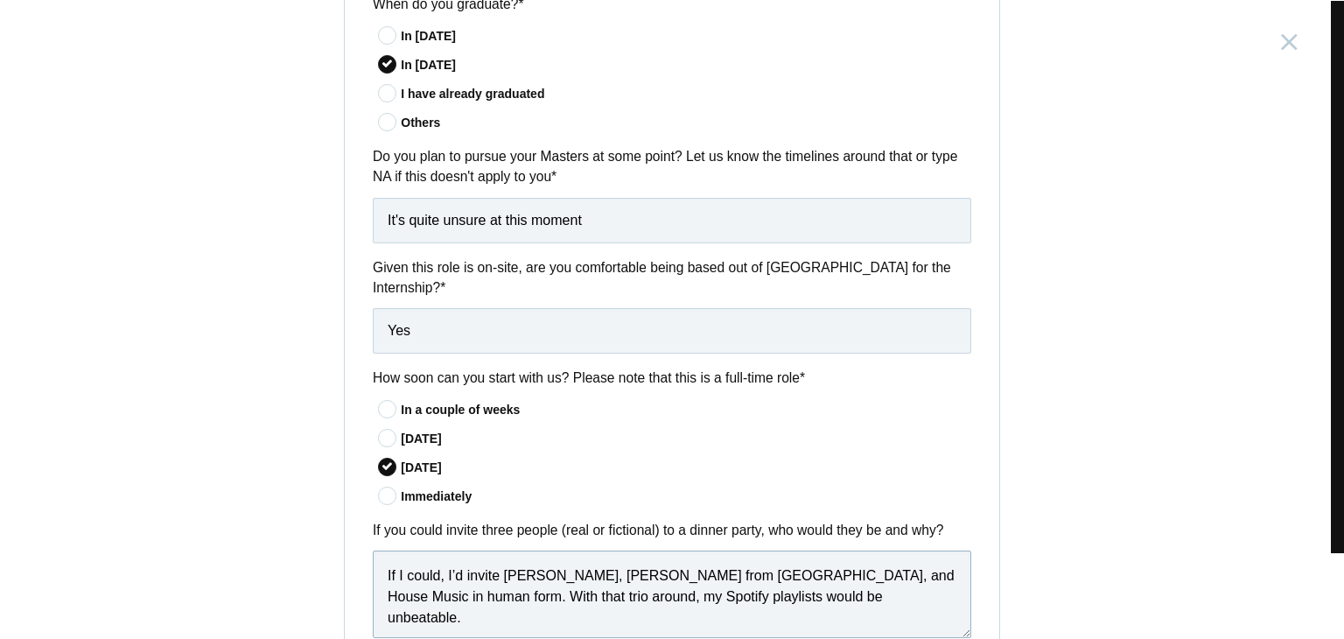
scroll to position [1592, 0]
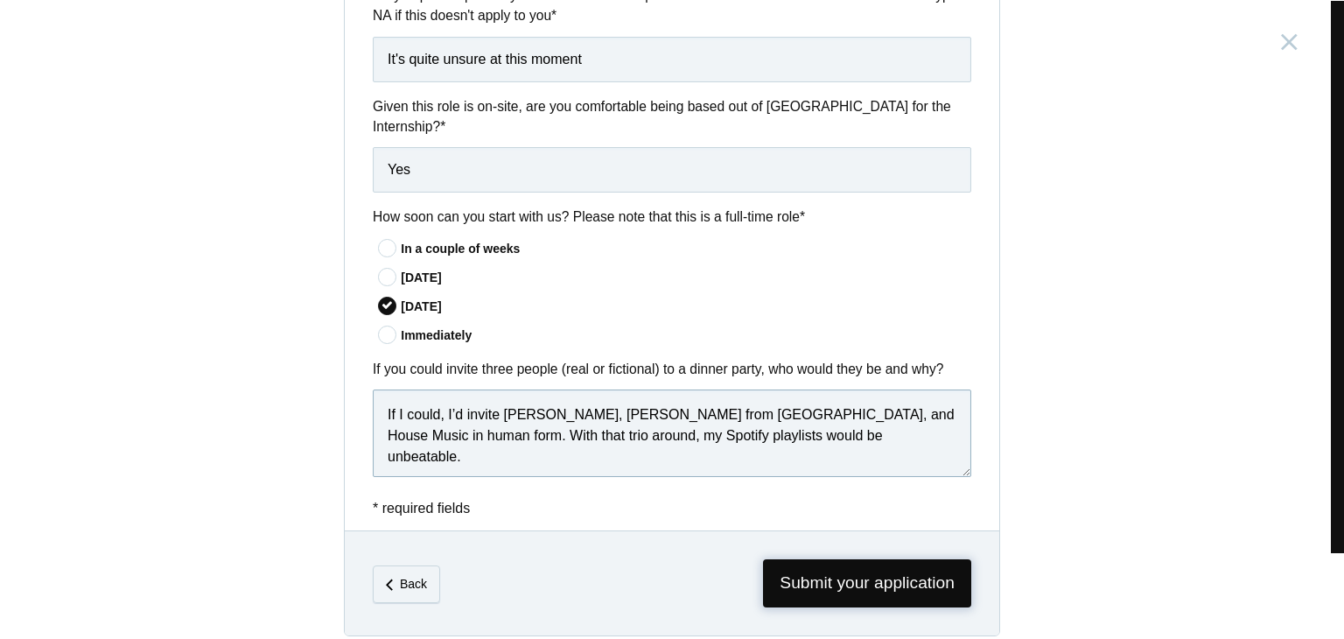
type textarea "If I could, I’d invite The Weeknd, Harish Sivaramakrishnan from Agam, and House…"
click at [901, 572] on span "Submit your application" at bounding box center [867, 583] width 208 height 48
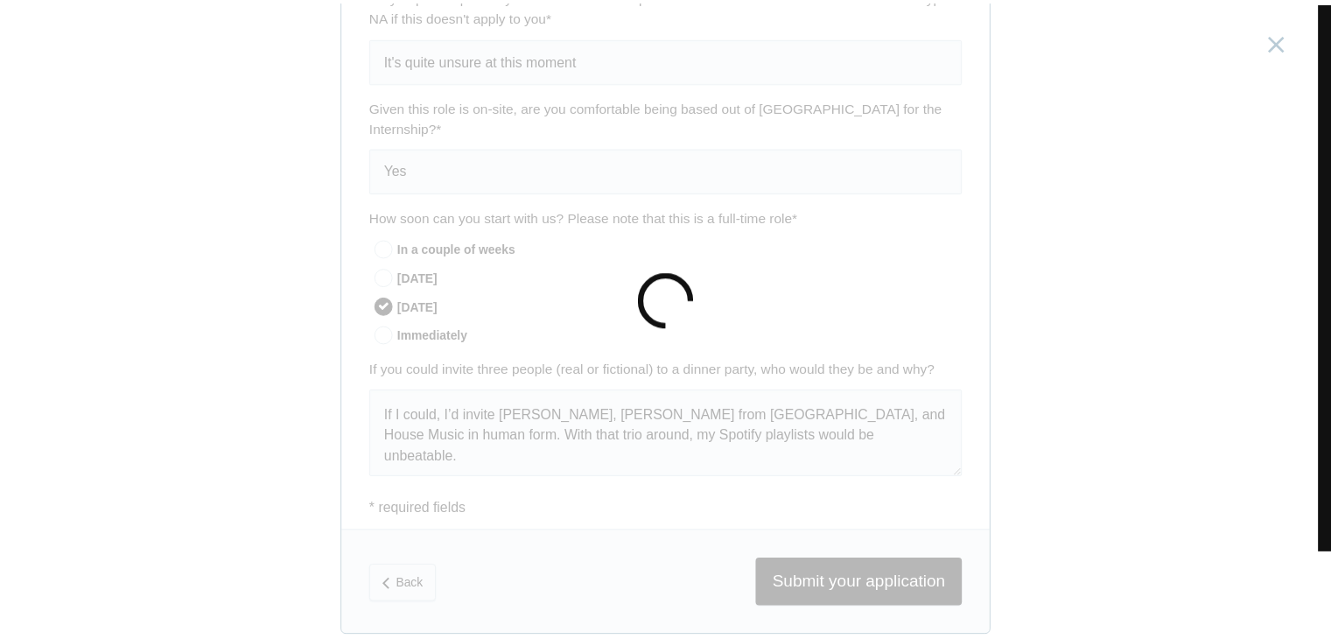
scroll to position [0, 0]
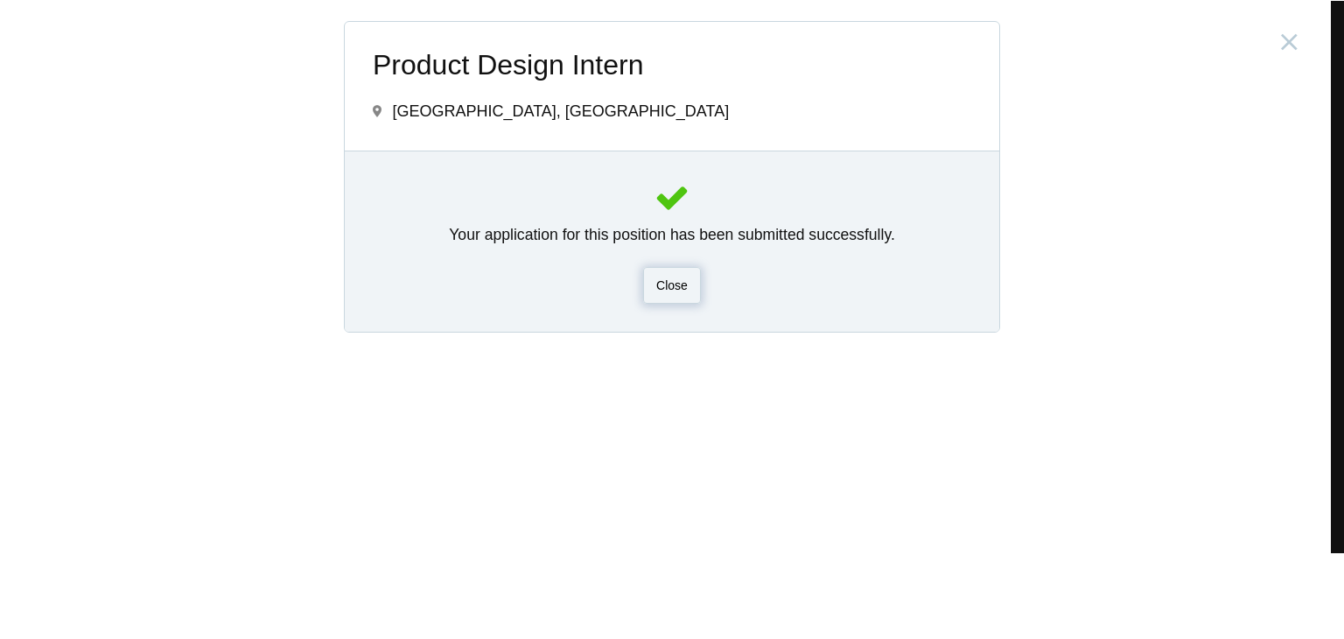
click at [643, 272] on div "Close" at bounding box center [672, 285] width 58 height 37
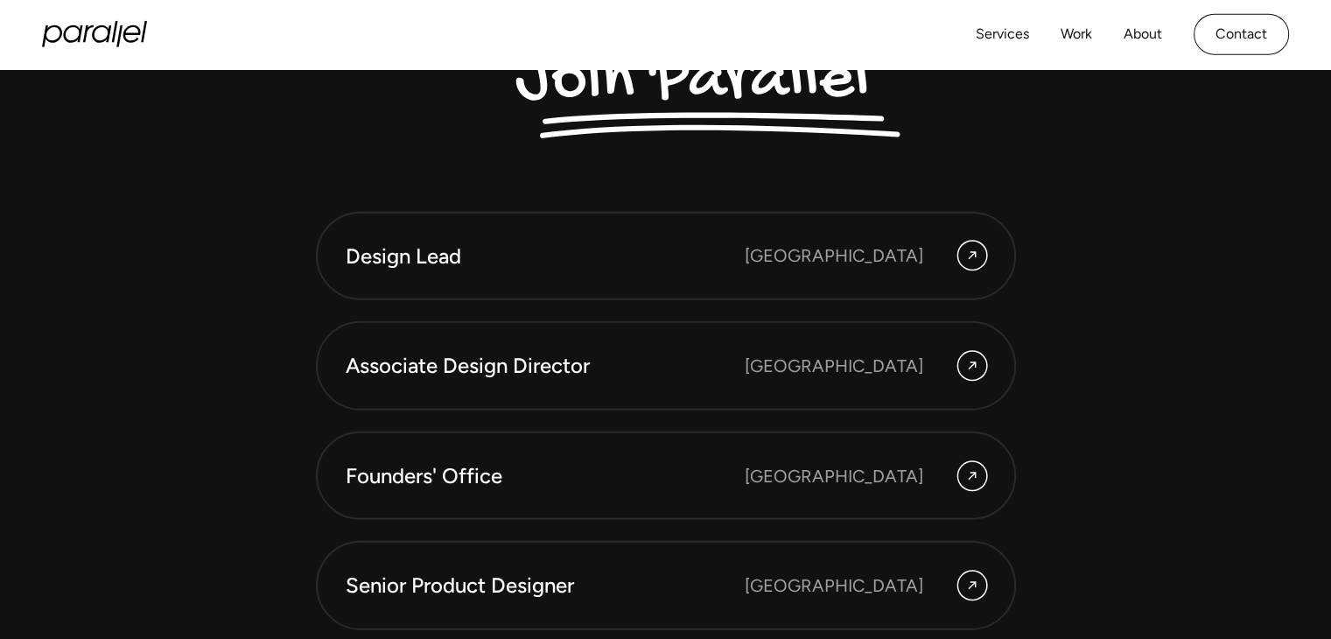
scroll to position [4512, 0]
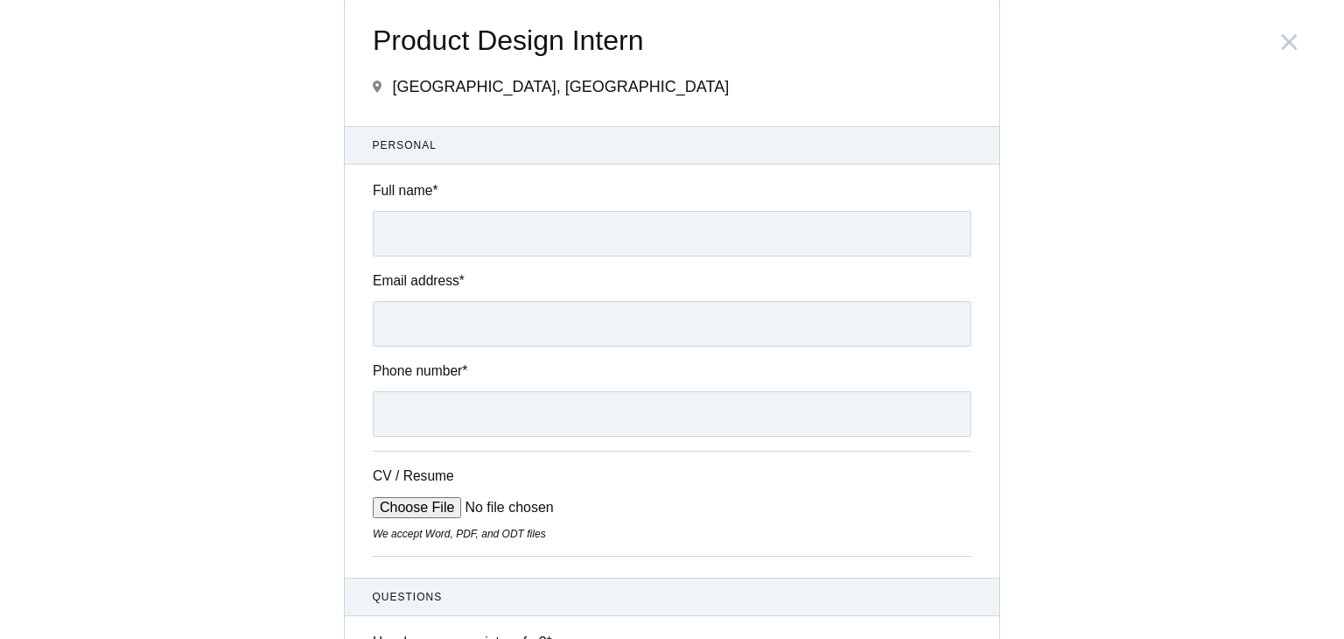
scroll to position [88, 0]
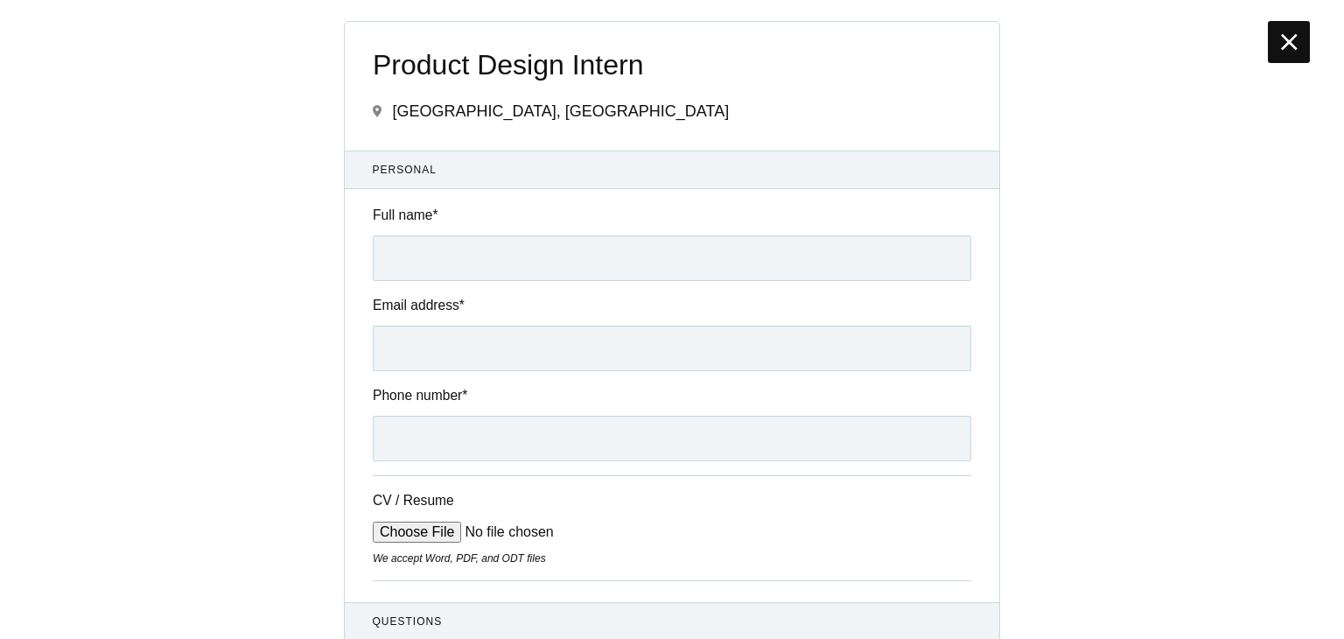
click at [1291, 57] on div at bounding box center [1289, 42] width 42 height 42
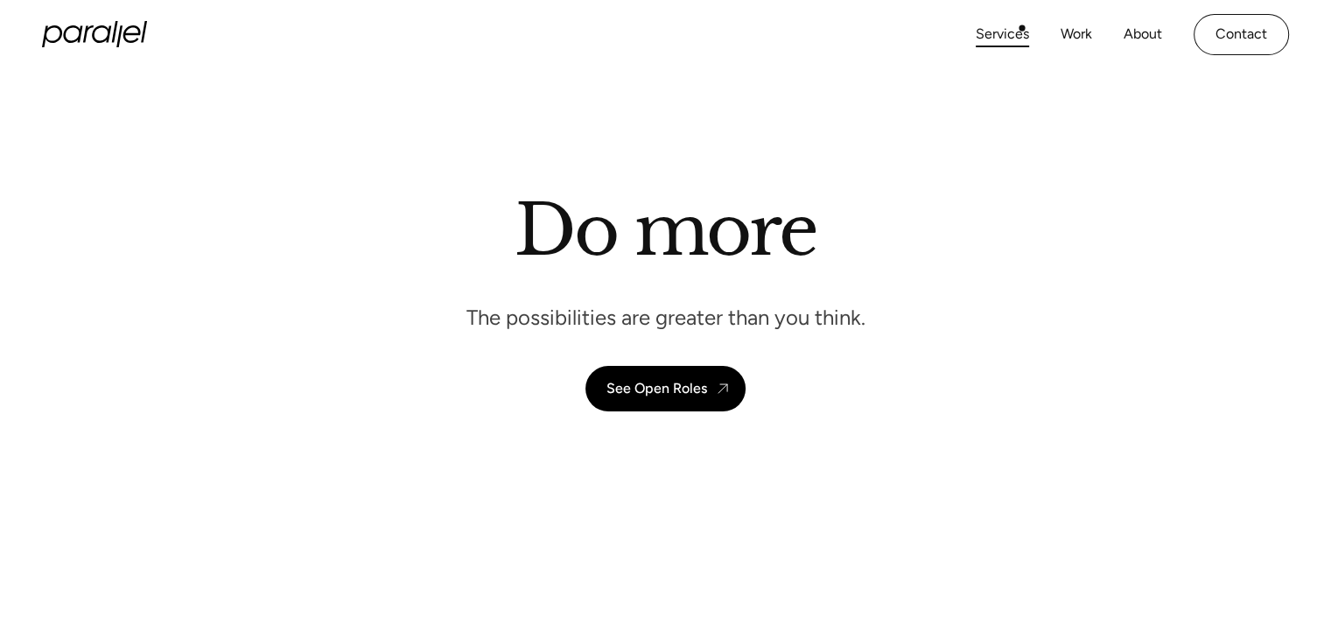
click at [1022, 28] on link "Services" at bounding box center [1002, 34] width 53 height 25
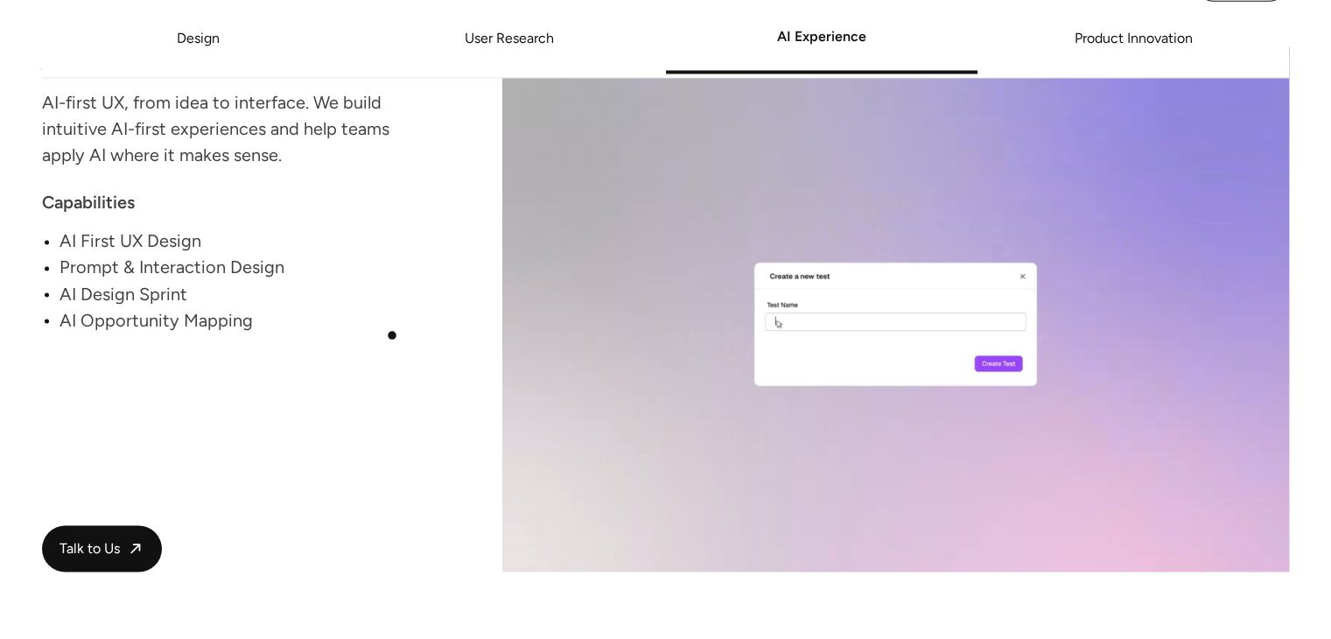
scroll to position [3055, 0]
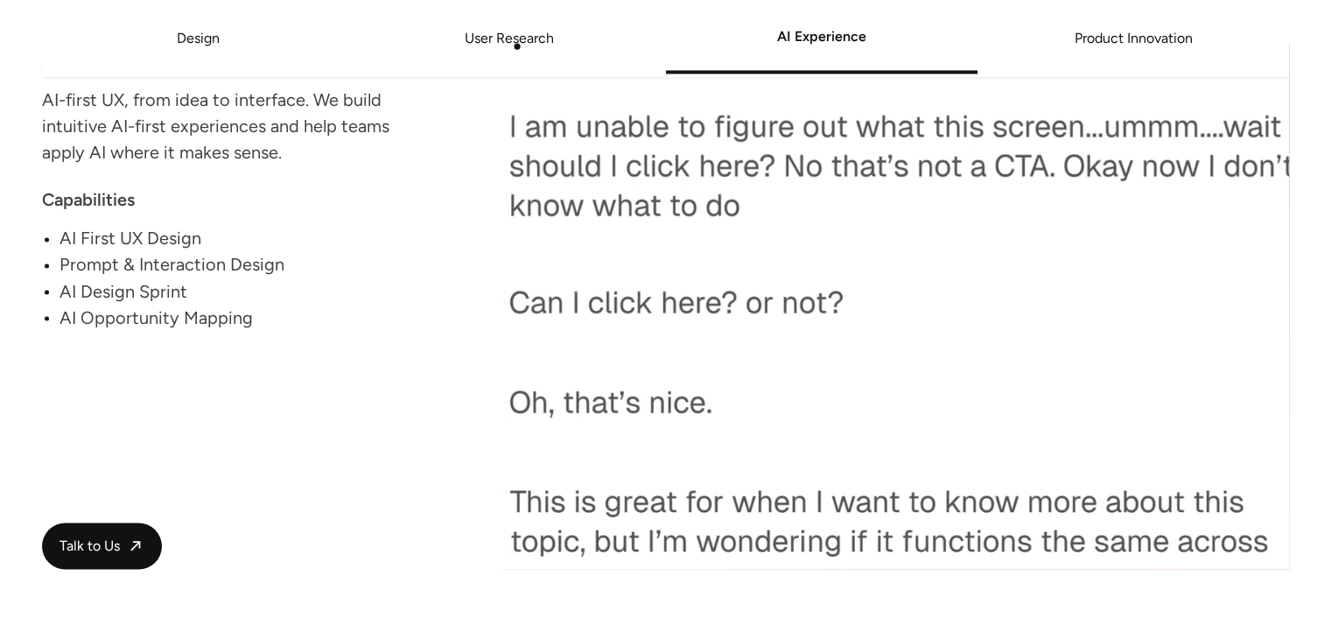
click at [517, 45] on link "User Research" at bounding box center [510, 39] width 312 height 11
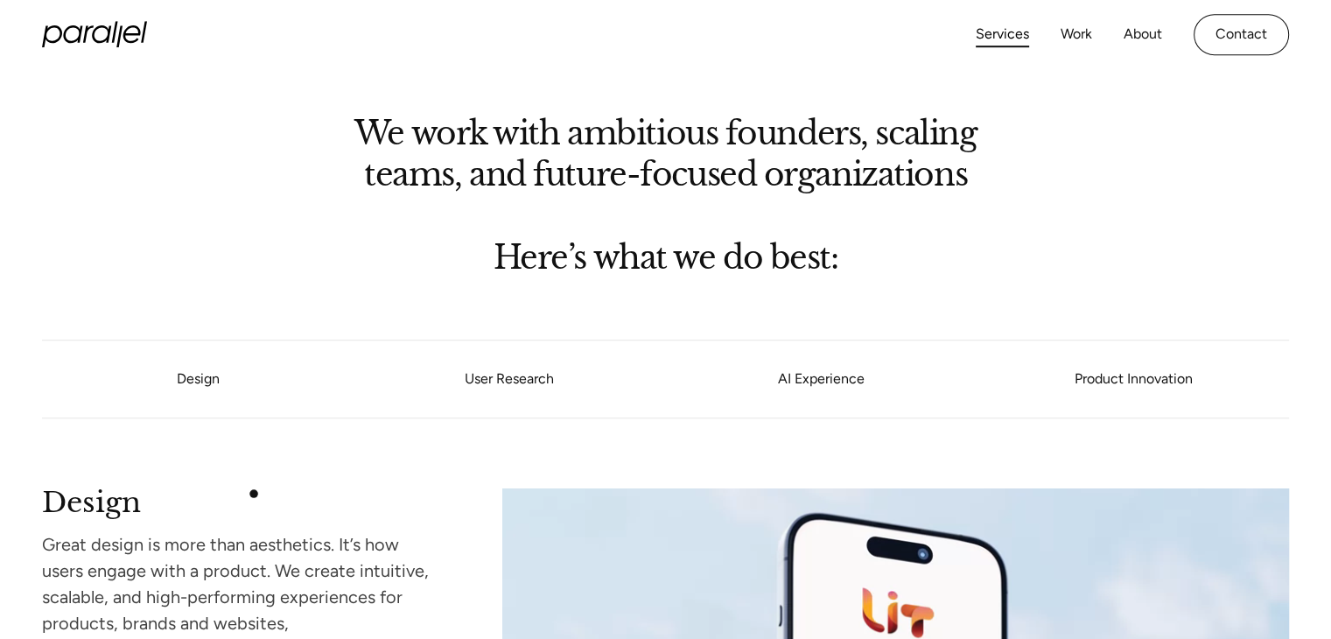
scroll to position [1278, 0]
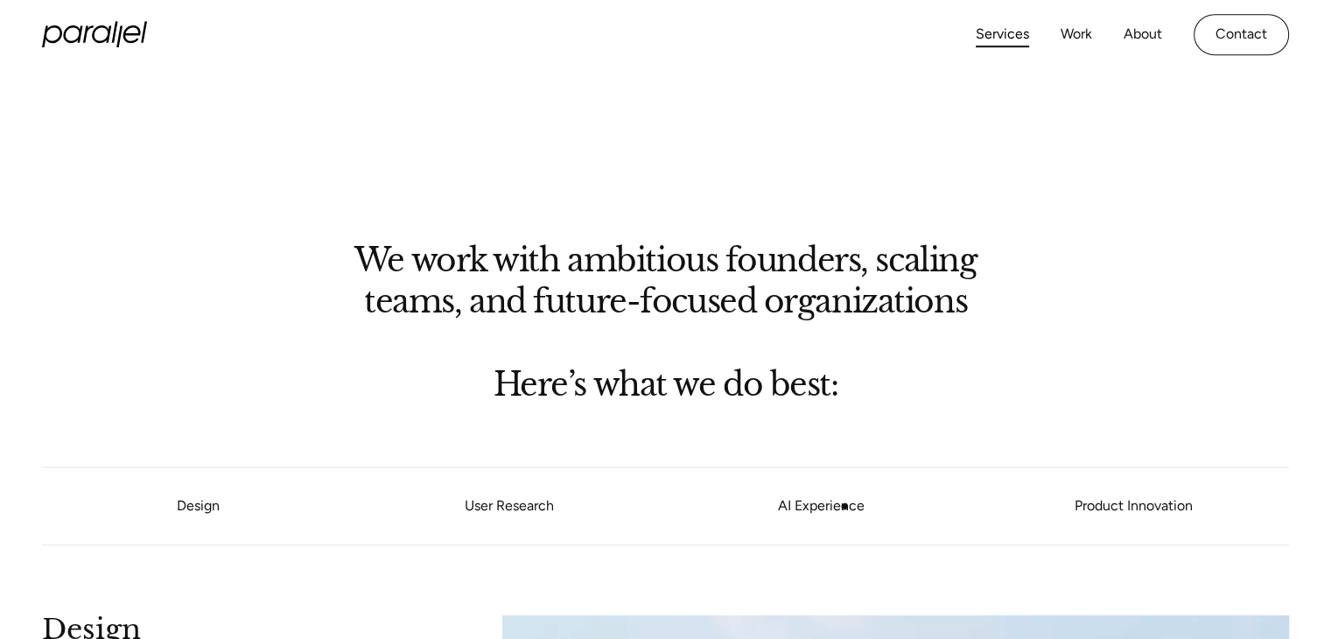
click at [844, 507] on link "AI Experience" at bounding box center [822, 506] width 312 height 11
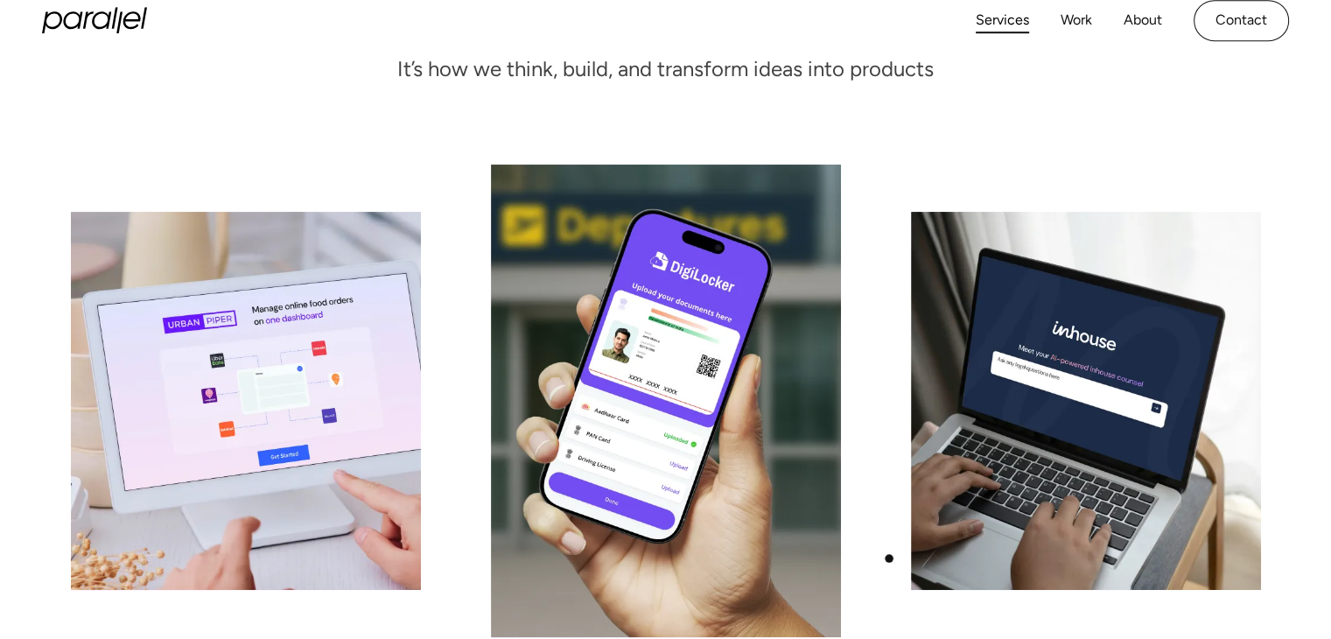
scroll to position [263, 0]
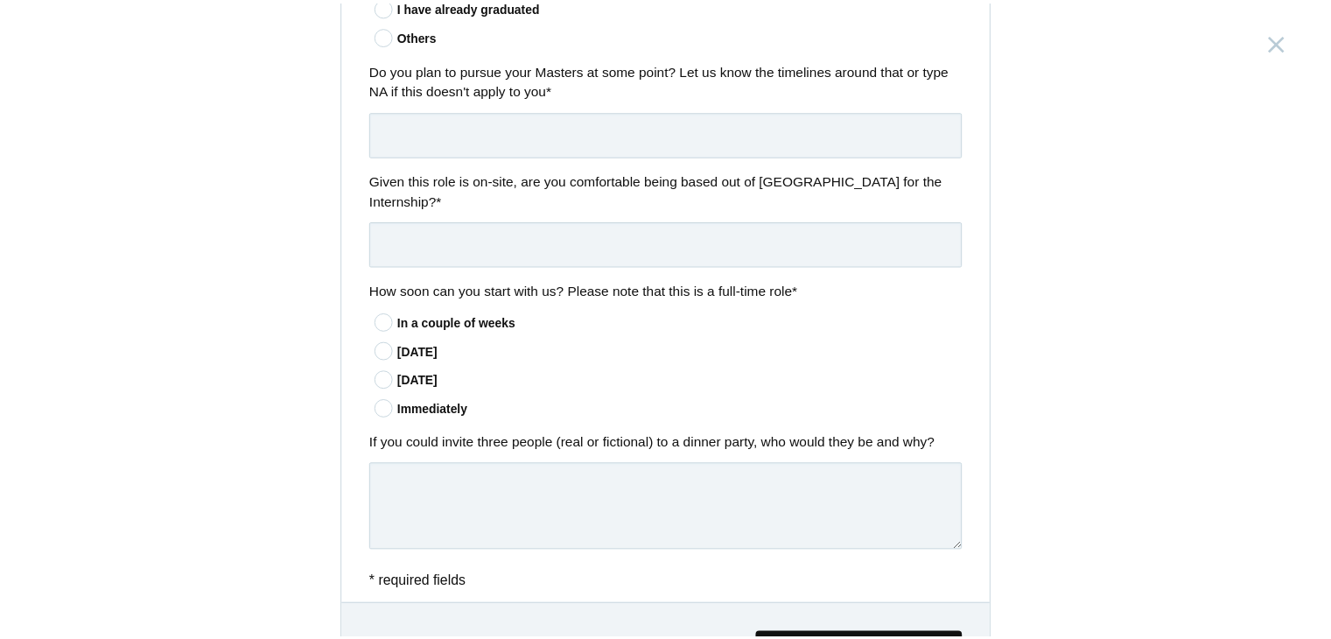
scroll to position [1313, 0]
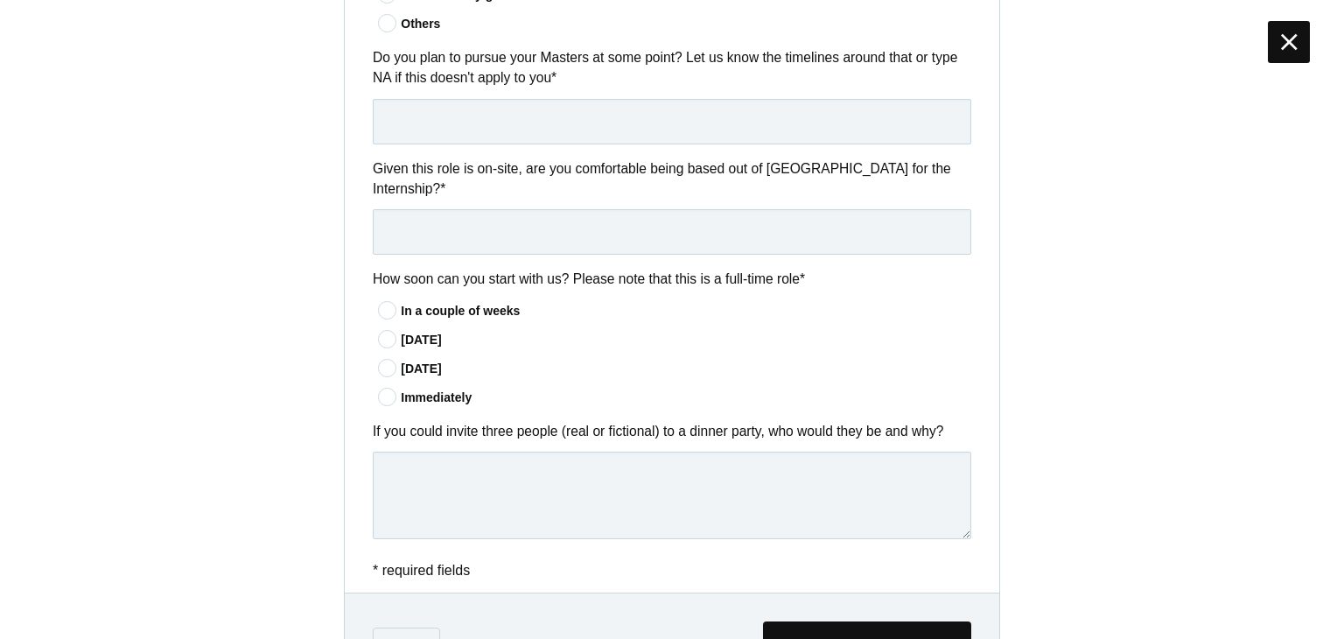
click at [1299, 43] on div at bounding box center [1289, 42] width 42 height 42
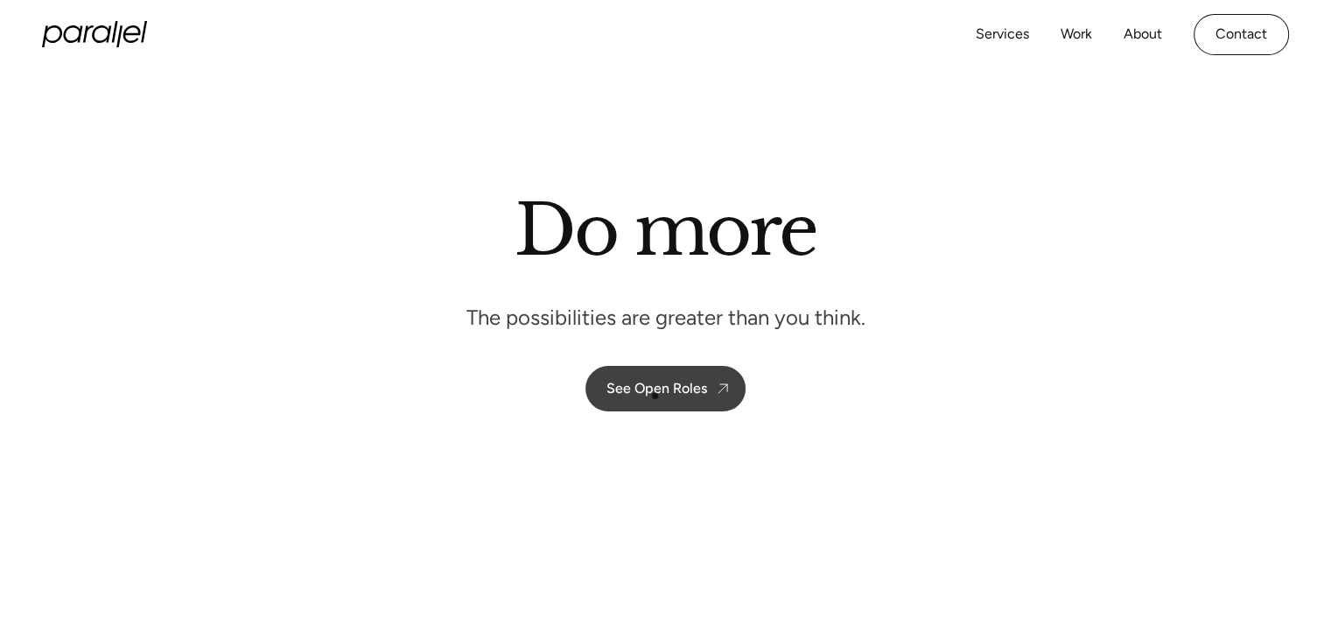
click at [659, 396] on link "See Open Roles" at bounding box center [665, 389] width 160 height 46
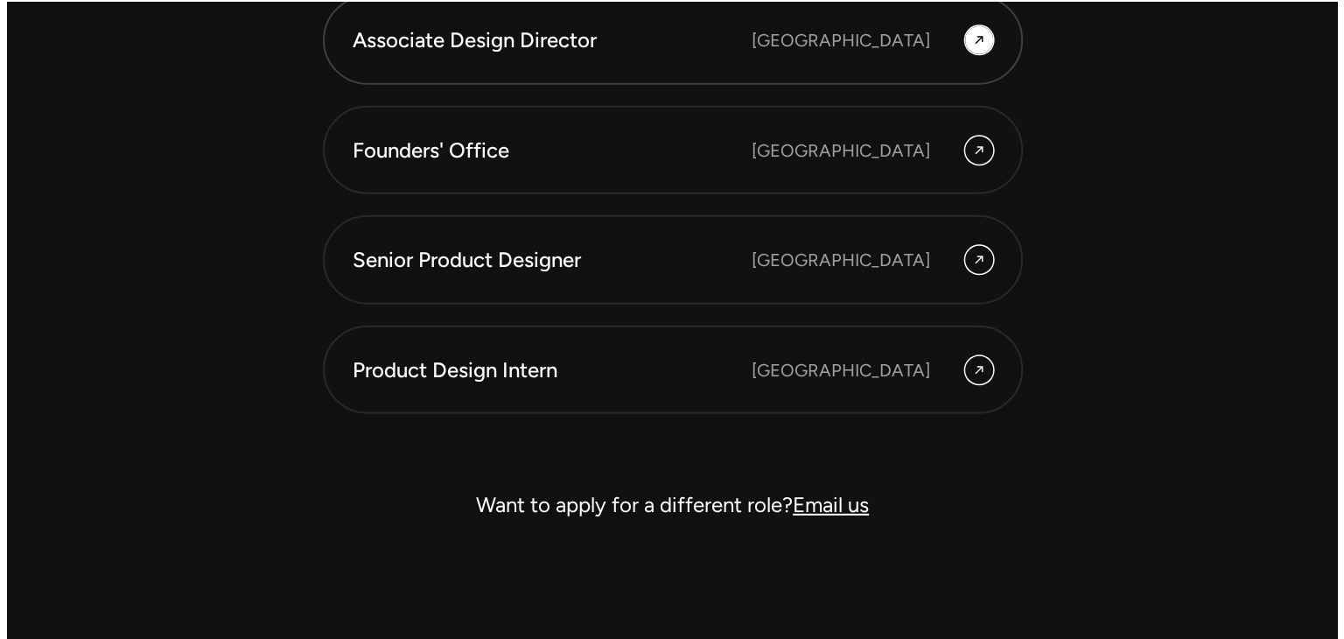
scroll to position [5041, 0]
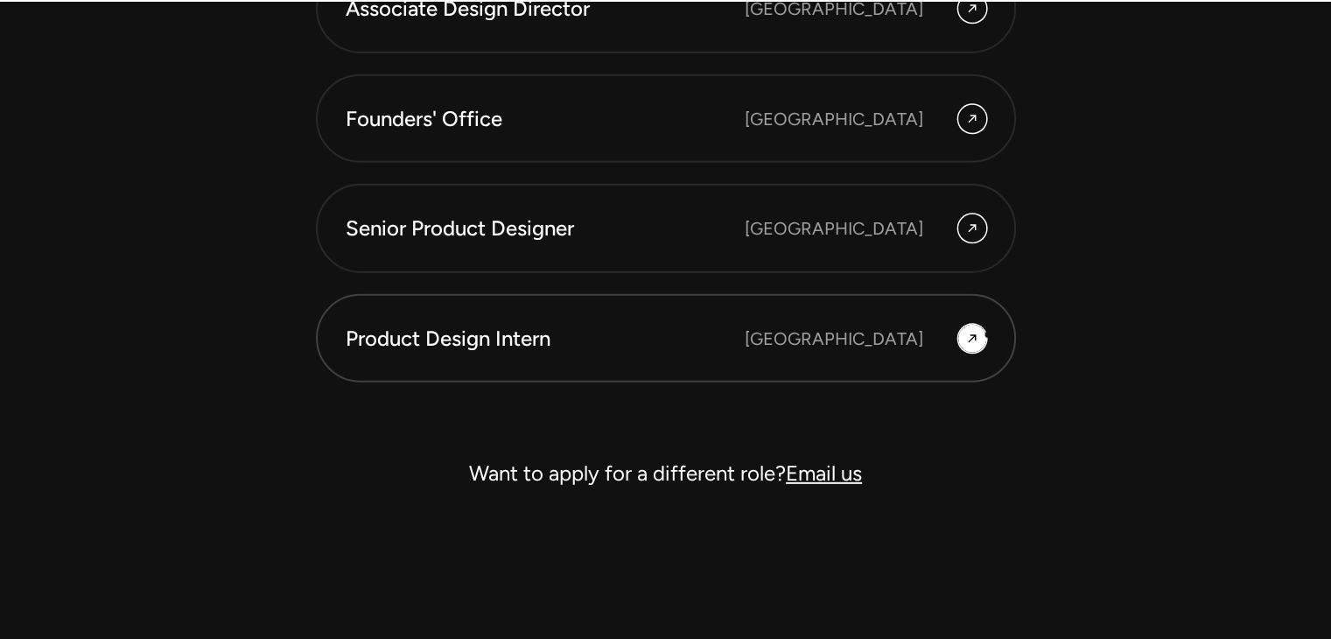
click at [987, 334] on link "Product Design Intern Bangalore" at bounding box center [666, 338] width 700 height 89
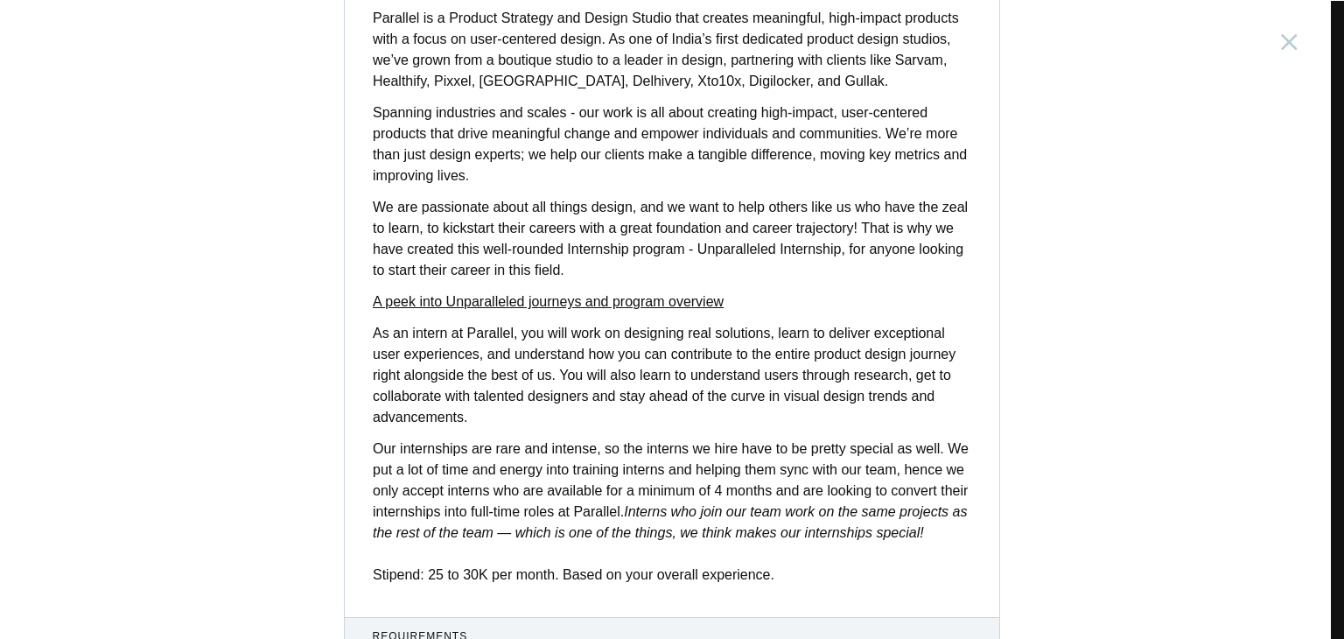
scroll to position [438, 0]
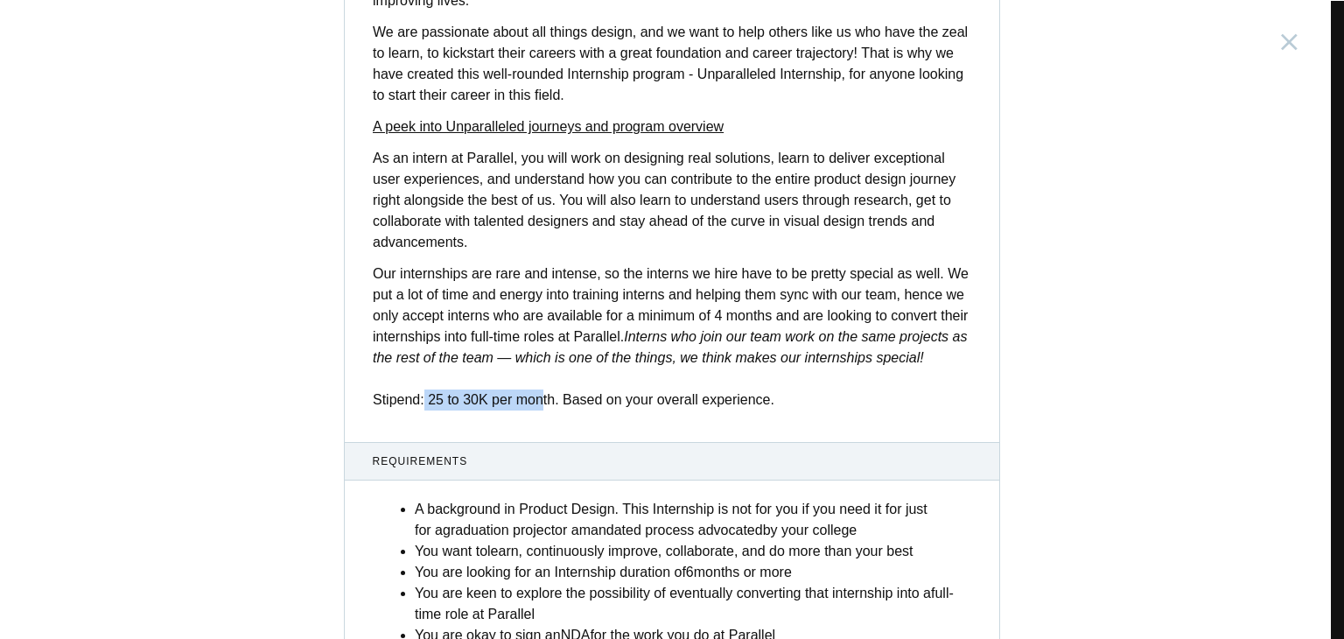
drag, startPoint x: 417, startPoint y: 400, endPoint x: 537, endPoint y: 396, distance: 119.9
click at [537, 396] on p "Our internships are rare and intense, so the interns we hire have to be pretty …" at bounding box center [672, 336] width 599 height 147
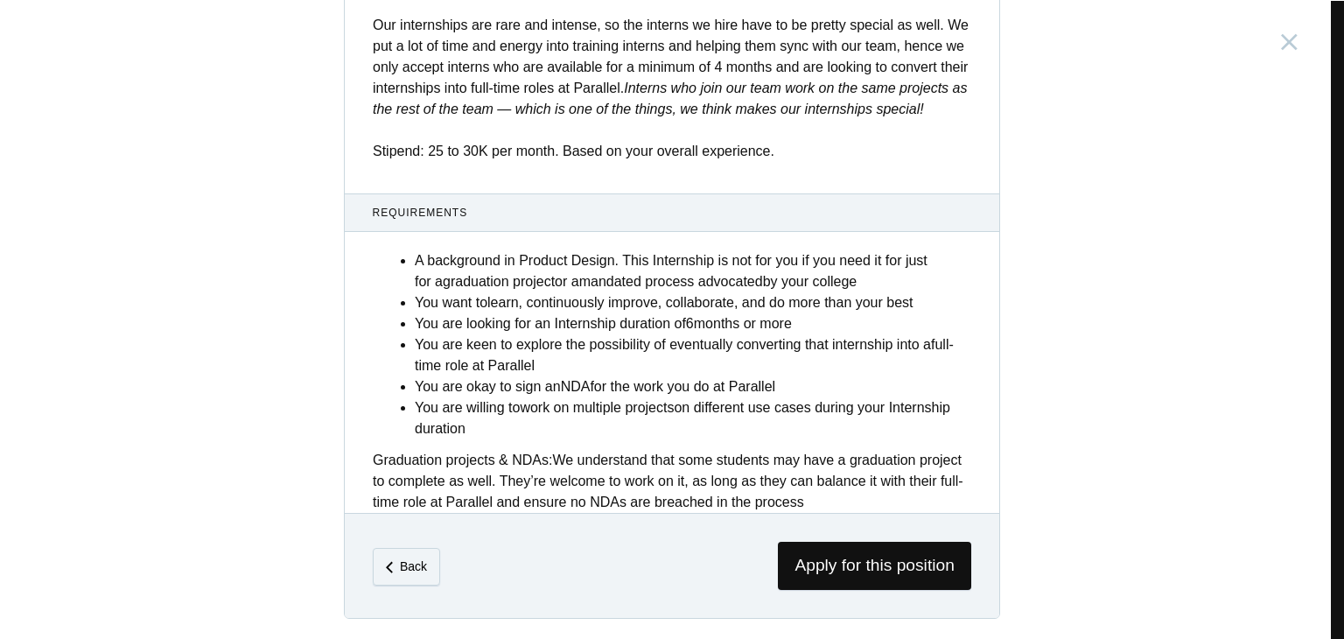
click at [573, 155] on p "Our internships are rare and intense, so the interns we hire have to be pretty …" at bounding box center [672, 88] width 599 height 147
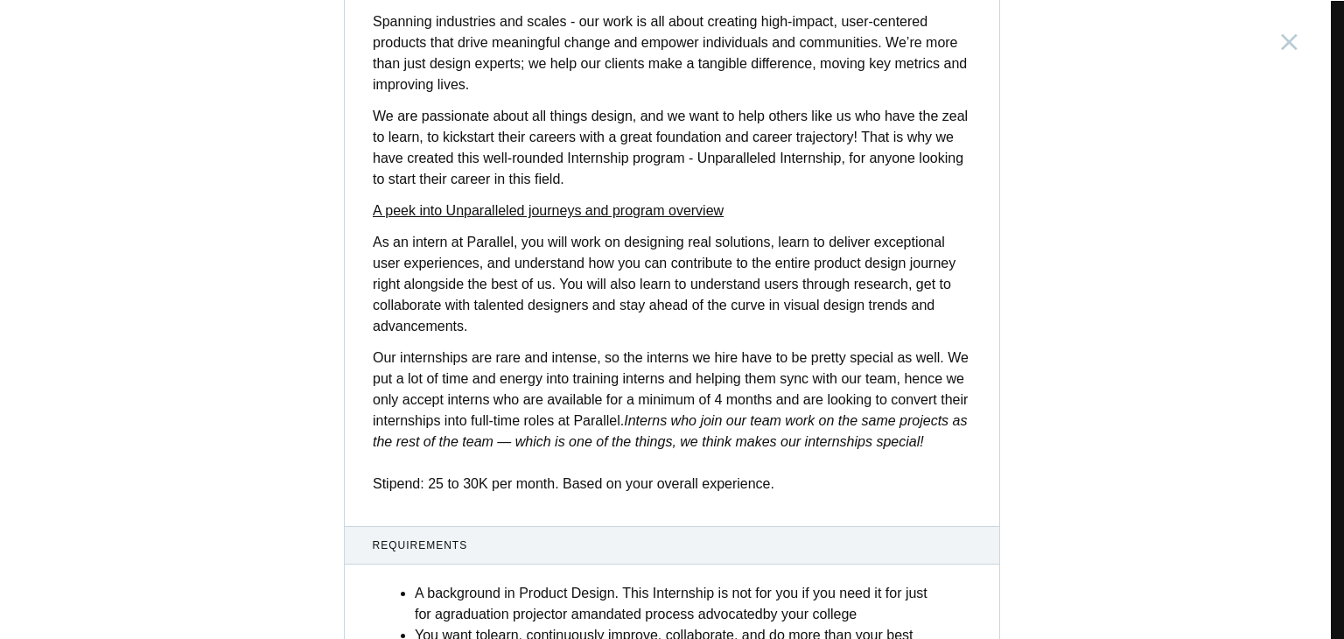
scroll to position [0, 0]
